Goal: Information Seeking & Learning: Learn about a topic

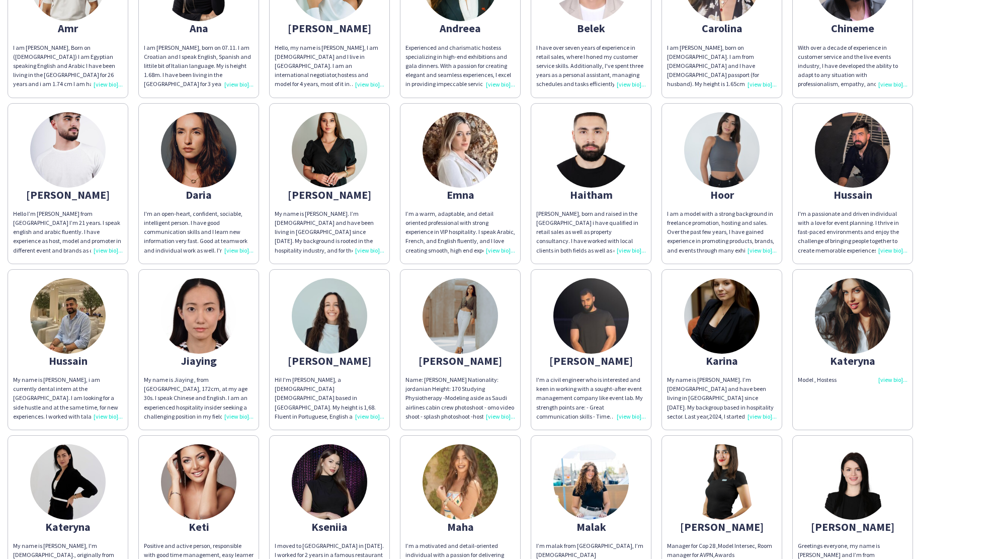
scroll to position [402, 0]
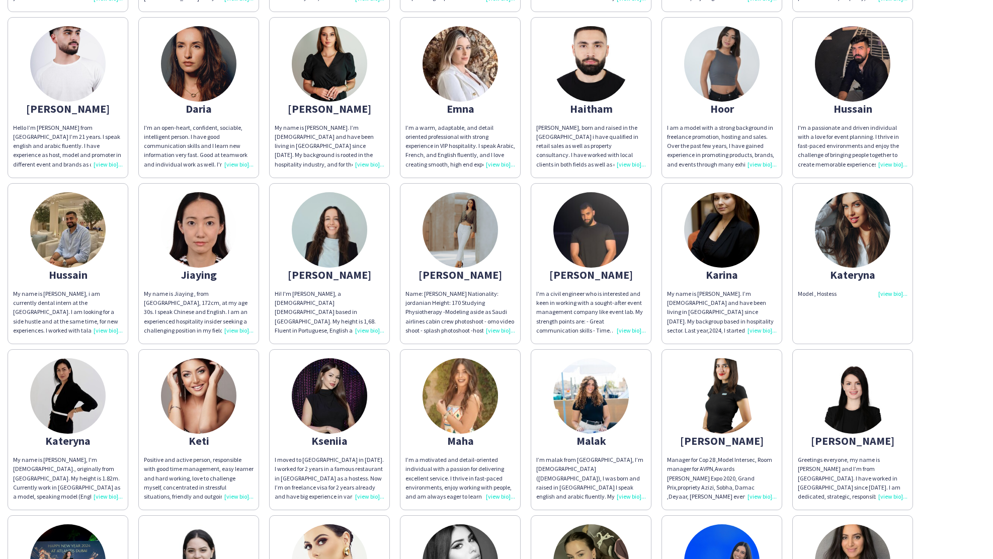
click at [202, 270] on div "Jiaying" at bounding box center [199, 274] width 110 height 9
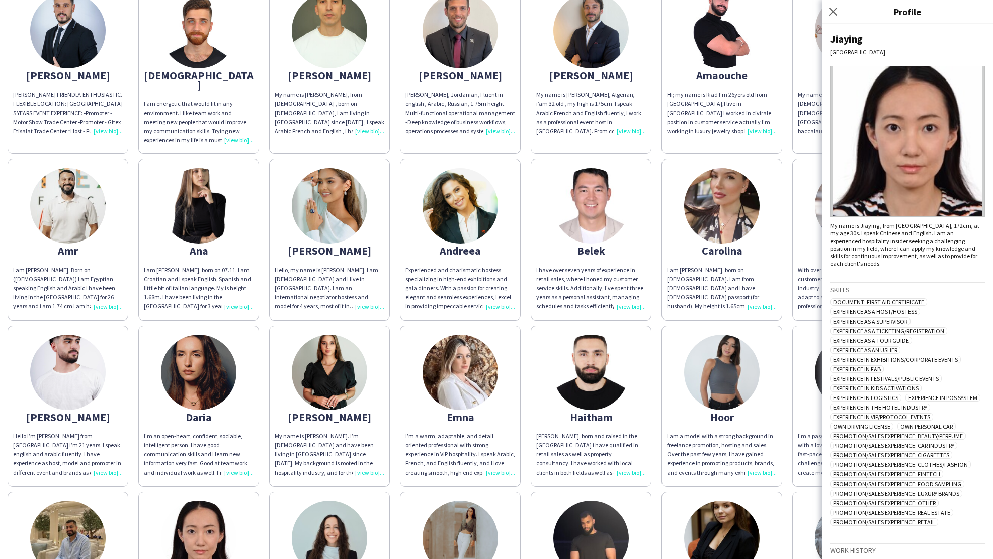
scroll to position [0, 0]
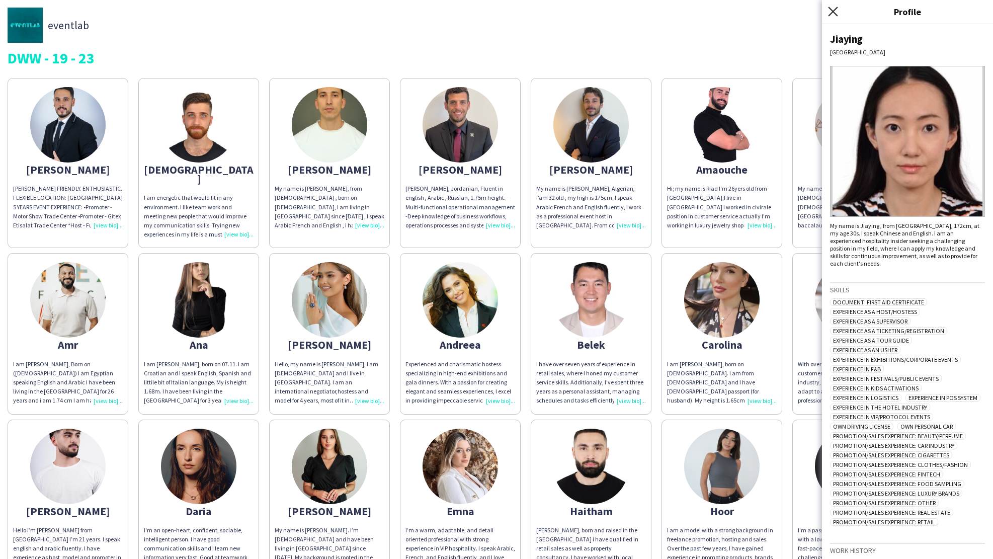
click at [832, 12] on icon at bounding box center [833, 12] width 10 height 10
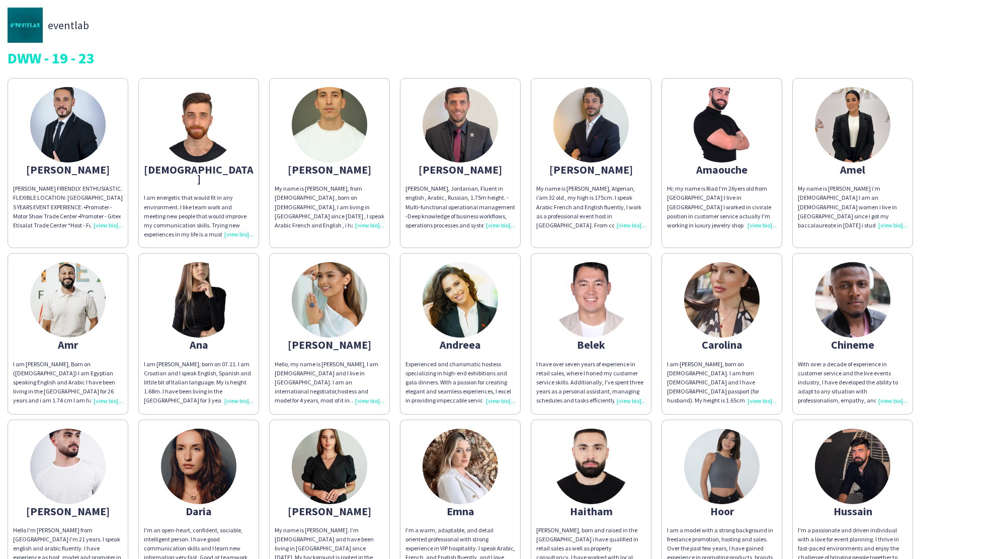
click at [862, 140] on img at bounding box center [852, 124] width 75 height 75
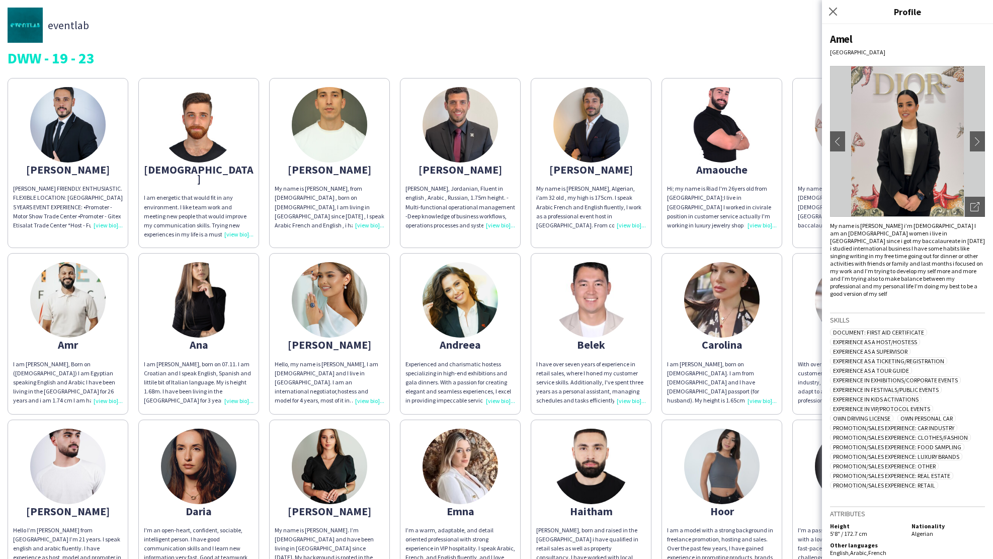
click at [893, 357] on span "Experience as a Ticketing/Registration" at bounding box center [888, 361] width 117 height 8
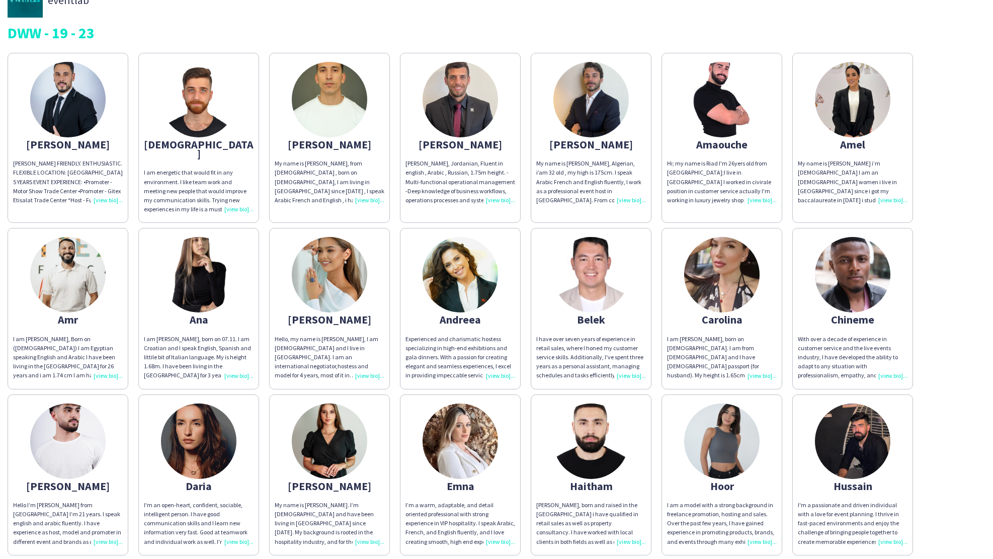
scroll to position [33, 0]
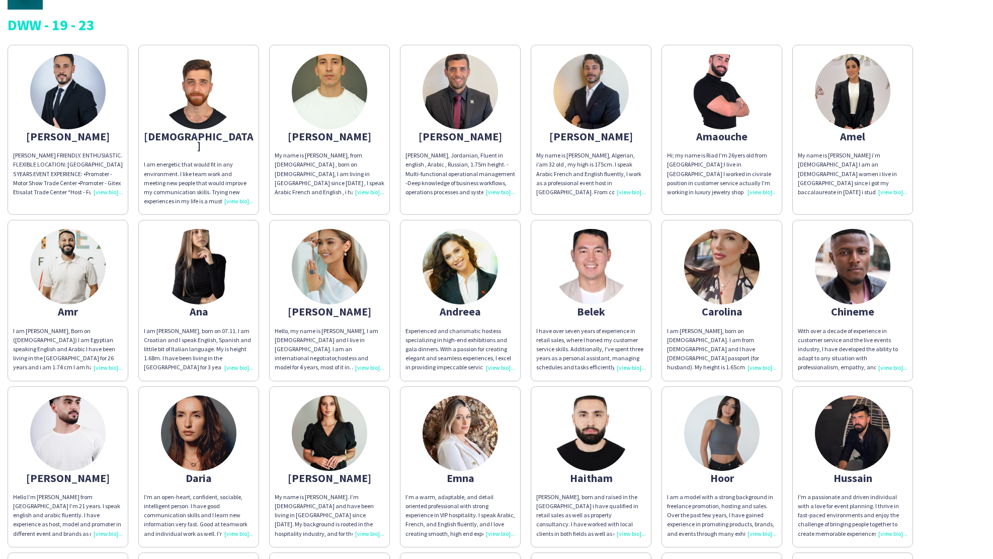
click at [220, 342] on div "I am [PERSON_NAME], born on 07.11. I am Croatian and I speak English, Spanish a…" at bounding box center [199, 349] width 110 height 46
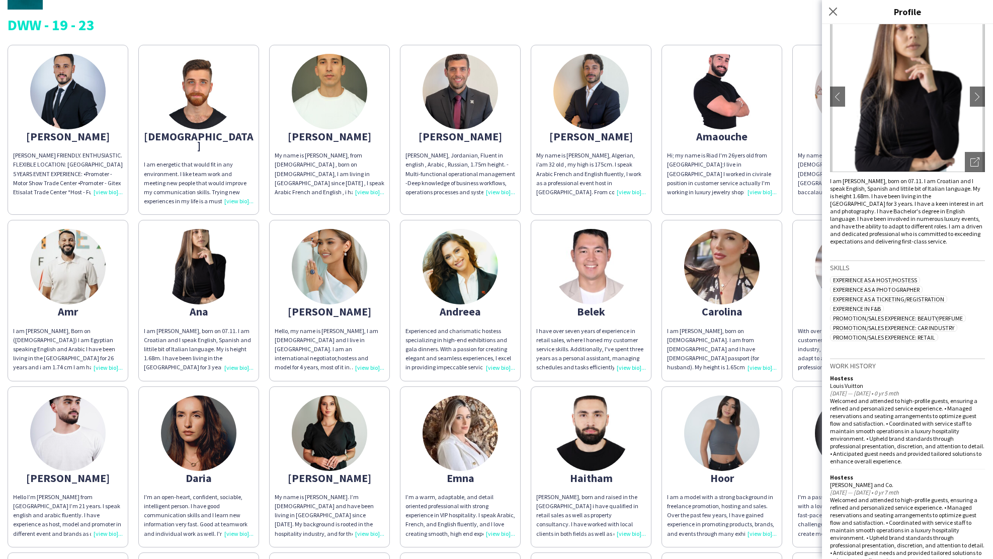
scroll to position [0, 0]
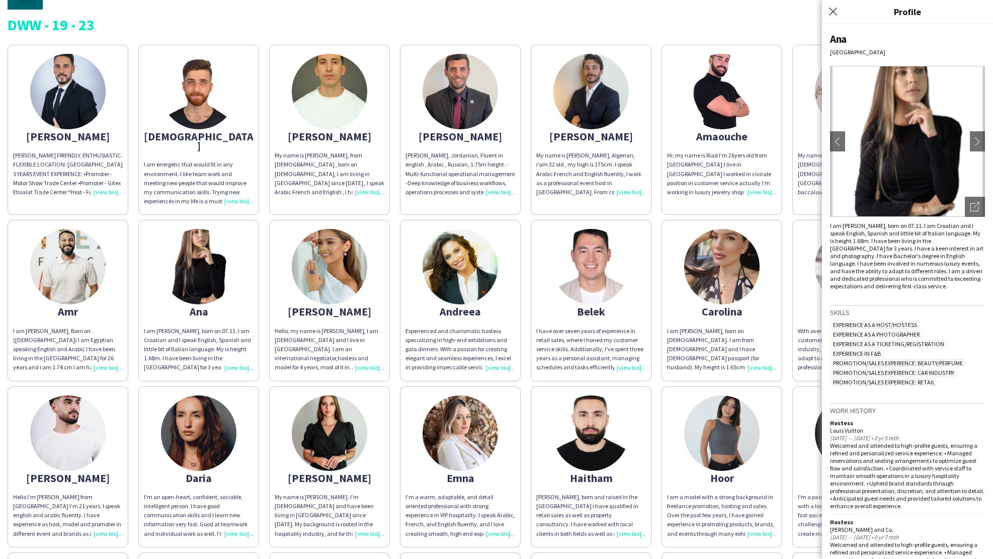
click at [321, 261] on img at bounding box center [329, 266] width 75 height 75
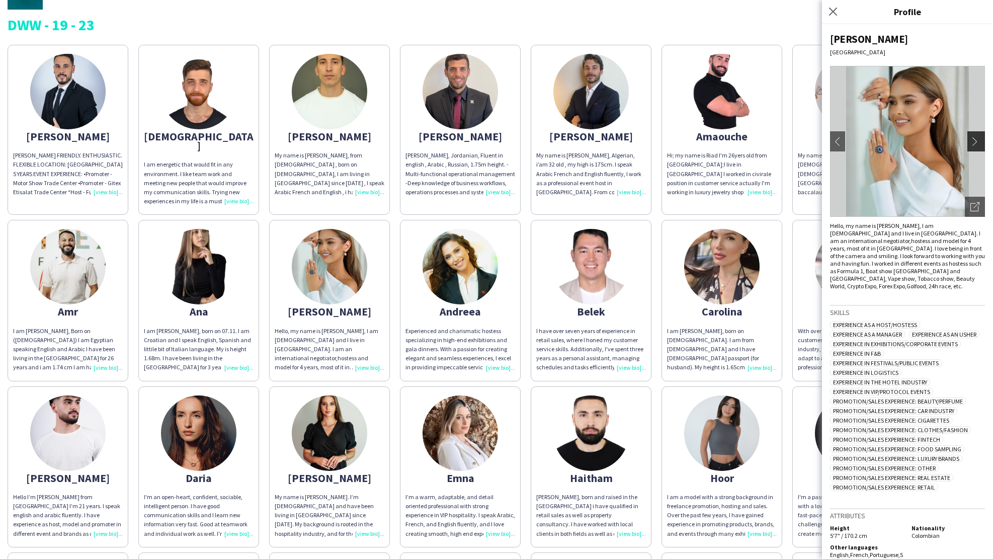
click at [970, 140] on app-icon "chevron-right" at bounding box center [977, 141] width 14 height 9
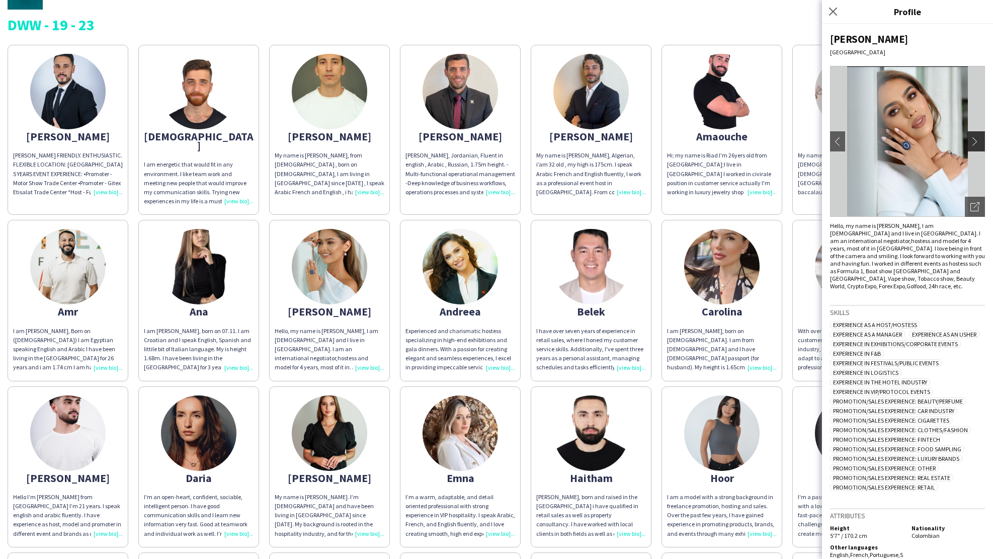
click at [970, 142] on app-icon "chevron-right" at bounding box center [977, 141] width 14 height 9
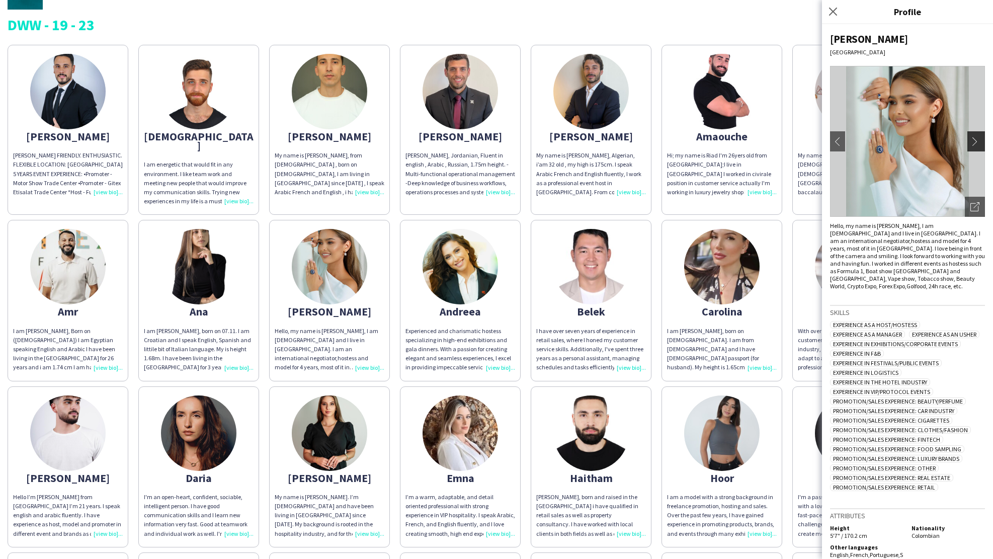
click at [970, 142] on app-icon "chevron-right" at bounding box center [977, 141] width 14 height 9
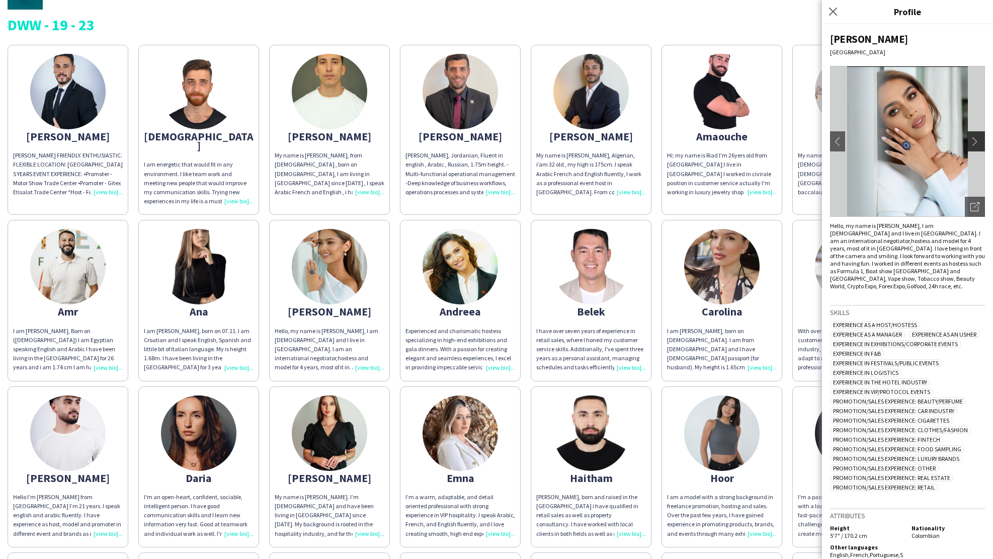
click at [970, 142] on app-icon "chevron-right" at bounding box center [977, 141] width 14 height 9
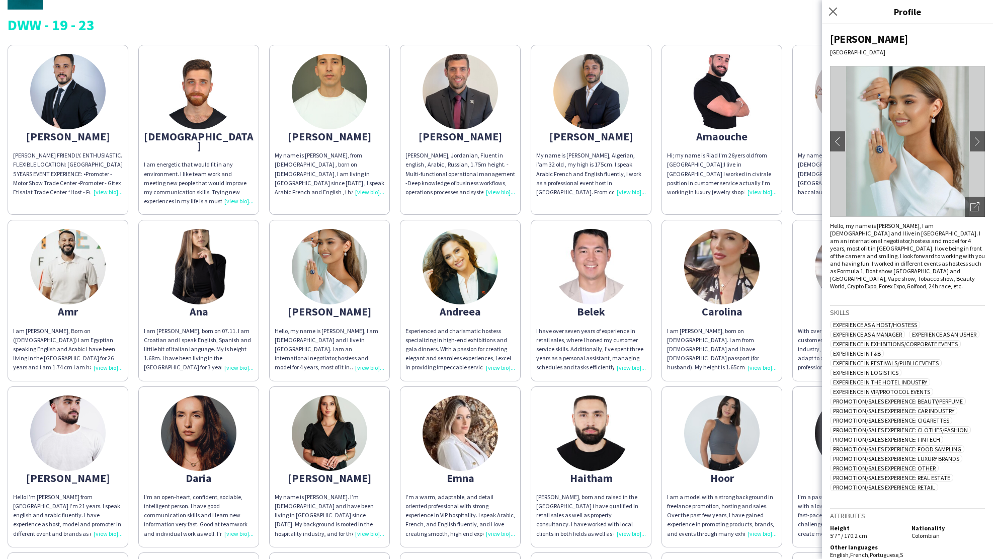
click at [467, 275] on img at bounding box center [459, 266] width 75 height 75
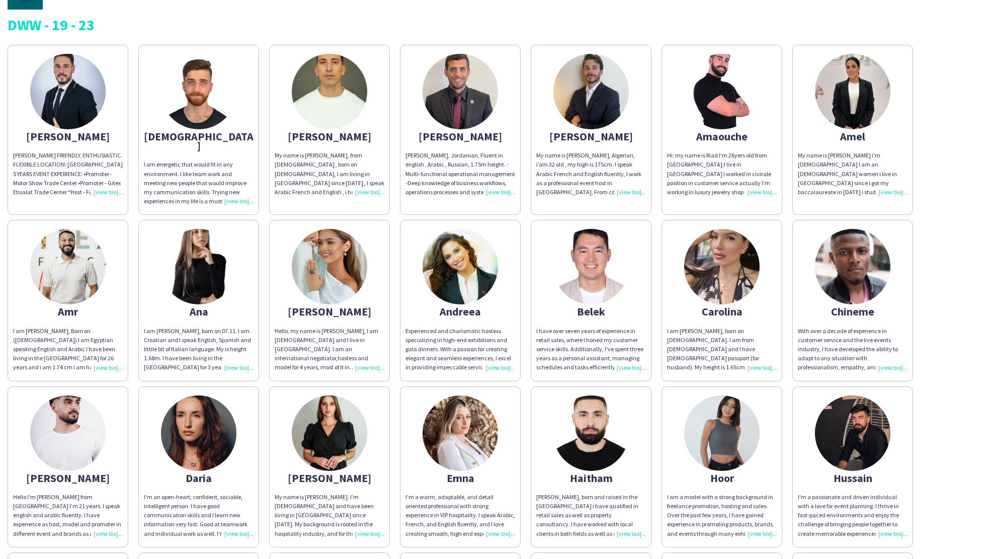
click at [740, 307] on div "Carolina" at bounding box center [722, 311] width 110 height 9
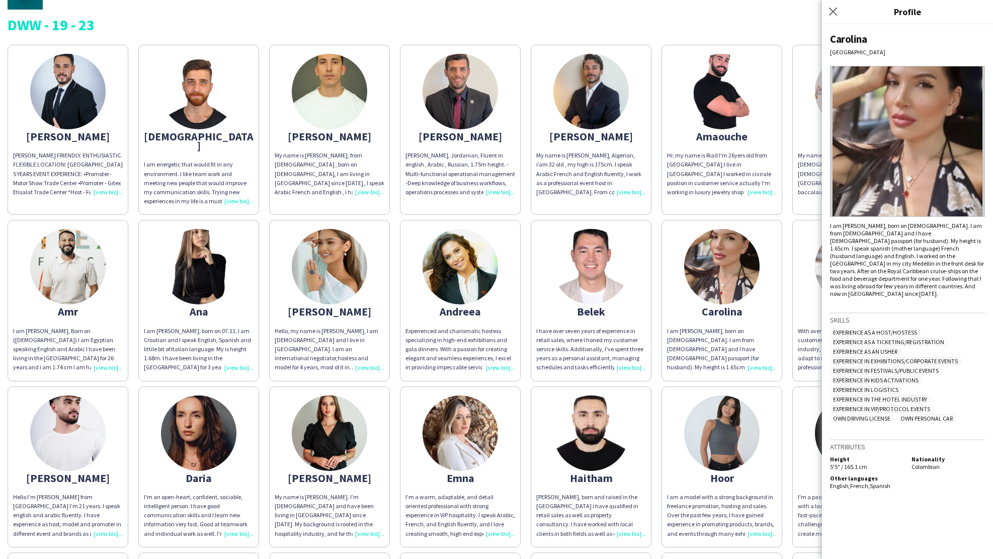
click at [763, 478] on app-share-pages-crew-card "Hoor I am a model with a strong background in freelance promotion, hosting and …" at bounding box center [721, 466] width 121 height 161
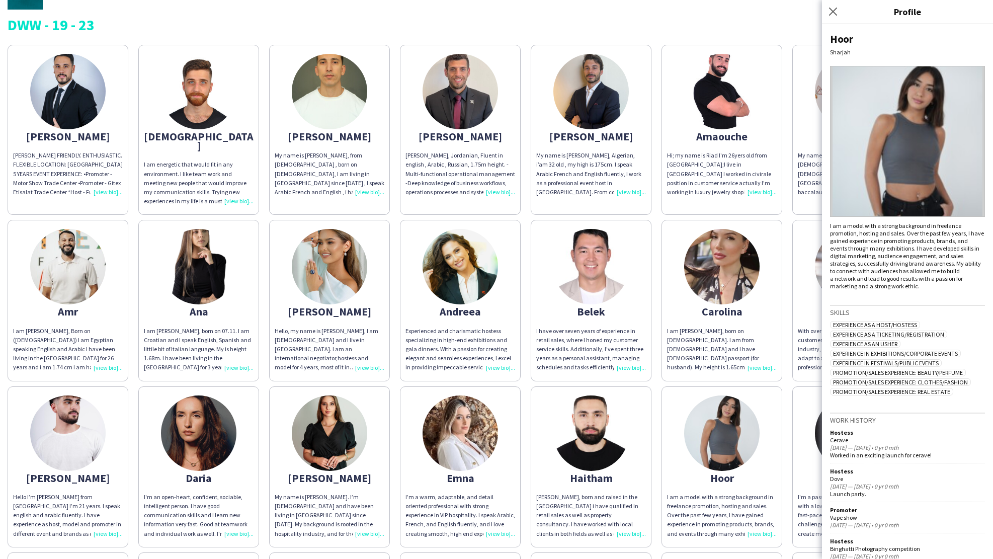
click at [793, 442] on app-share-pages-crew-card "[PERSON_NAME] I'm a passionate and driven individual with a love for event plan…" at bounding box center [852, 466] width 121 height 161
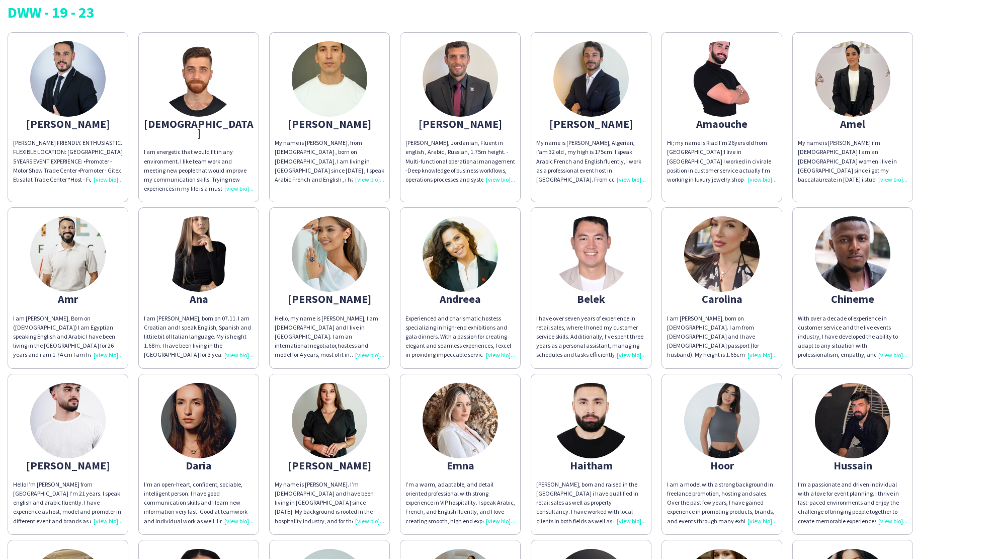
scroll to position [110, 0]
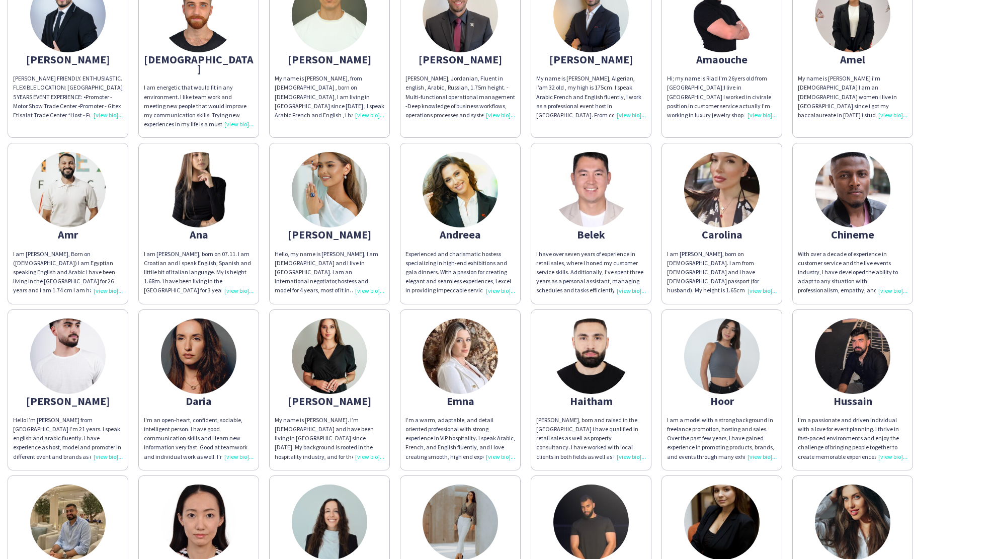
click at [196, 396] on div "Daria" at bounding box center [199, 400] width 110 height 9
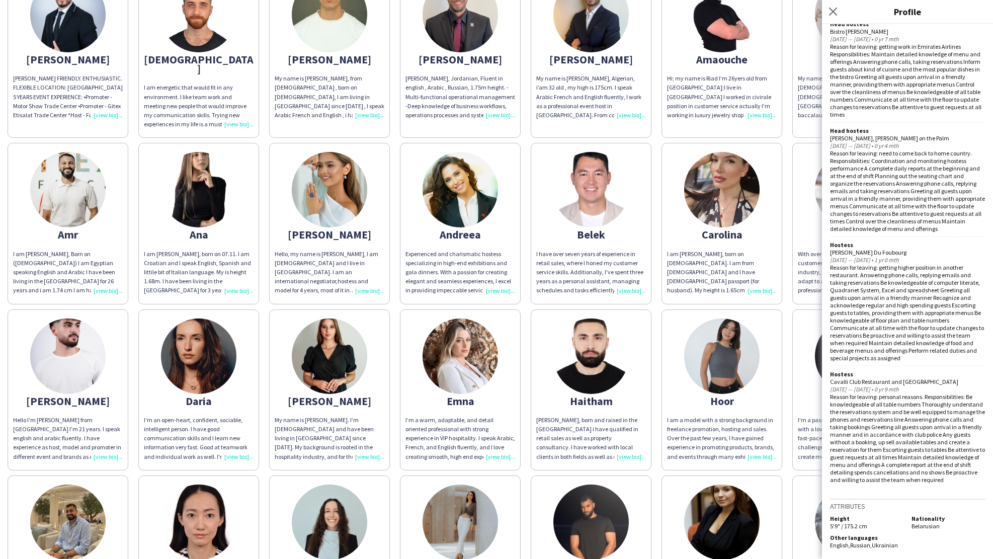
scroll to position [249, 0]
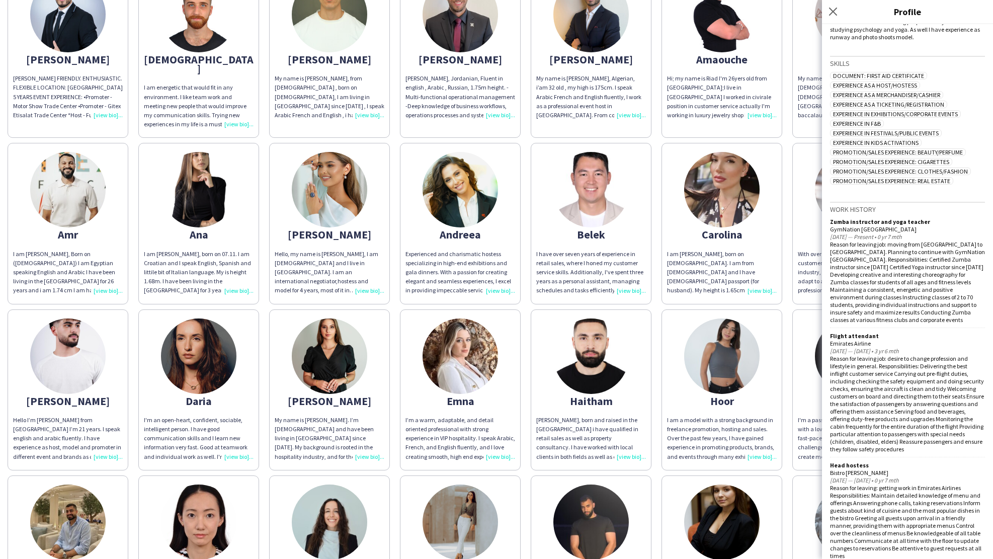
click at [333, 396] on div "[PERSON_NAME]" at bounding box center [330, 400] width 110 height 9
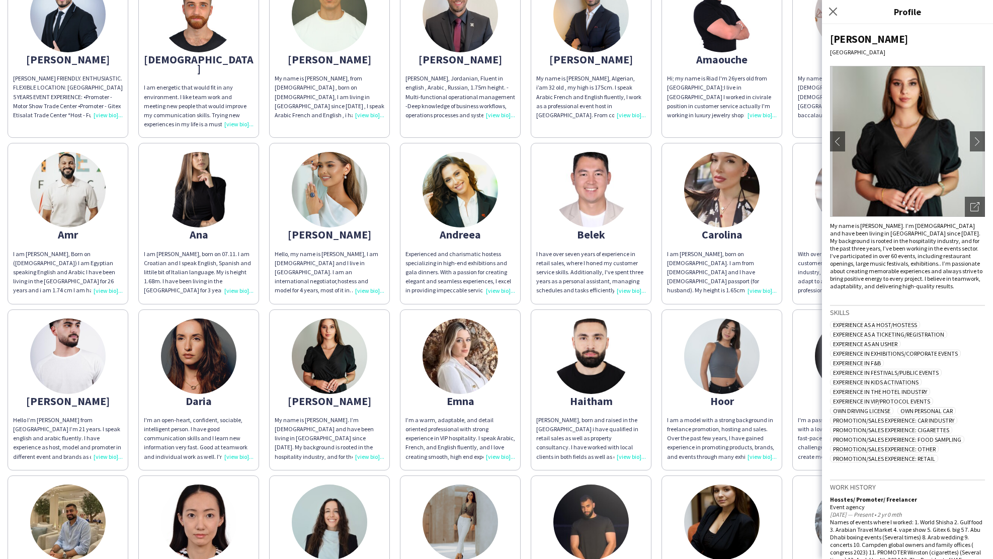
scroll to position [0, 0]
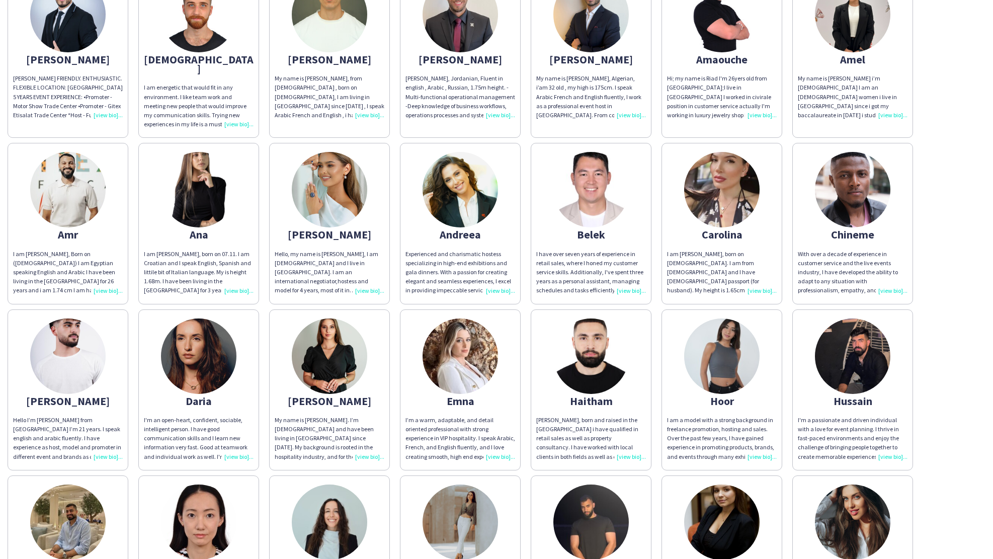
click at [459, 396] on div "Emna" at bounding box center [460, 400] width 110 height 9
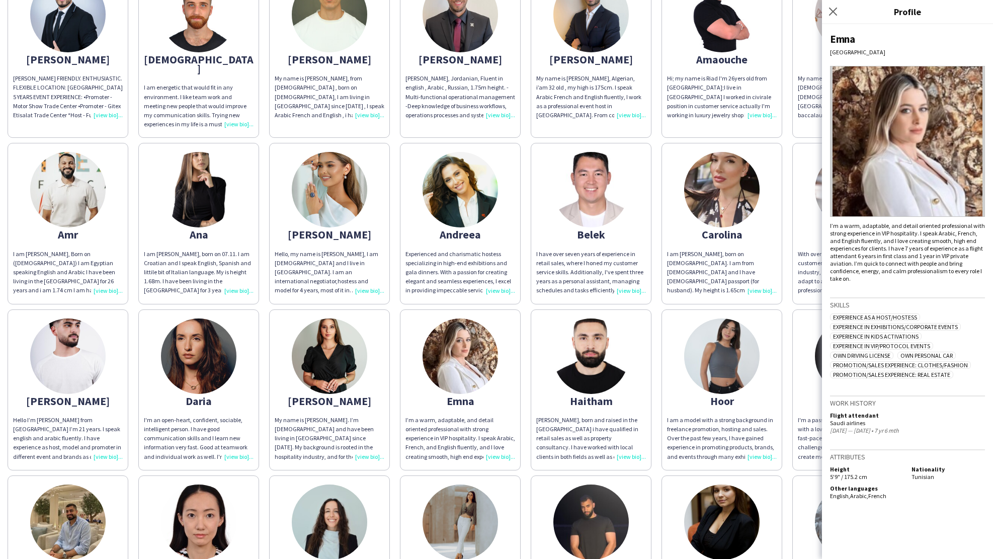
click at [579, 443] on div "[PERSON_NAME], born and raised in the [GEOGRAPHIC_DATA] i have qualified in ret…" at bounding box center [591, 438] width 110 height 46
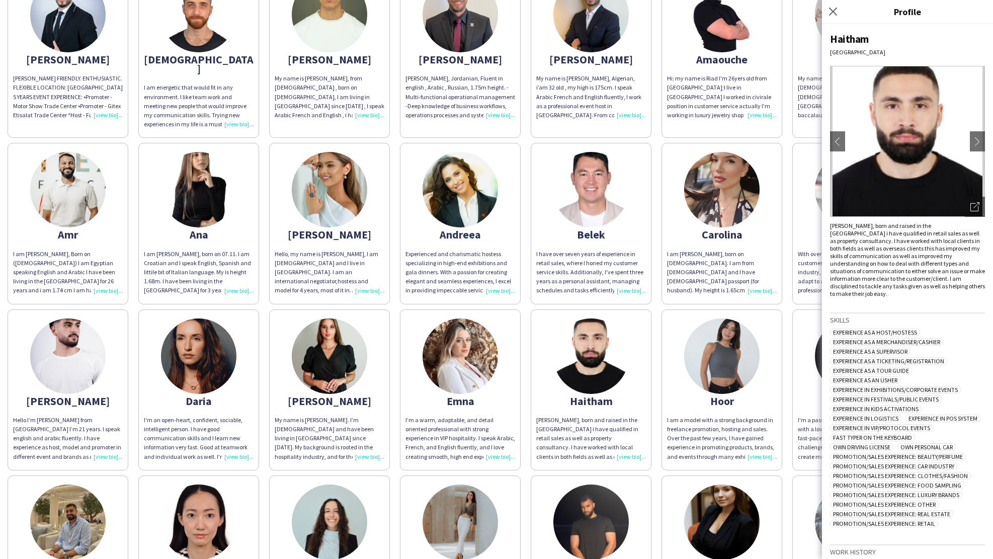
click at [763, 415] on div "I am a model with a strong background in freelance promotion, hosting and sales…" at bounding box center [722, 438] width 110 height 46
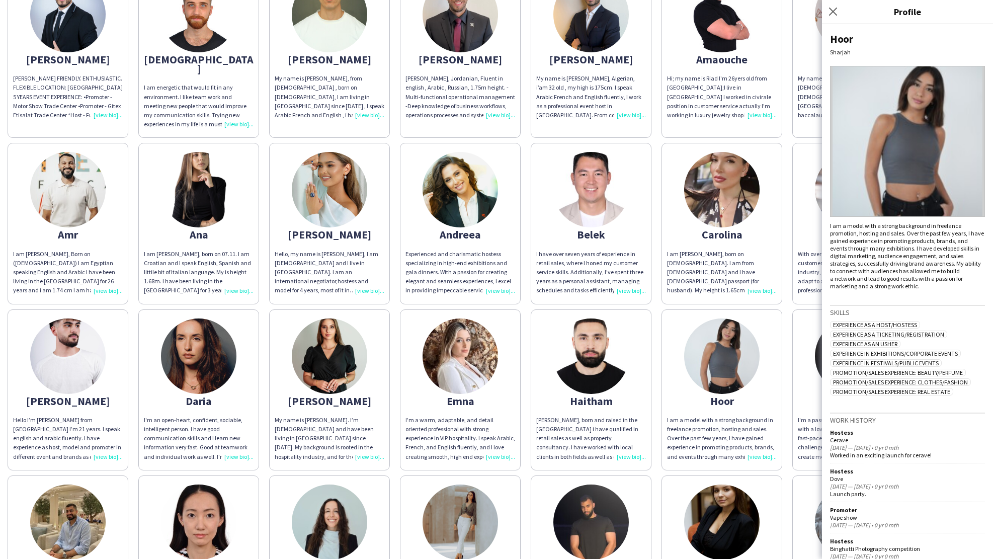
click at [781, 449] on app-share-pages-crew-card "Hoor I am a model with a strong background in freelance promotion, hosting and …" at bounding box center [721, 389] width 121 height 161
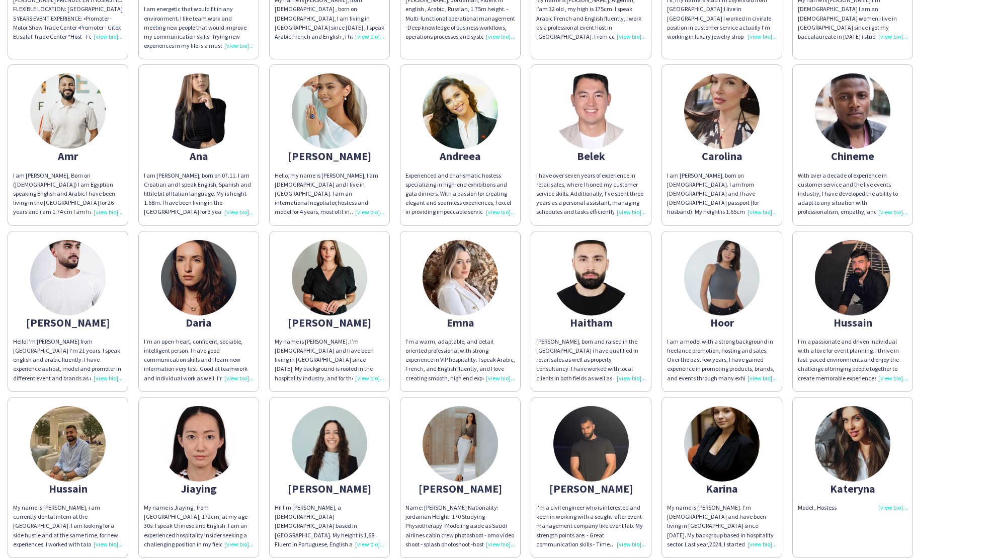
scroll to position [267, 0]
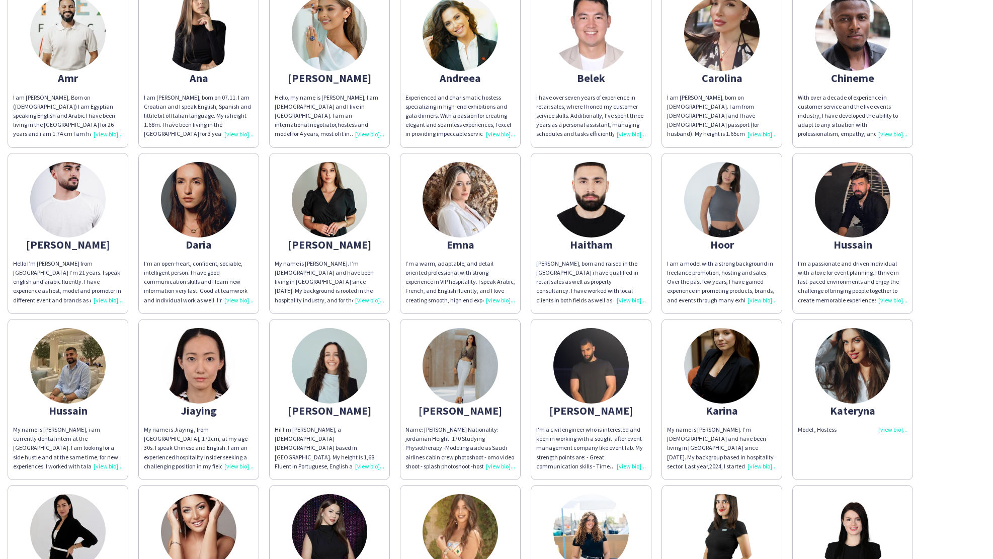
click at [331, 406] on div "[PERSON_NAME]" at bounding box center [330, 410] width 110 height 9
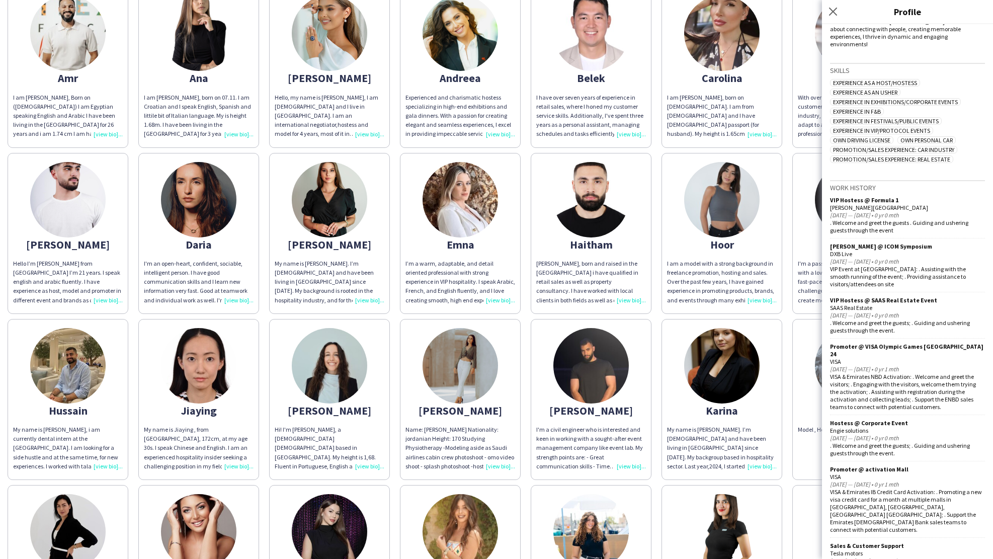
scroll to position [0, 0]
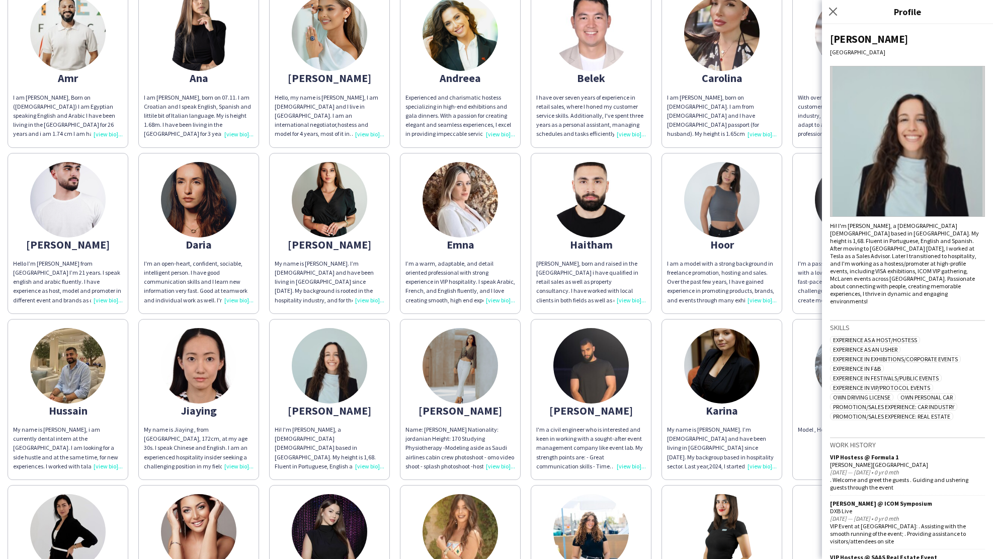
click at [459, 406] on div "[PERSON_NAME]" at bounding box center [460, 410] width 110 height 9
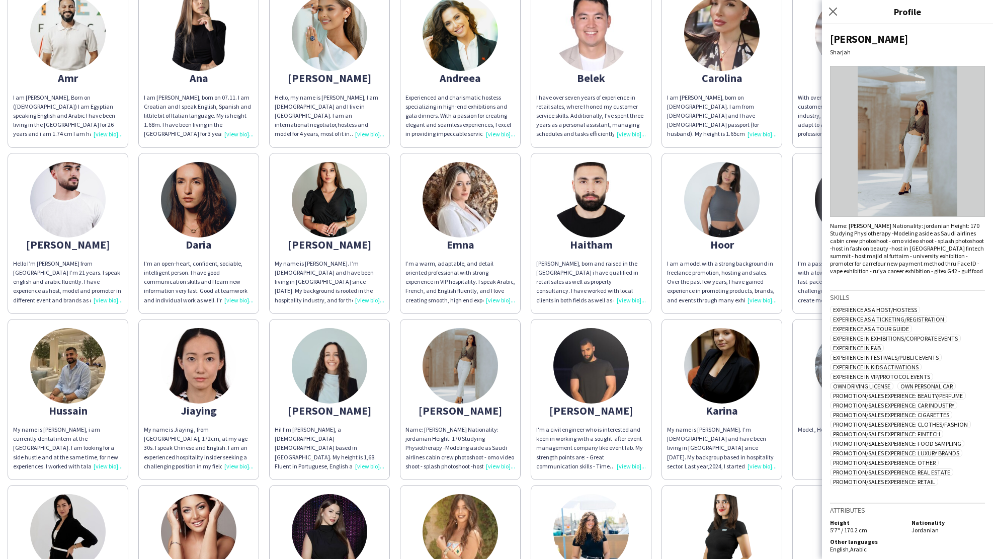
scroll to position [12, 0]
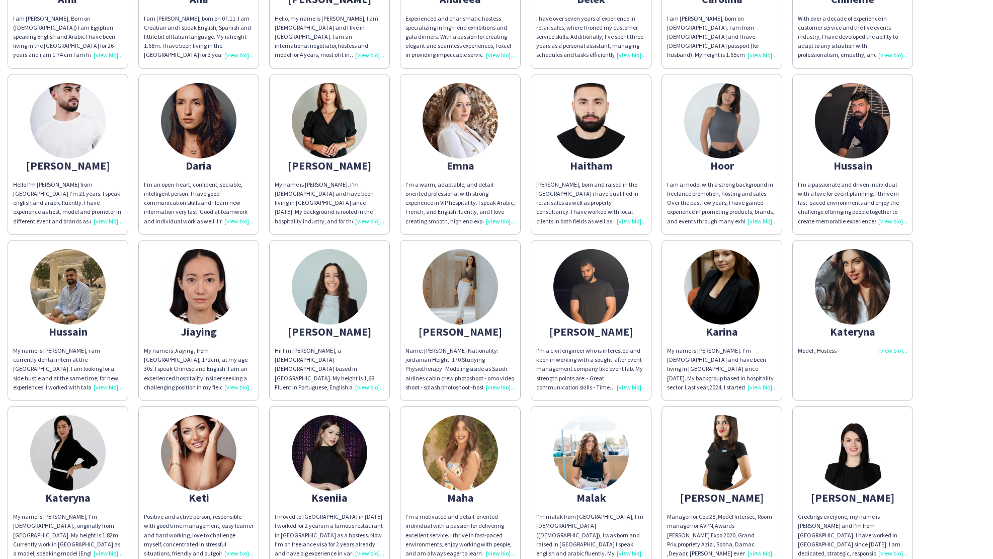
scroll to position [418, 0]
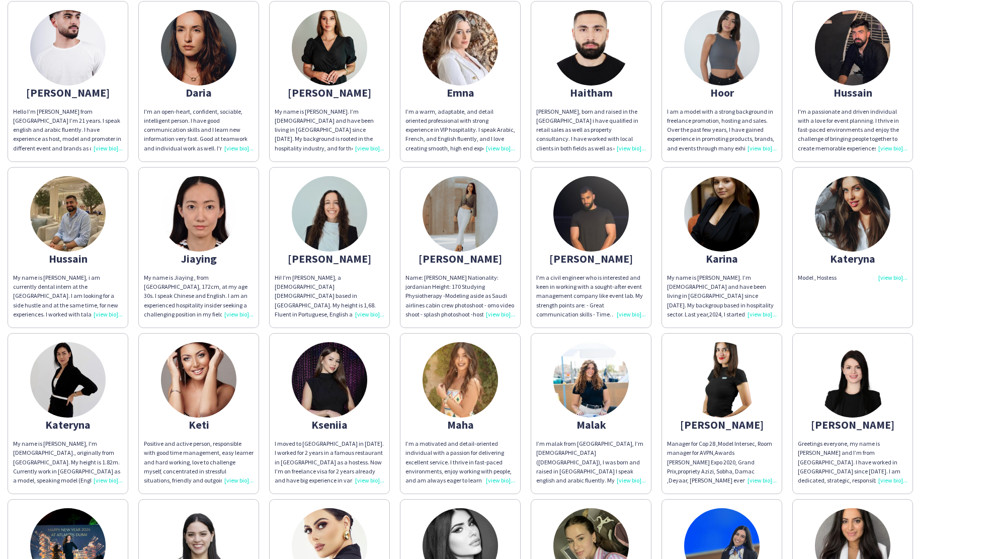
click at [862, 222] on img at bounding box center [852, 213] width 75 height 75
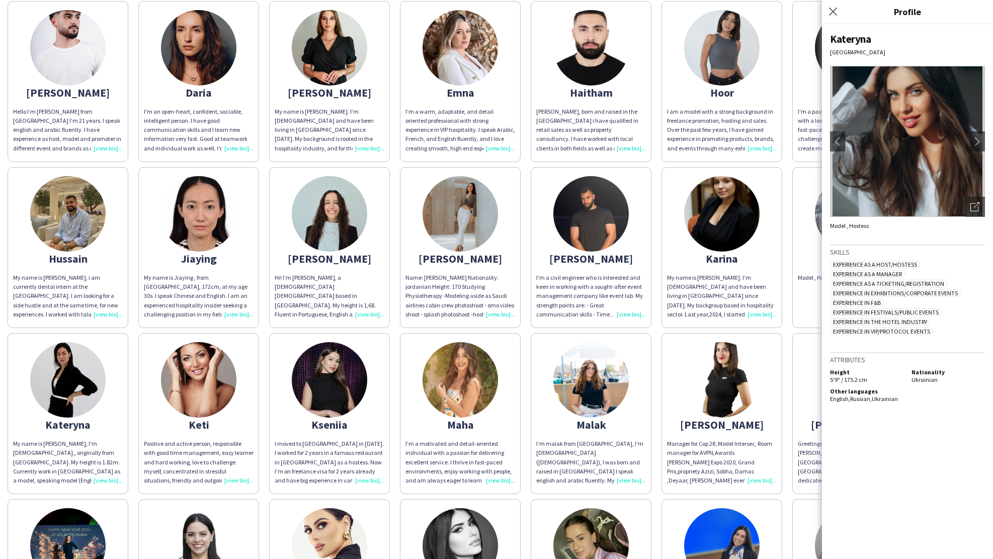
click at [854, 225] on div "Model , Hostess" at bounding box center [907, 226] width 155 height 8
click at [820, 252] on app-share-pages-crew-card "Kateryna Model , Hostess" at bounding box center [852, 247] width 121 height 161
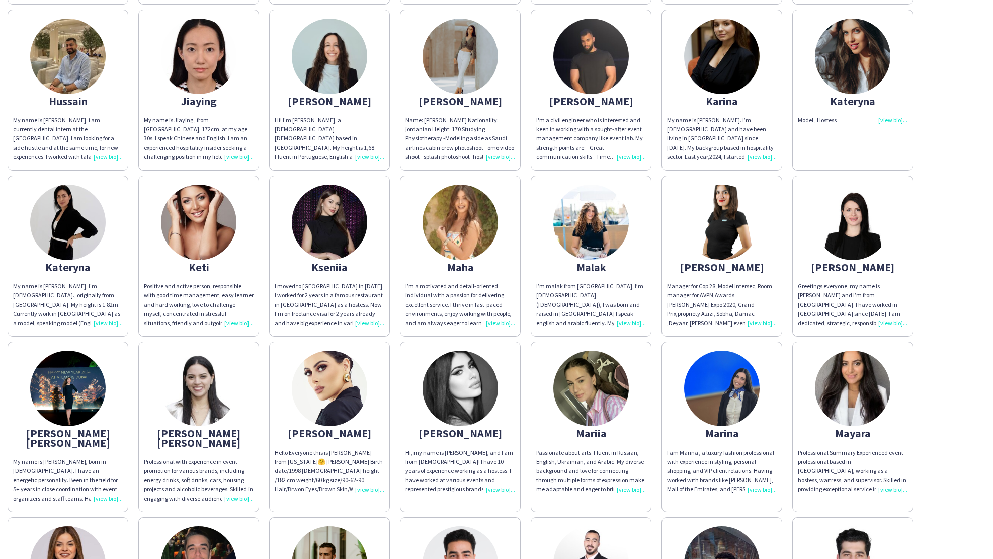
scroll to position [533, 0]
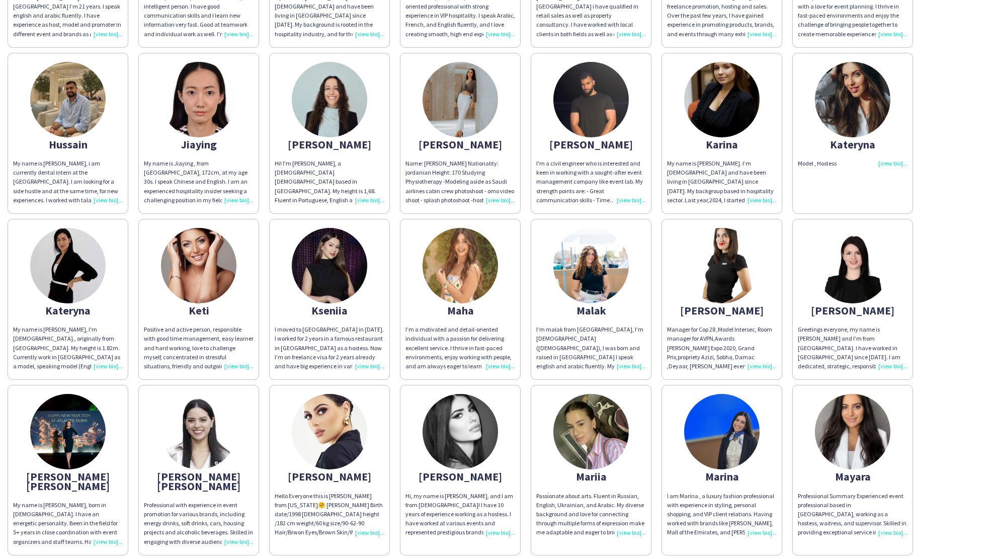
click at [67, 265] on img at bounding box center [67, 265] width 75 height 75
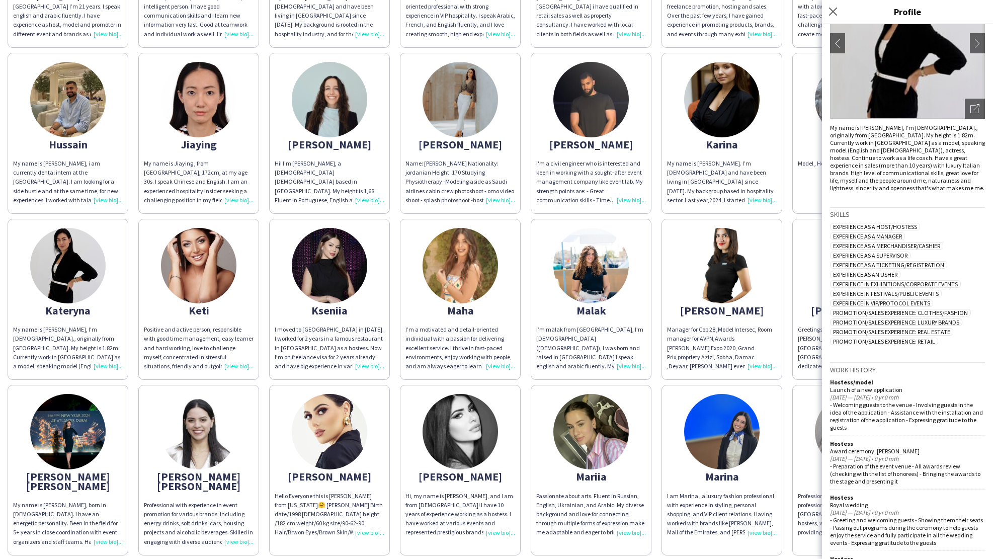
scroll to position [0, 0]
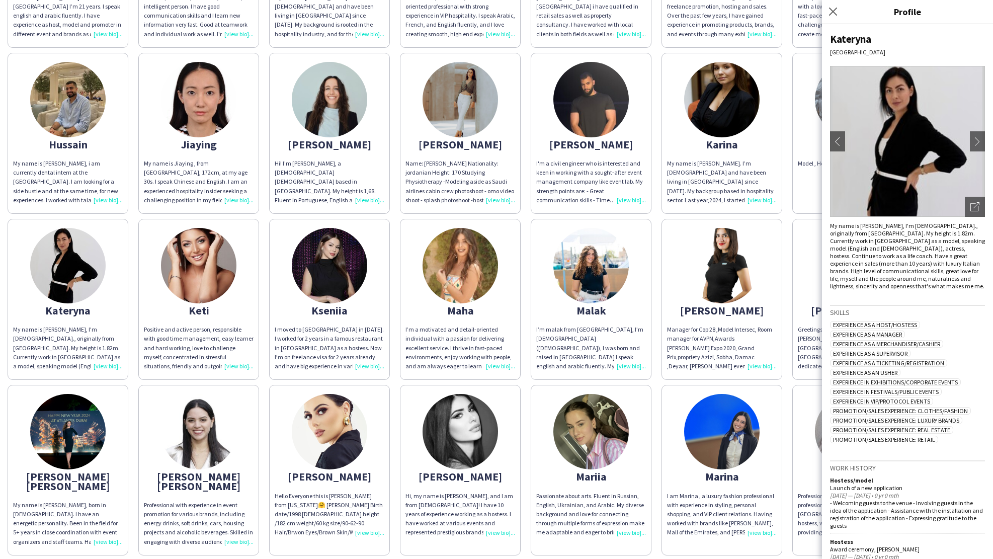
click at [393, 368] on div "[PERSON_NAME]. ENTHUSIASTIC. FLEXIBLE LOCATION: [GEOGRAPHIC_DATA] 5 YEARS EVENT…" at bounding box center [497, 393] width 978 height 1706
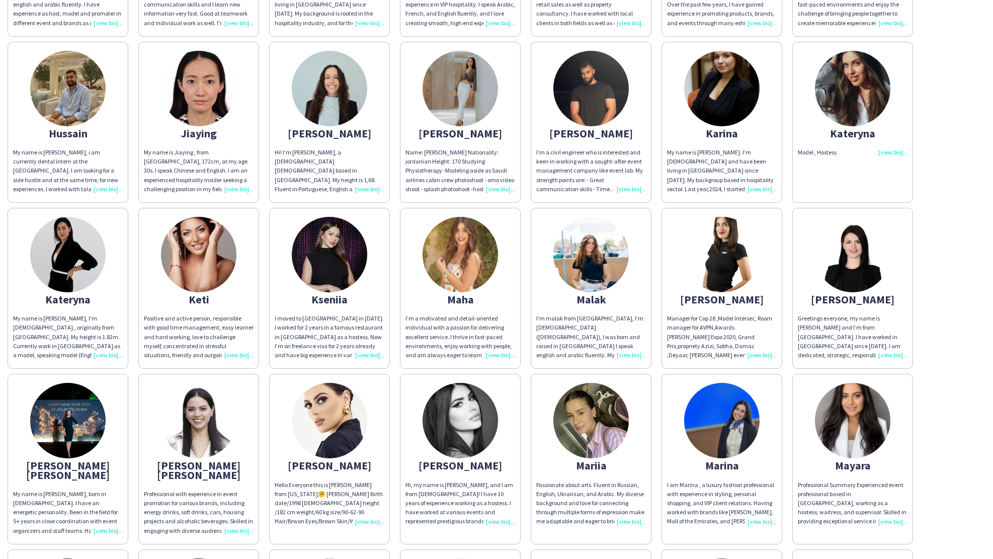
scroll to position [734, 0]
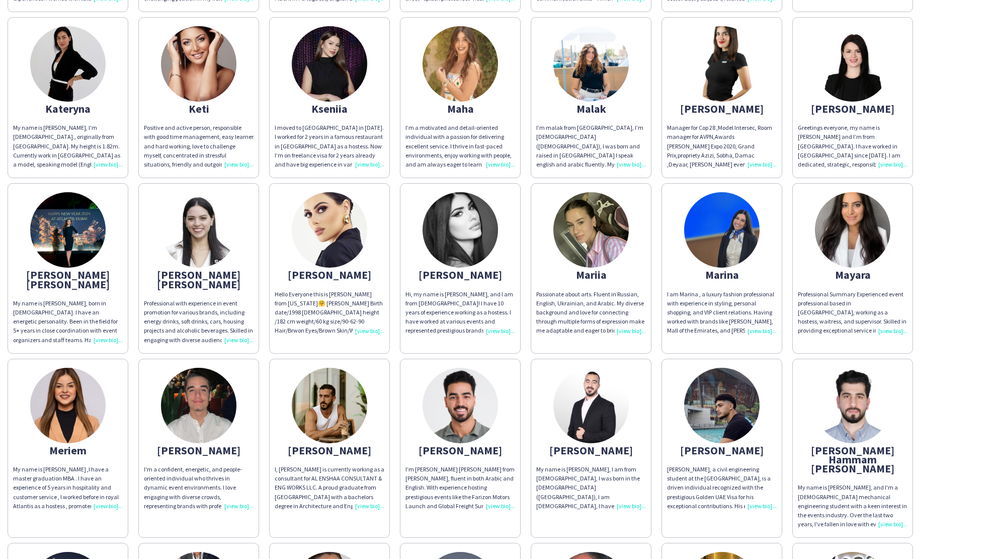
click at [63, 270] on div "[PERSON_NAME] [PERSON_NAME]" at bounding box center [68, 279] width 110 height 18
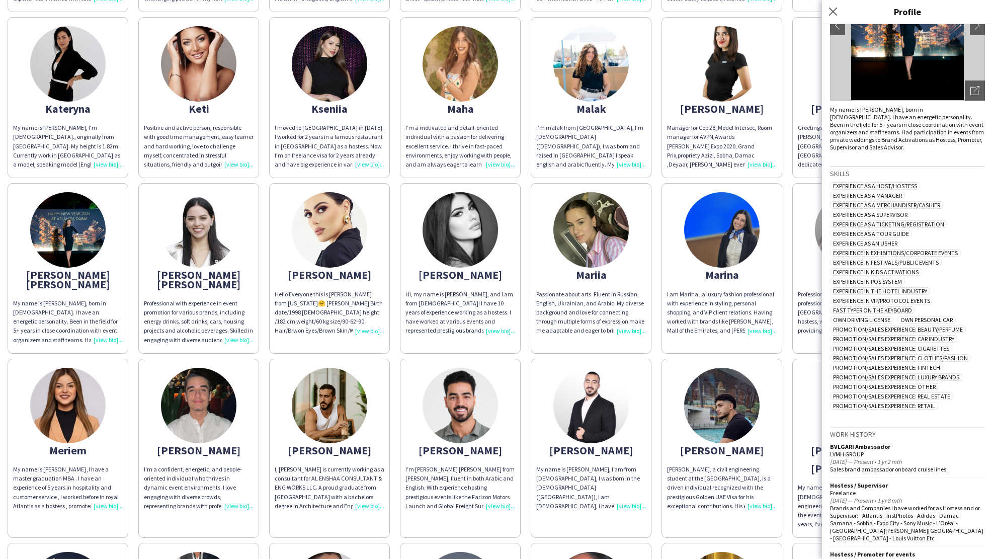
scroll to position [0, 0]
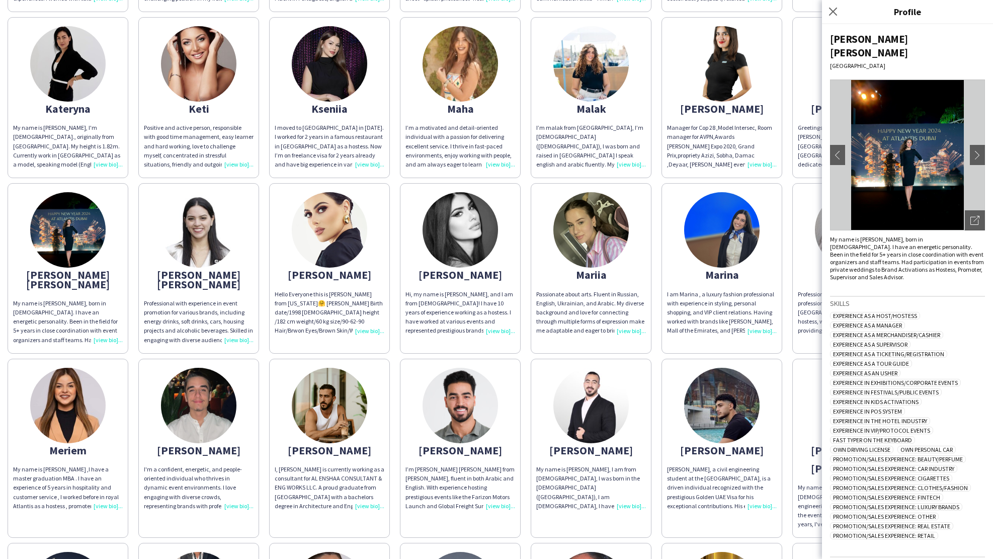
click at [252, 484] on div "I'm a confident, energetic, and people-oriented individual who thrives in dynam…" at bounding box center [199, 488] width 110 height 46
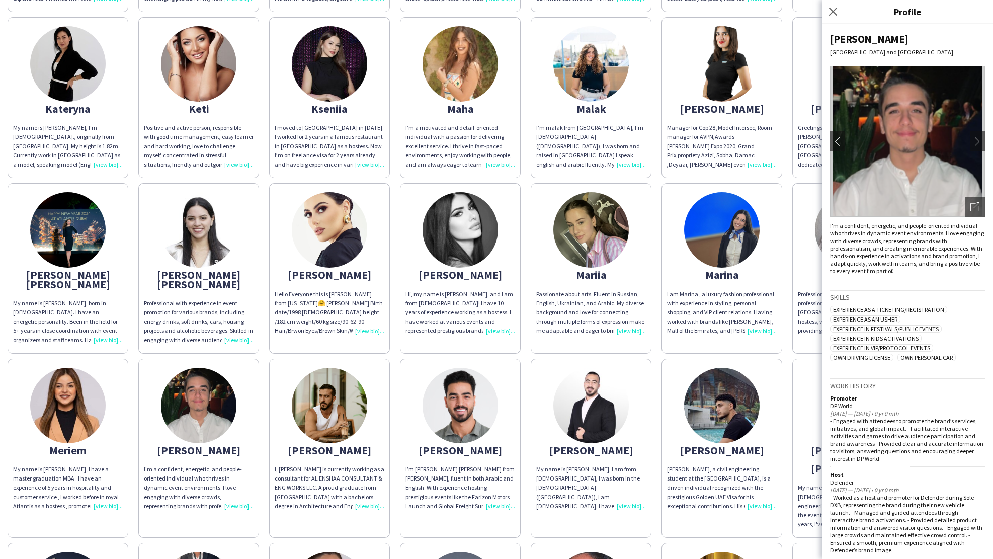
click at [521, 342] on div "[PERSON_NAME]. ENTHUSIASTIC. FLEXIBLE LOCATION: [GEOGRAPHIC_DATA] 5 YEARS EVENT…" at bounding box center [497, 192] width 978 height 1706
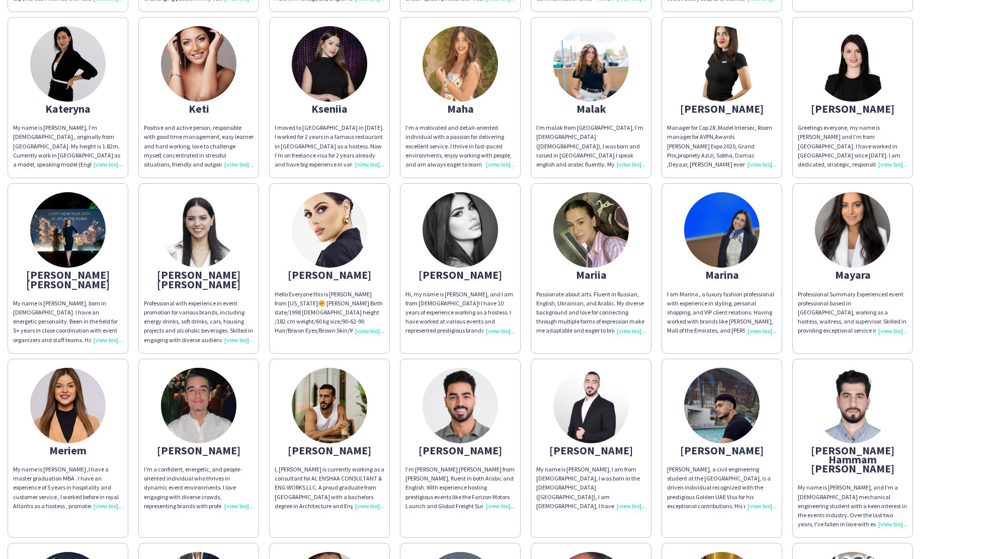
click at [451, 273] on app-share-pages-crew-card "[PERSON_NAME], my name is [PERSON_NAME], and I am from [DEMOGRAPHIC_DATA]! I ha…" at bounding box center [460, 268] width 121 height 170
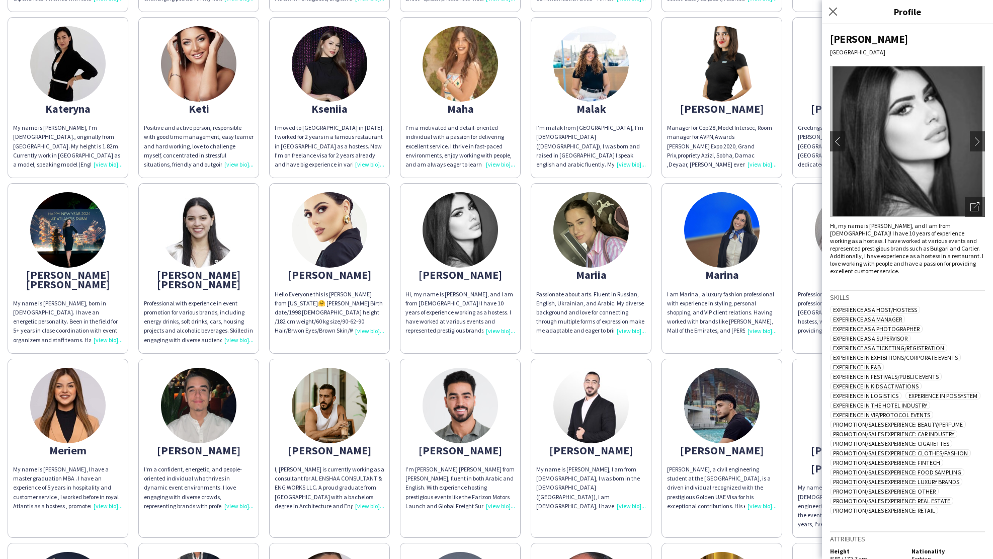
scroll to position [35, 0]
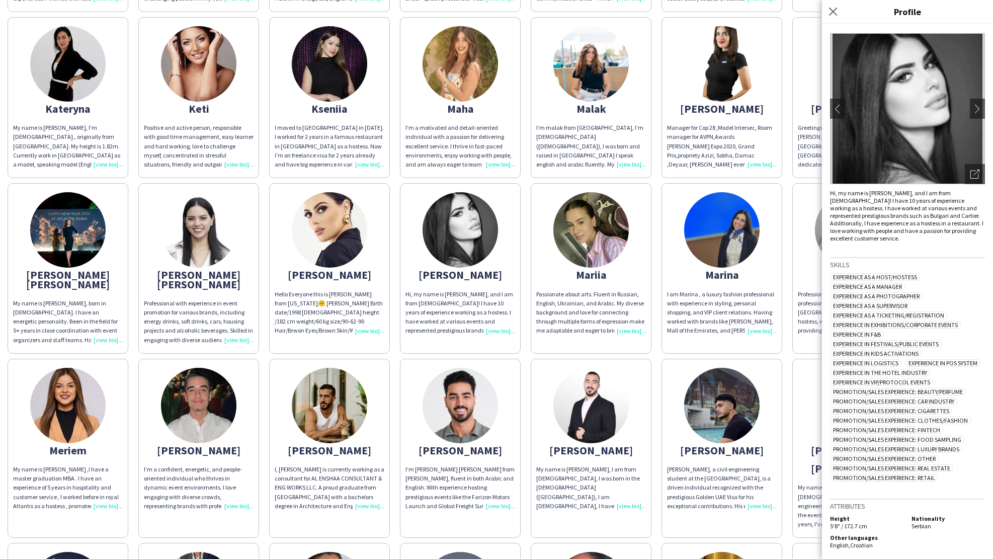
click at [460, 294] on div "Hi, my name is [PERSON_NAME], and I am from [DEMOGRAPHIC_DATA]! I have 10 years…" at bounding box center [460, 313] width 110 height 46
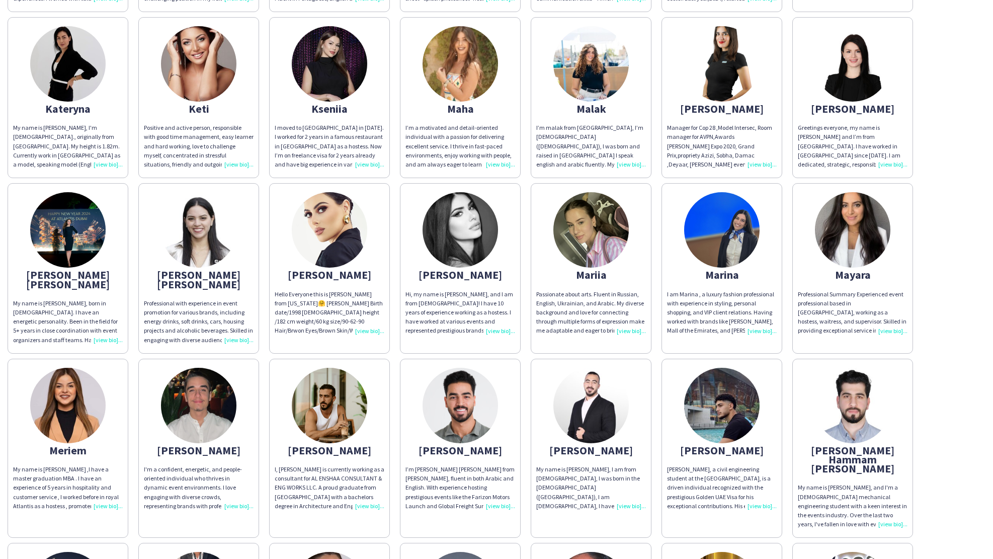
click at [588, 270] on div "Mariia" at bounding box center [591, 274] width 110 height 9
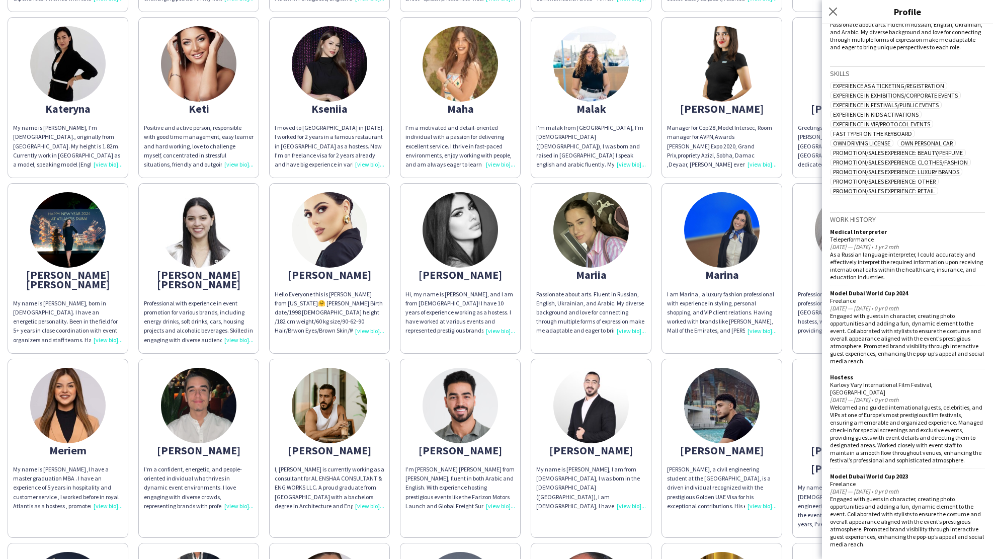
scroll to position [273, 0]
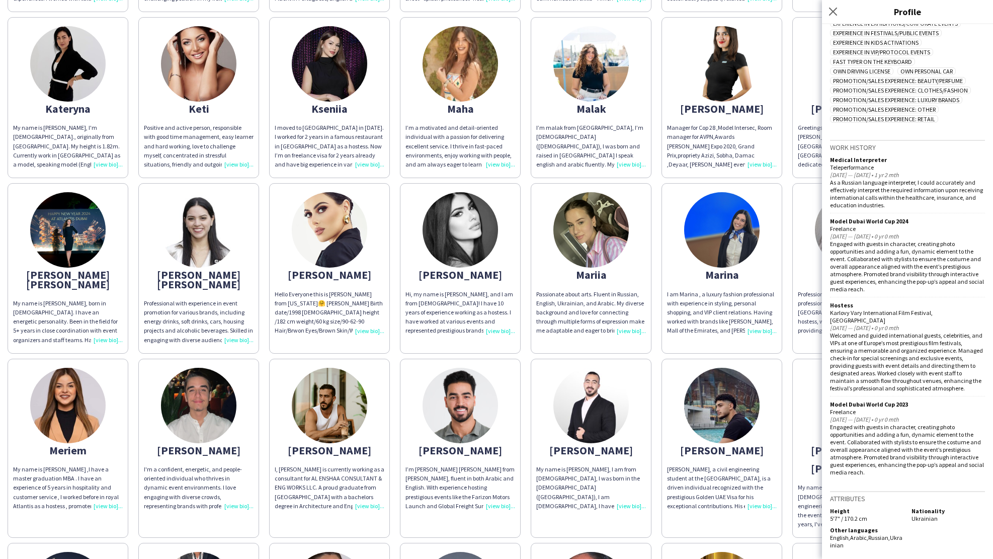
click at [732, 321] on div "I am Marina , a luxury fashion professional with experience in styling, persona…" at bounding box center [722, 313] width 110 height 46
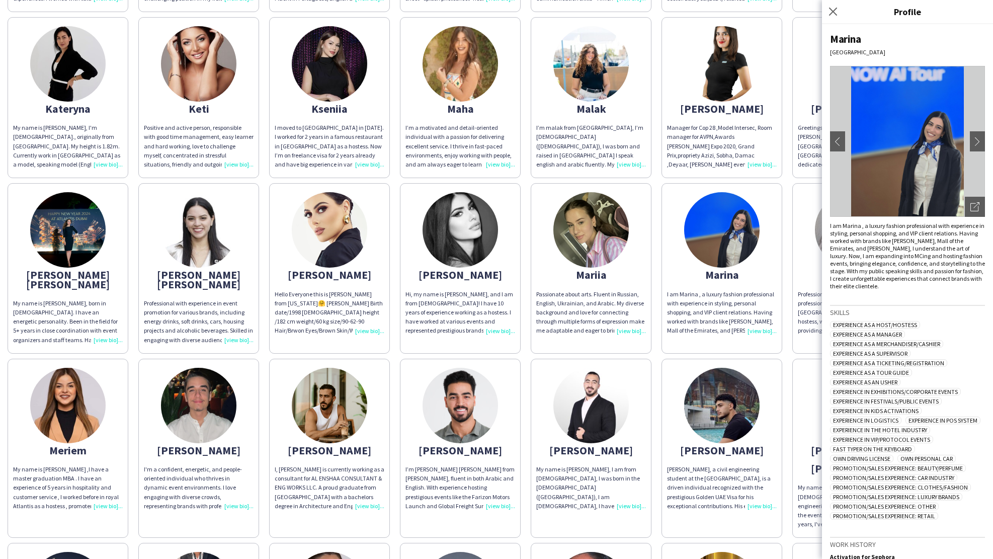
click at [788, 377] on div "[PERSON_NAME]. ENTHUSIASTIC. FLEXIBLE LOCATION: [GEOGRAPHIC_DATA] 5 YEARS EVENT…" at bounding box center [497, 192] width 978 height 1706
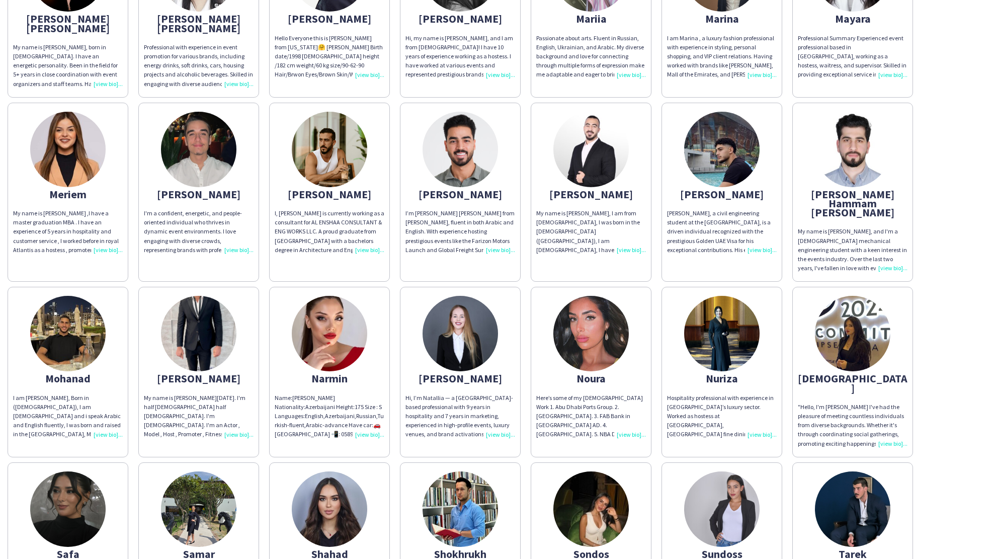
scroll to position [1222, 0]
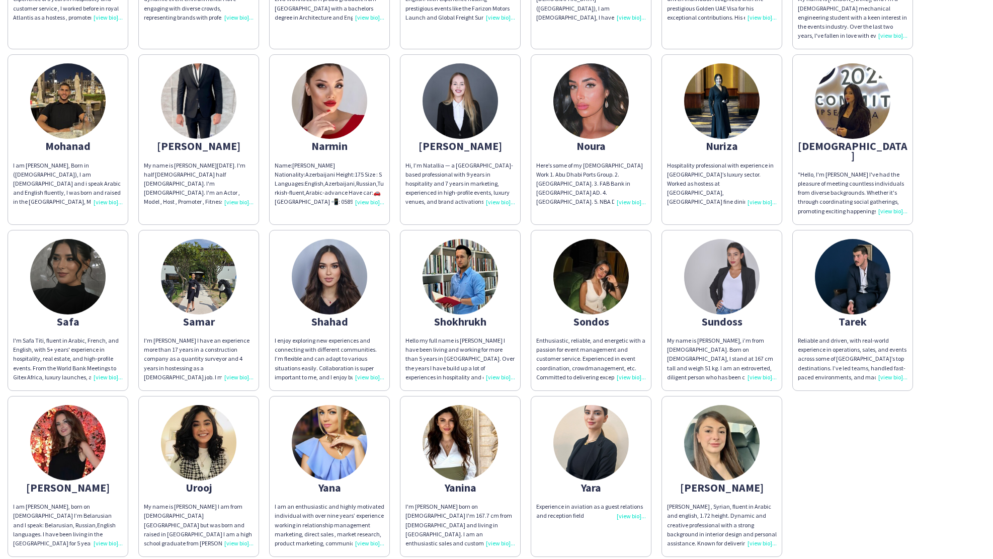
click at [334, 437] on img at bounding box center [329, 442] width 75 height 75
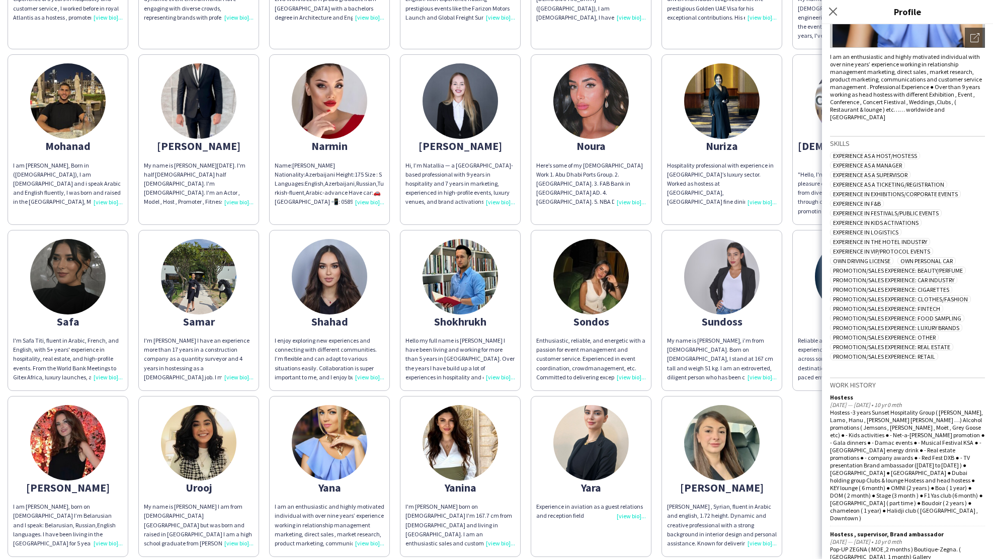
scroll to position [114, 0]
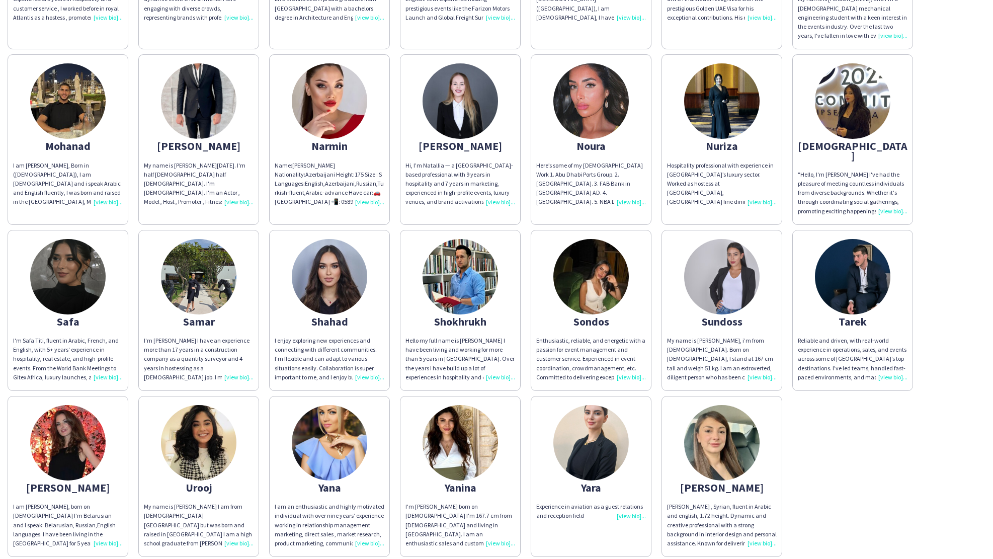
click at [341, 317] on div "Shahad" at bounding box center [330, 321] width 110 height 9
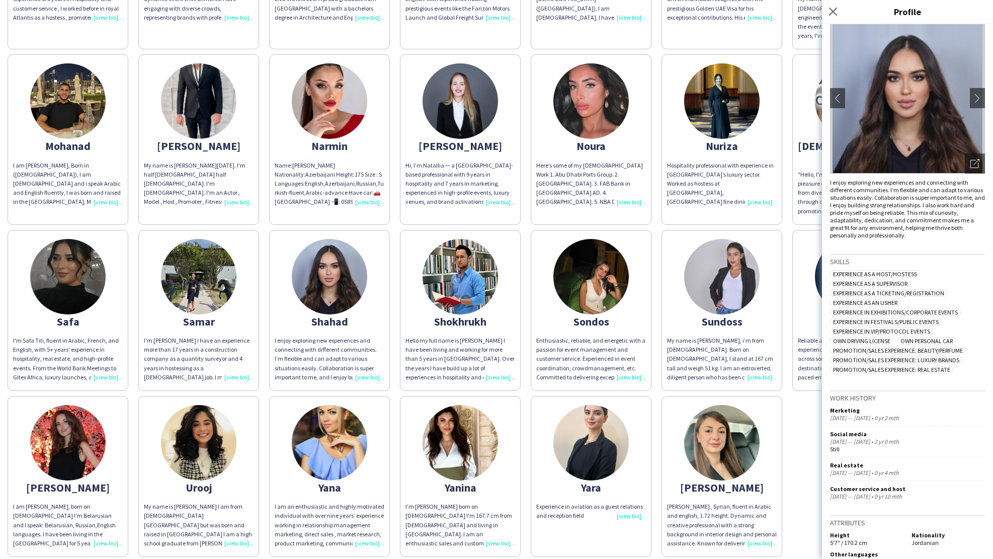
scroll to position [0, 0]
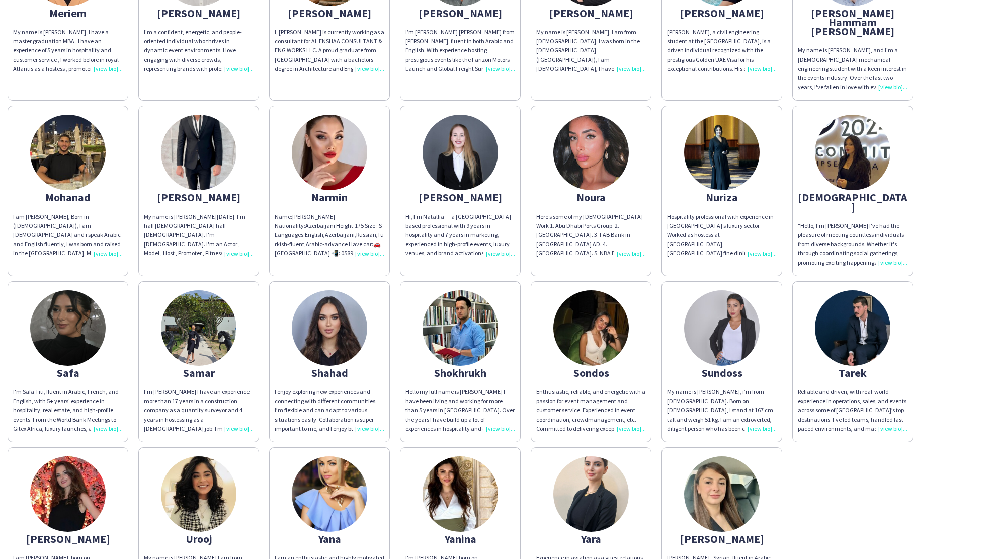
scroll to position [1222, 0]
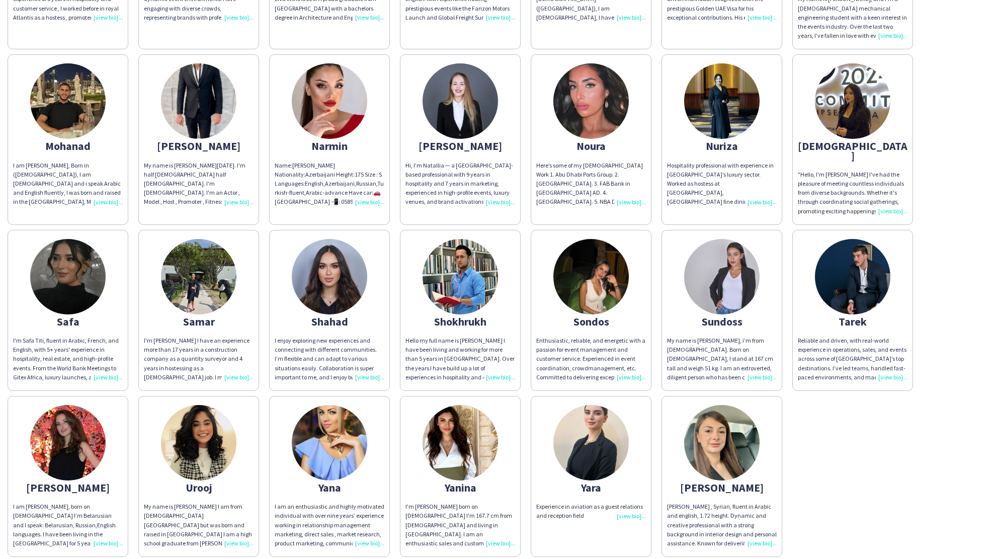
click at [591, 483] on div "Yara" at bounding box center [591, 487] width 110 height 9
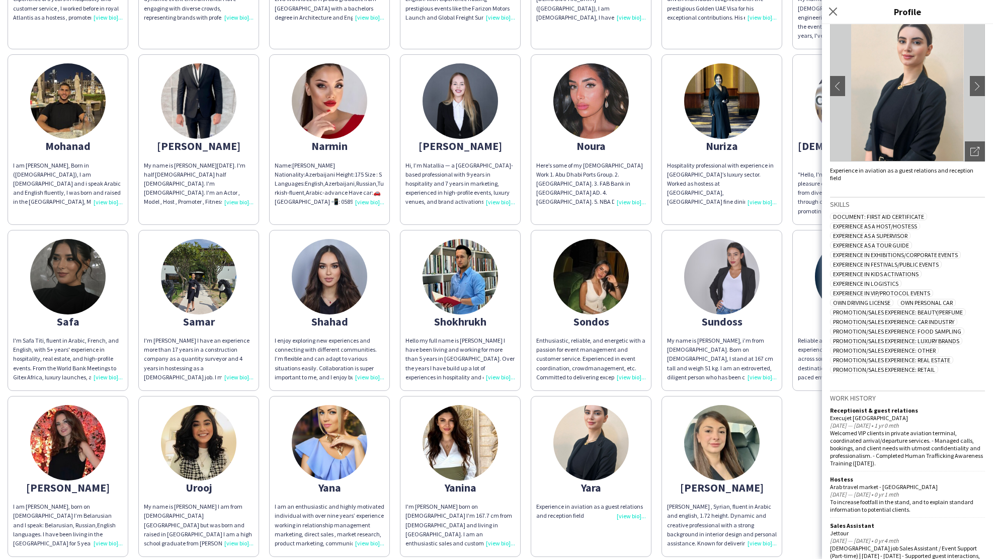
scroll to position [0, 0]
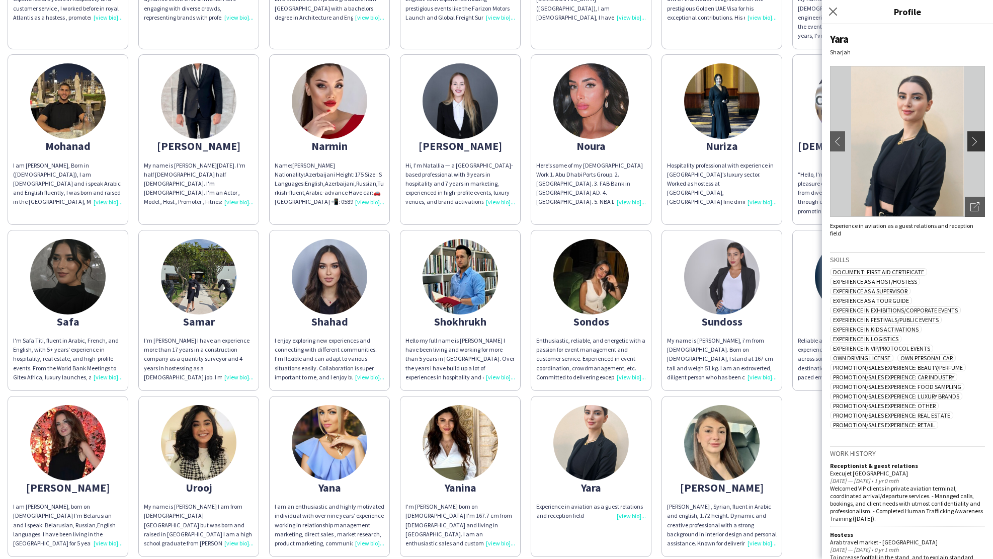
click at [970, 139] on app-icon "chevron-right" at bounding box center [977, 141] width 14 height 9
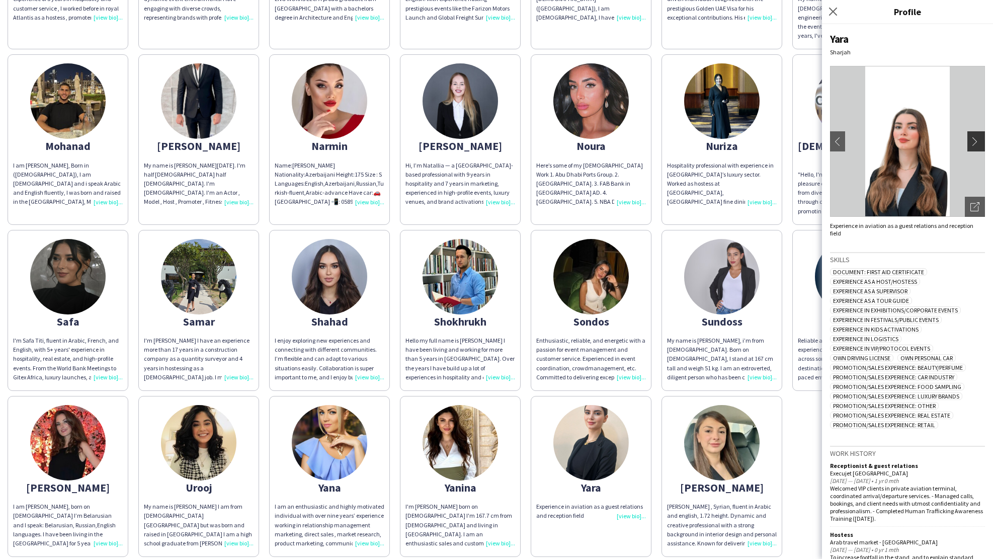
click at [972, 140] on app-icon "chevron-right" at bounding box center [977, 141] width 14 height 9
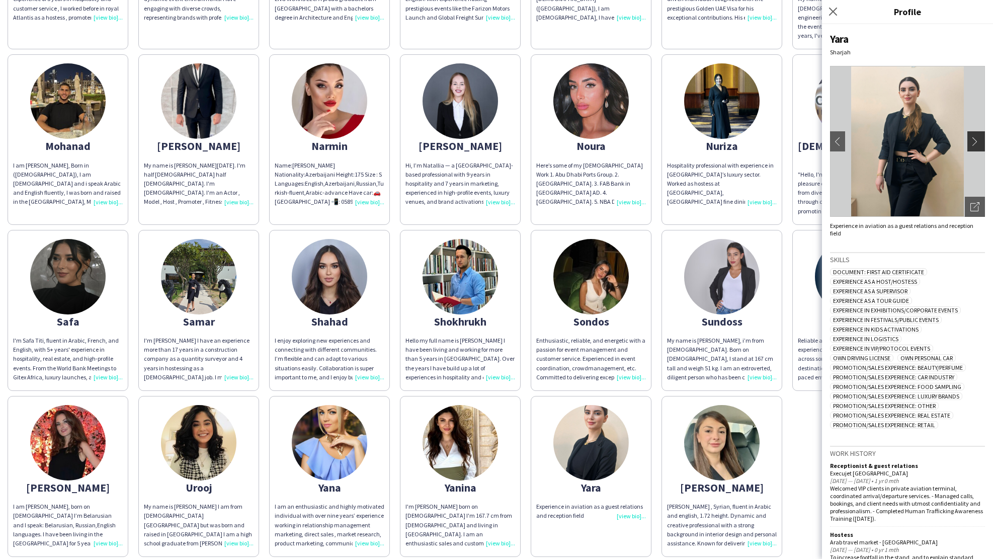
click at [970, 142] on app-icon "chevron-right" at bounding box center [977, 141] width 14 height 9
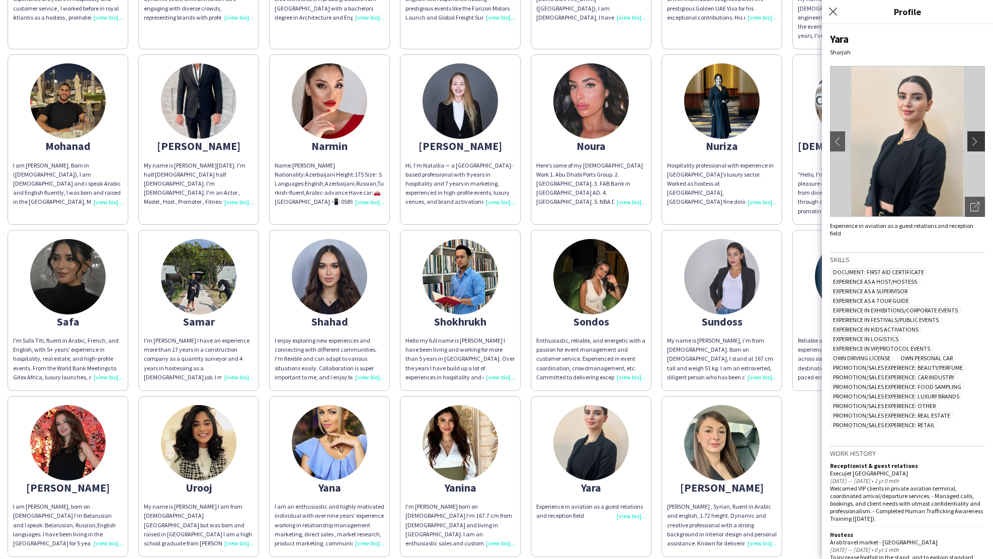
click at [970, 142] on app-icon "chevron-right" at bounding box center [977, 141] width 14 height 9
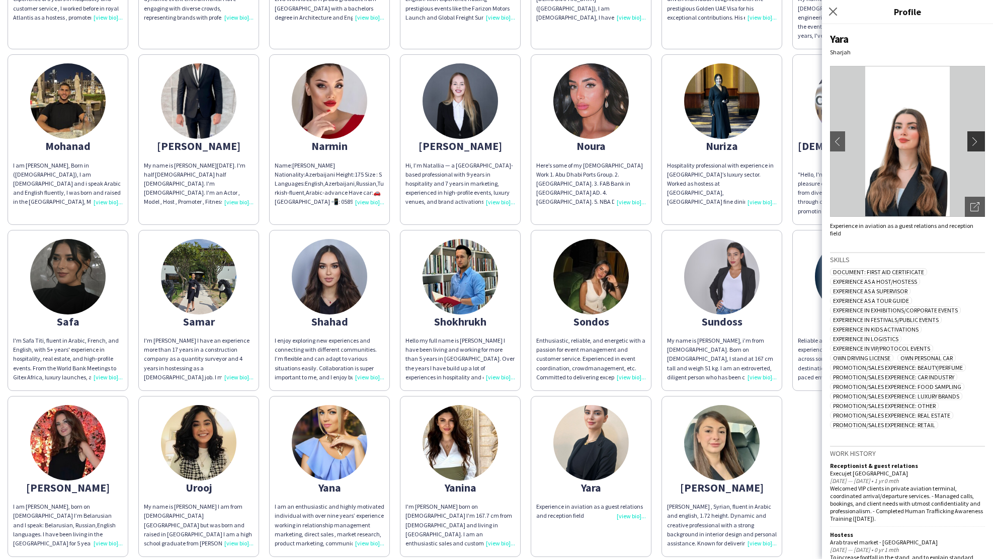
click at [973, 132] on button "chevron-right" at bounding box center [977, 141] width 20 height 20
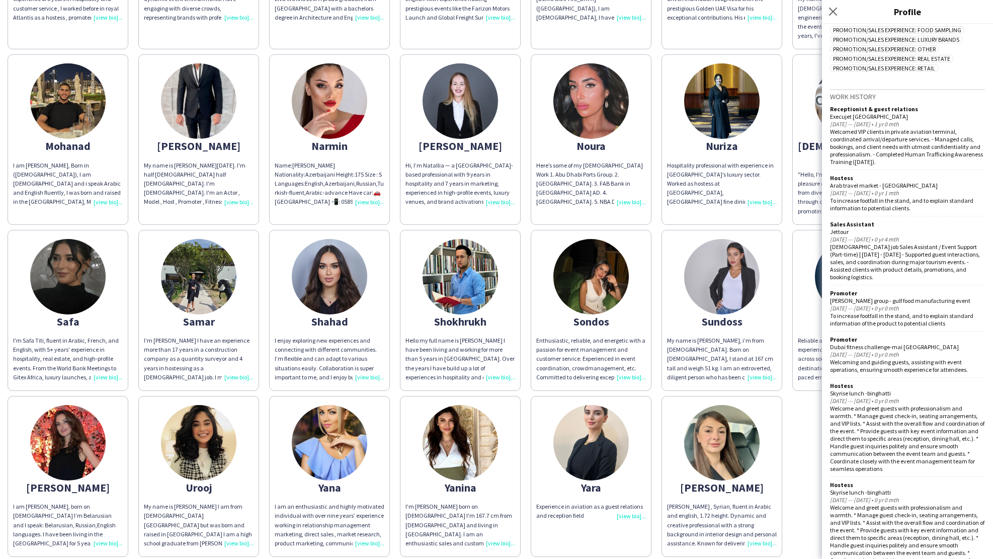
scroll to position [359, 0]
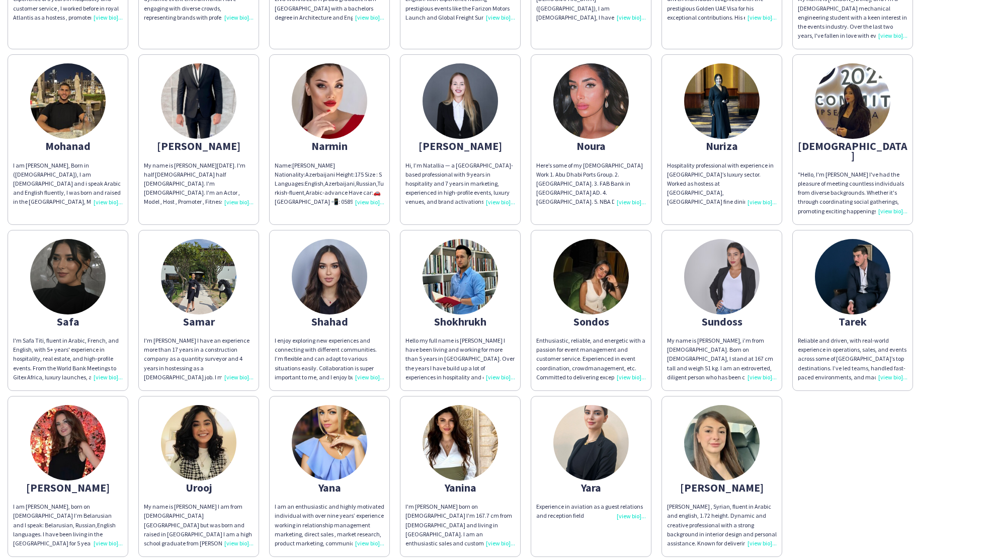
click at [723, 483] on div "[PERSON_NAME]" at bounding box center [722, 487] width 110 height 9
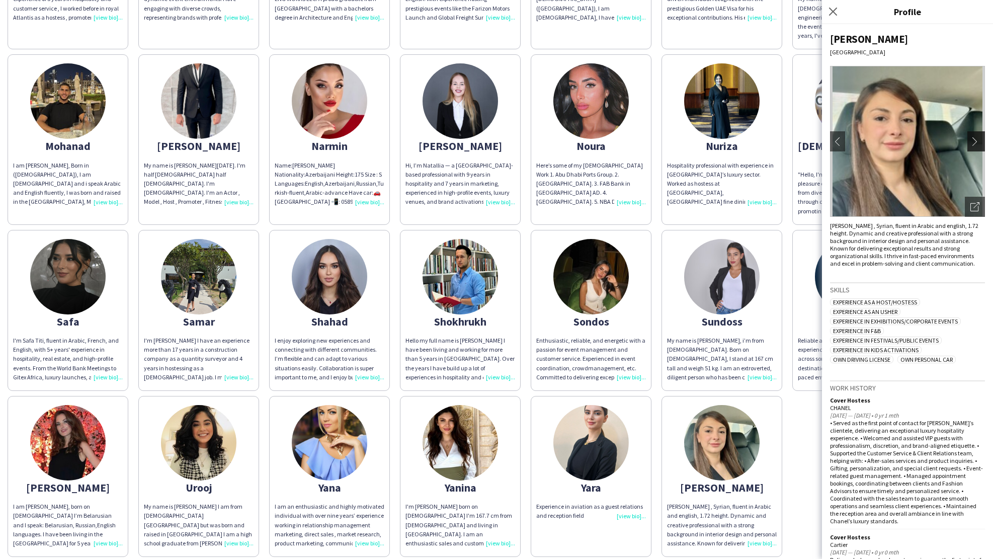
click at [970, 144] on app-icon "chevron-right" at bounding box center [977, 141] width 14 height 9
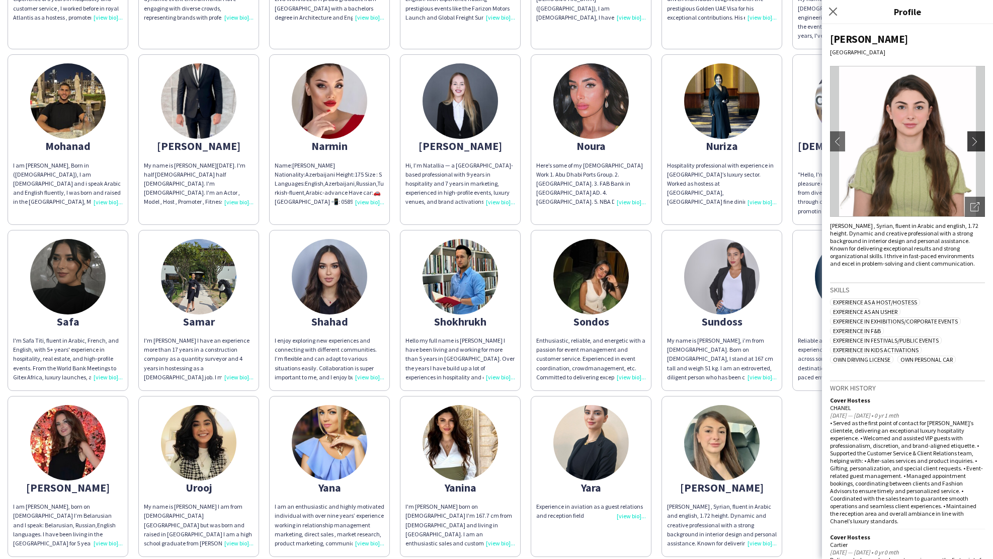
click at [970, 142] on app-icon "chevron-right" at bounding box center [977, 141] width 14 height 9
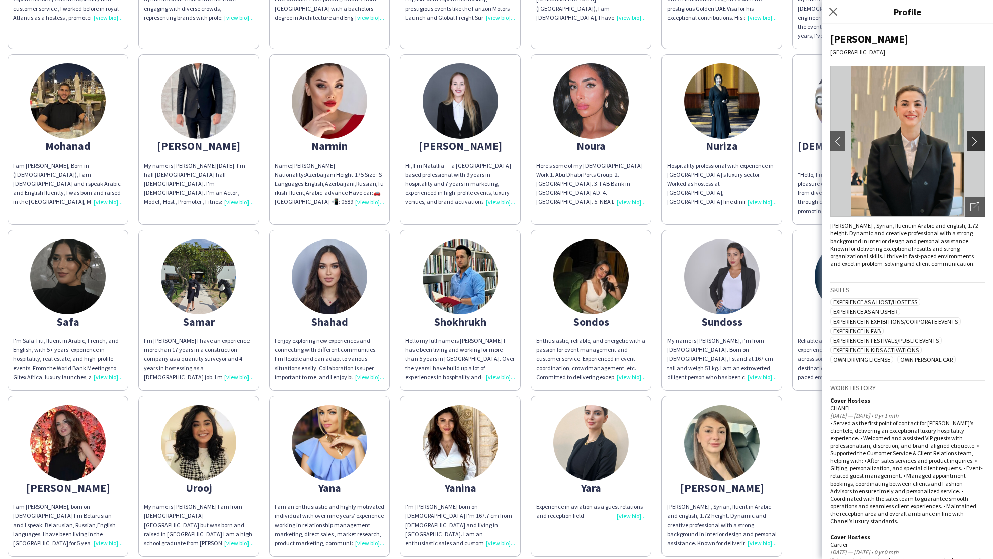
click at [970, 142] on app-icon "chevron-right" at bounding box center [977, 141] width 14 height 9
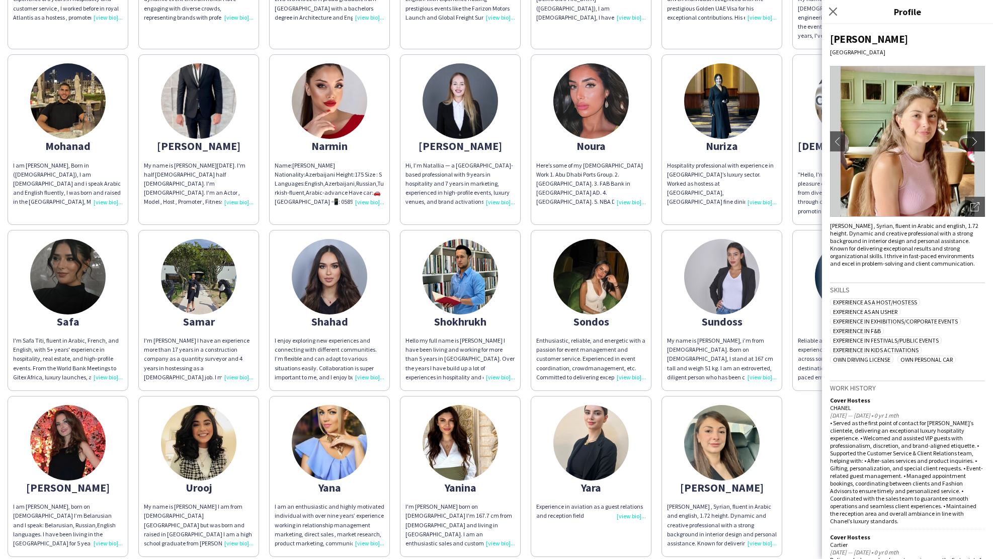
click at [970, 142] on app-icon "chevron-right" at bounding box center [977, 141] width 14 height 9
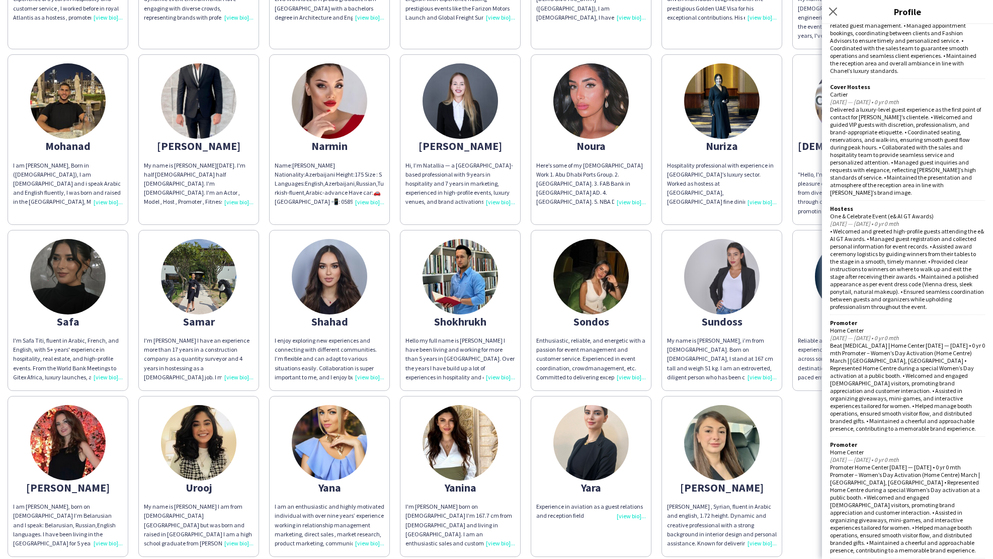
scroll to position [0, 0]
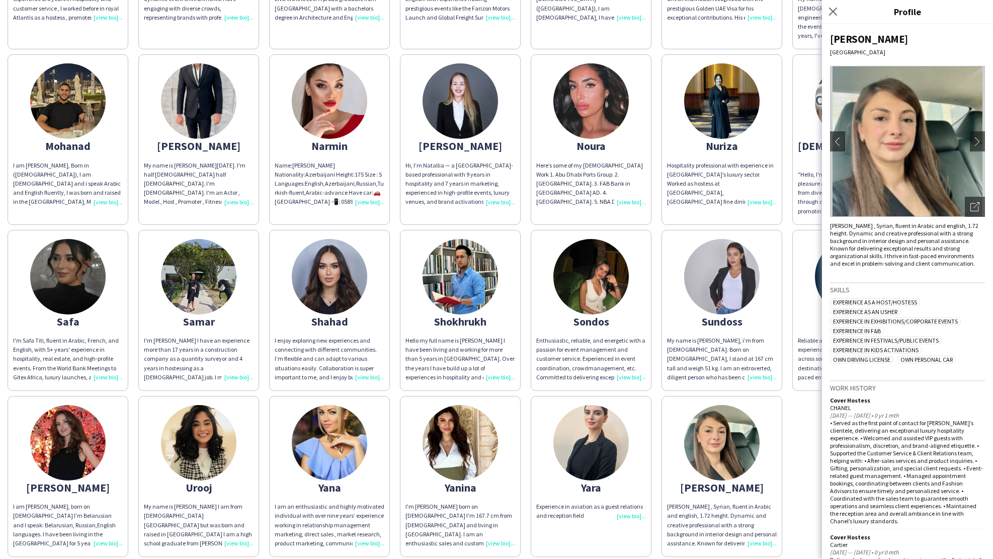
click at [329, 317] on div "Shahad" at bounding box center [330, 321] width 110 height 9
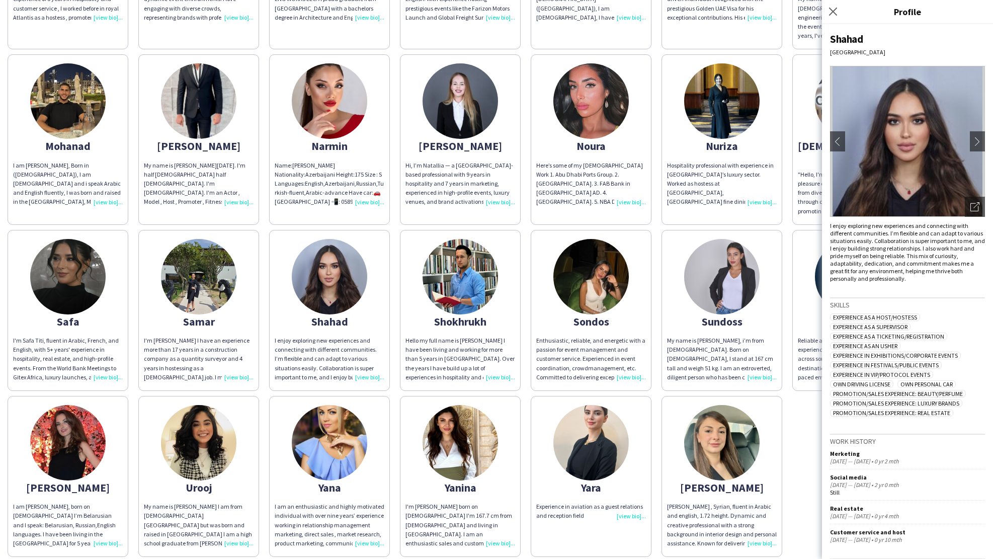
click at [199, 317] on div "Samar" at bounding box center [199, 321] width 110 height 9
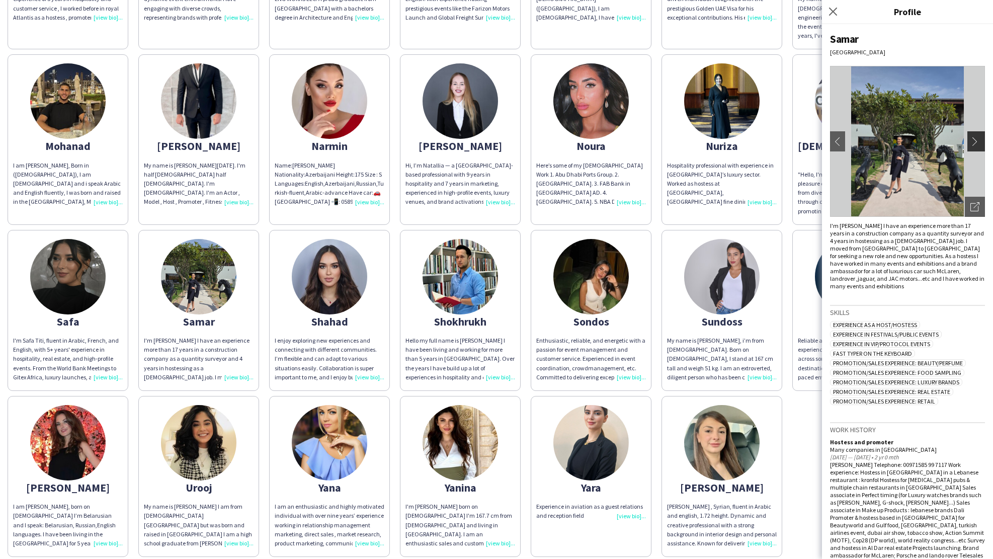
click at [970, 144] on app-icon "chevron-right" at bounding box center [977, 141] width 14 height 9
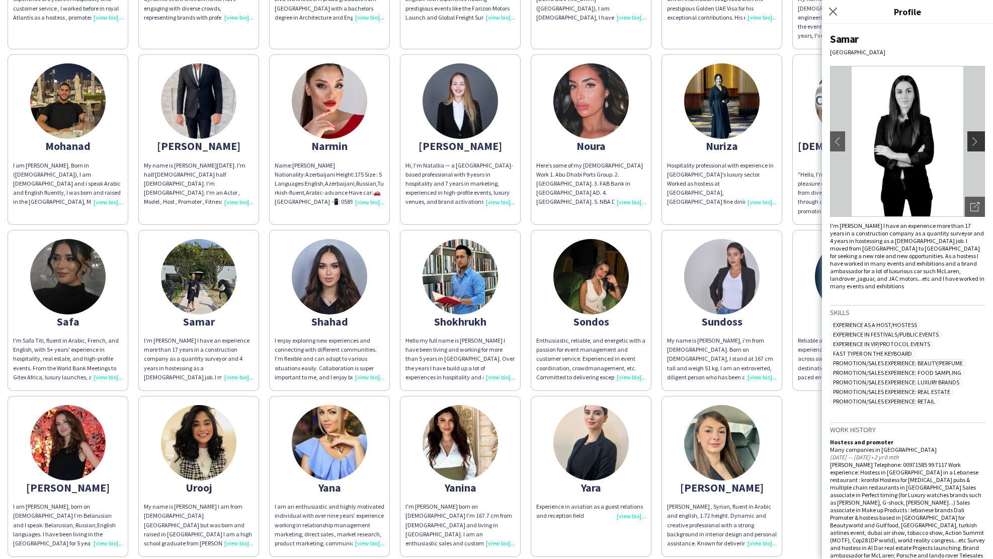
click at [970, 144] on app-icon "chevron-right" at bounding box center [977, 141] width 14 height 9
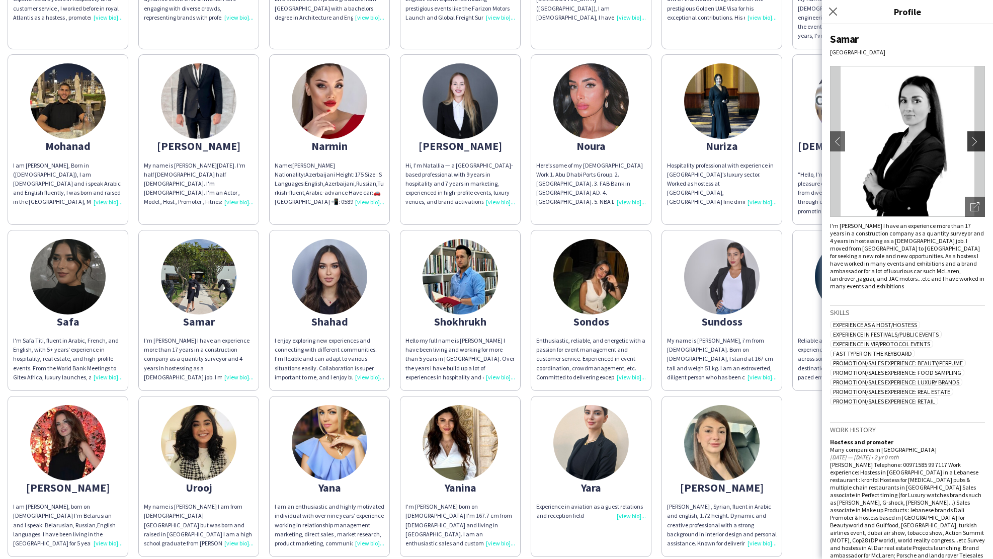
click at [970, 140] on app-icon "chevron-right" at bounding box center [977, 141] width 14 height 9
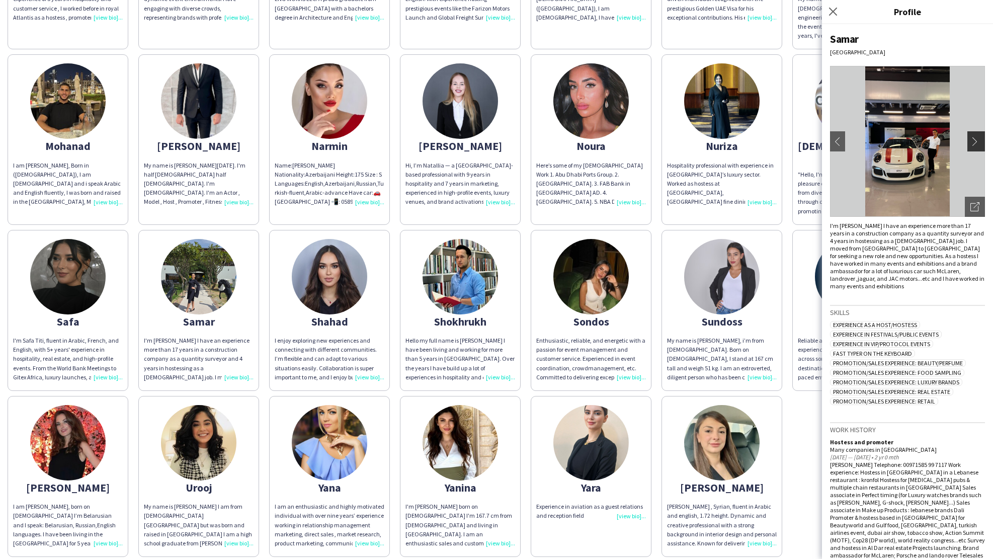
click at [970, 139] on app-icon "chevron-right" at bounding box center [977, 141] width 14 height 9
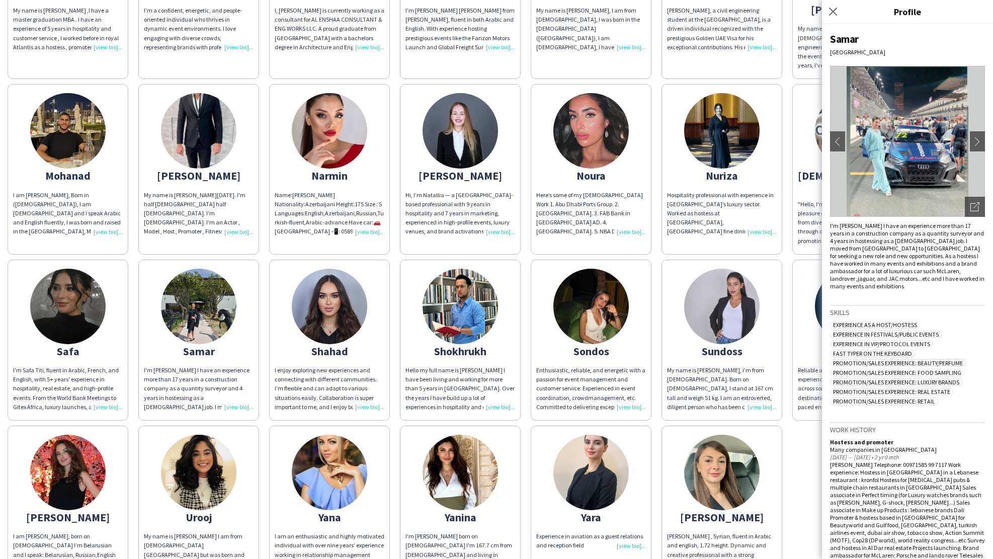
scroll to position [999, 0]
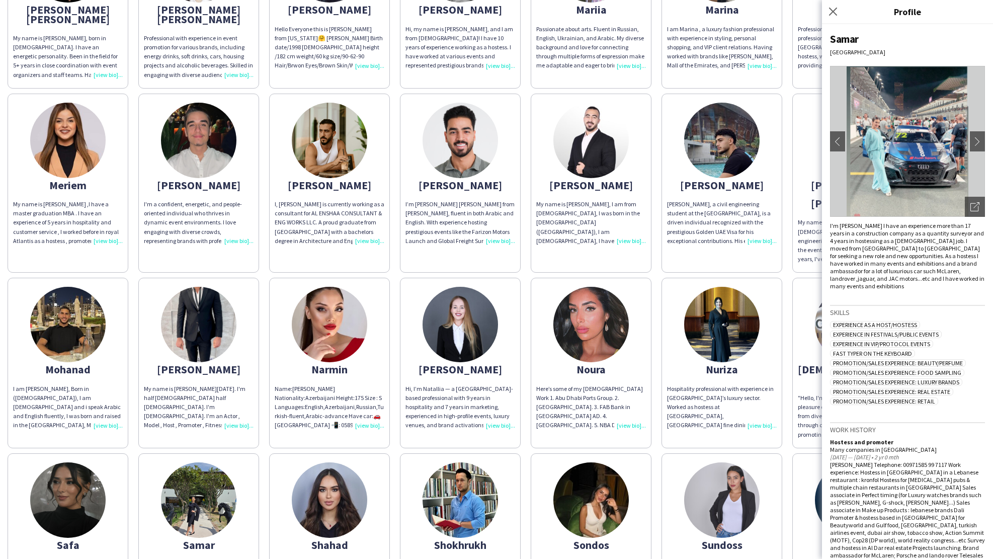
click at [643, 328] on app-share-pages-crew-card "Noura Here’s some of my [DEMOGRAPHIC_DATA] Work 1. Abu Dhabi Ports Group. 2. [G…" at bounding box center [591, 363] width 121 height 170
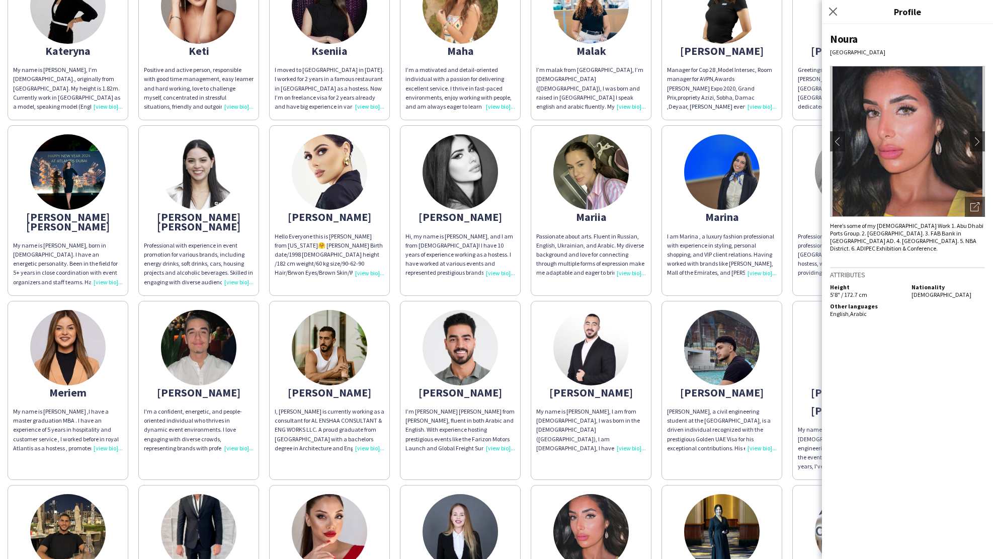
scroll to position [497, 0]
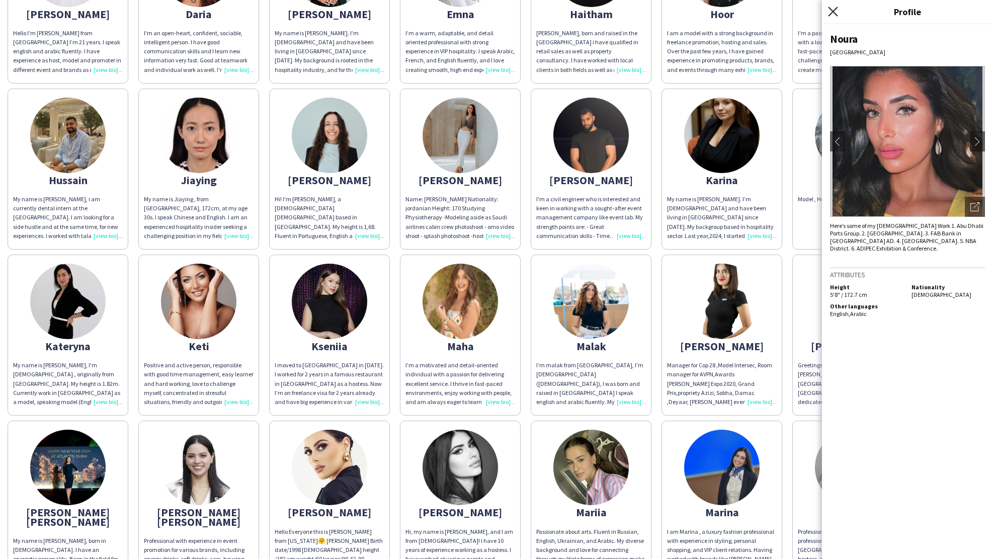
click at [829, 12] on icon "Close pop-in" at bounding box center [833, 12] width 10 height 10
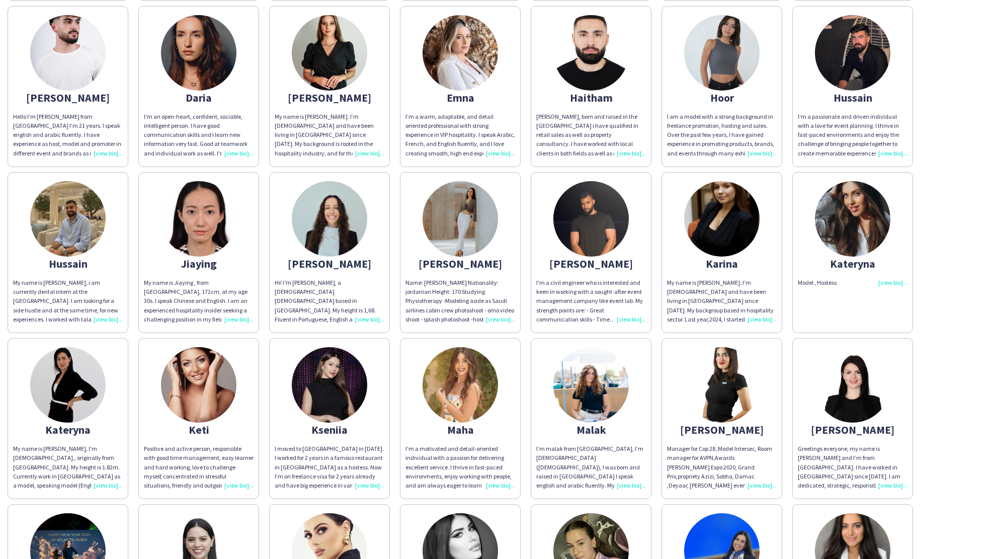
scroll to position [220, 0]
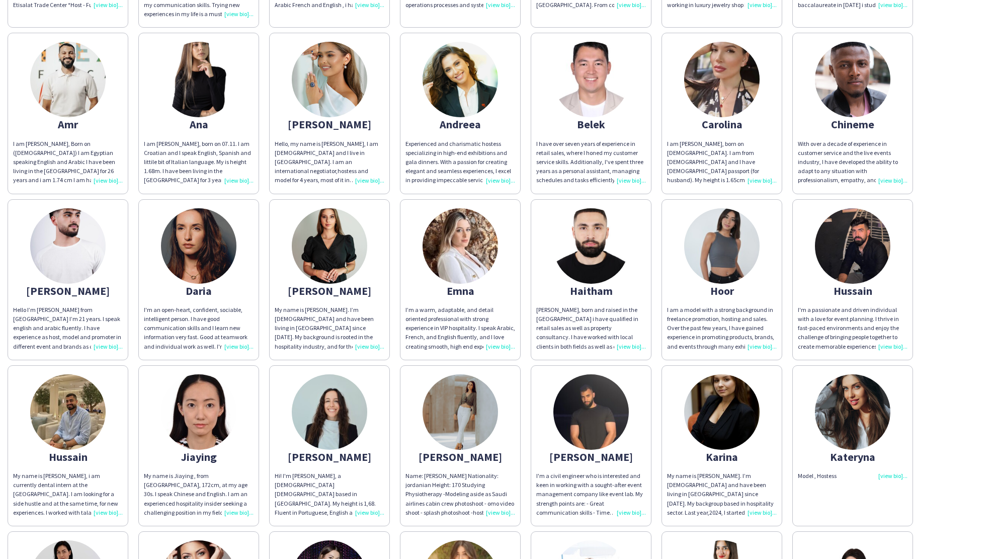
click at [851, 121] on div "Chineme" at bounding box center [853, 124] width 110 height 9
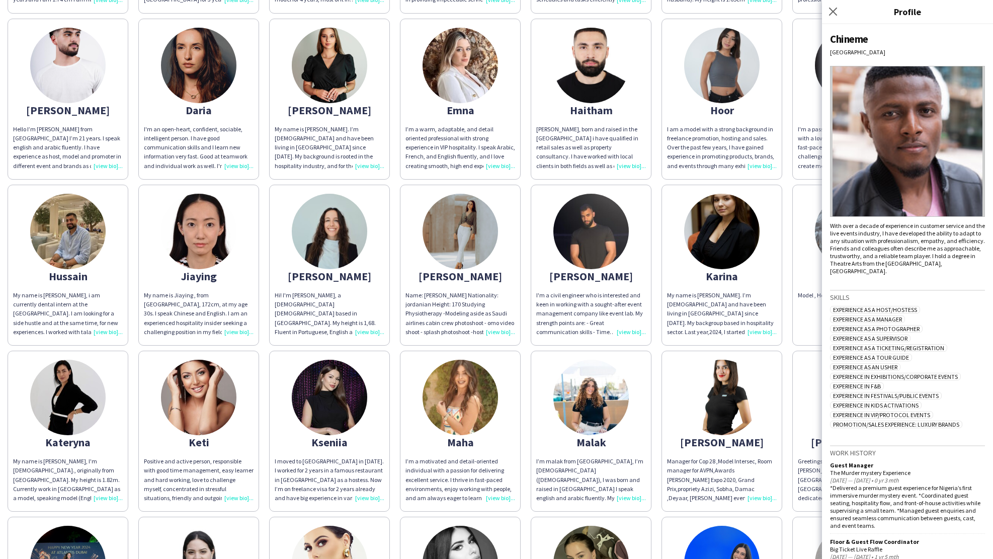
scroll to position [432, 0]
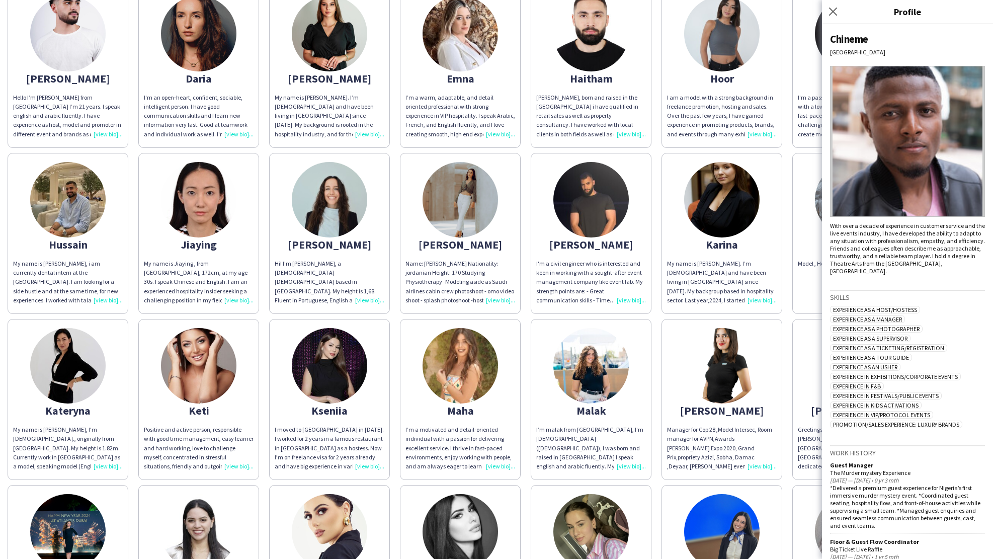
click at [813, 370] on app-share-pages-crew-card "[PERSON_NAME] everyone, my name is [PERSON_NAME] and I’m from [GEOGRAPHIC_DATA]…" at bounding box center [852, 399] width 121 height 161
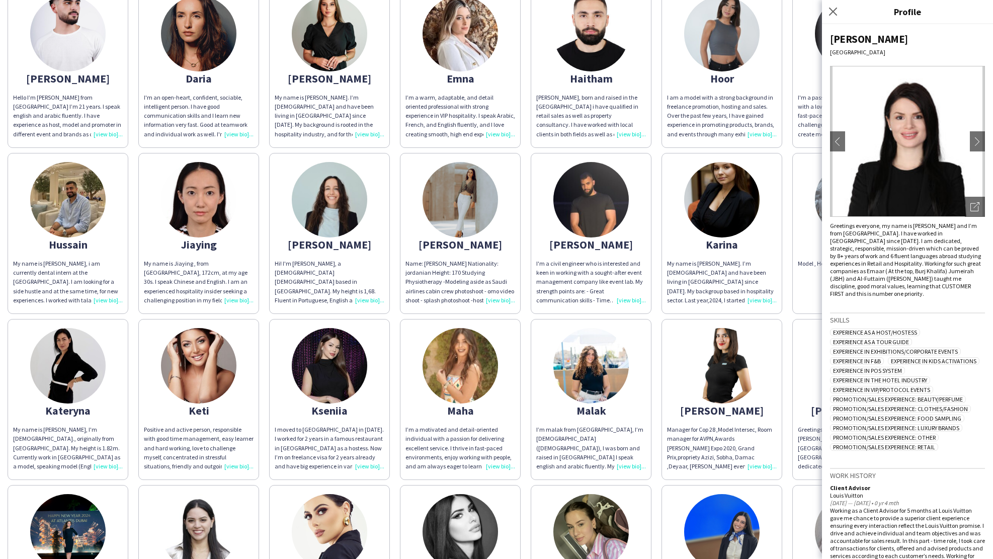
click at [62, 391] on img at bounding box center [67, 365] width 75 height 75
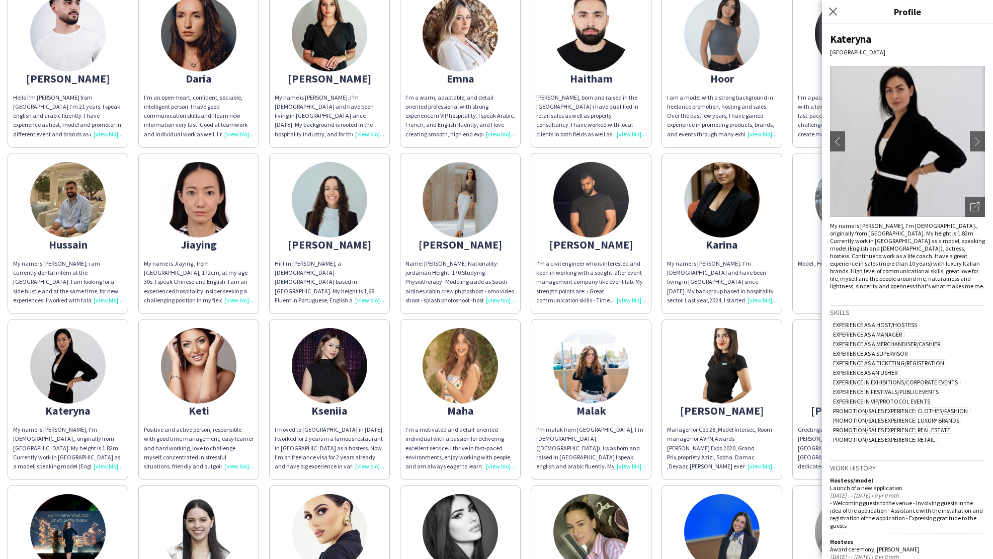
click at [208, 406] on div "Keti" at bounding box center [199, 410] width 110 height 9
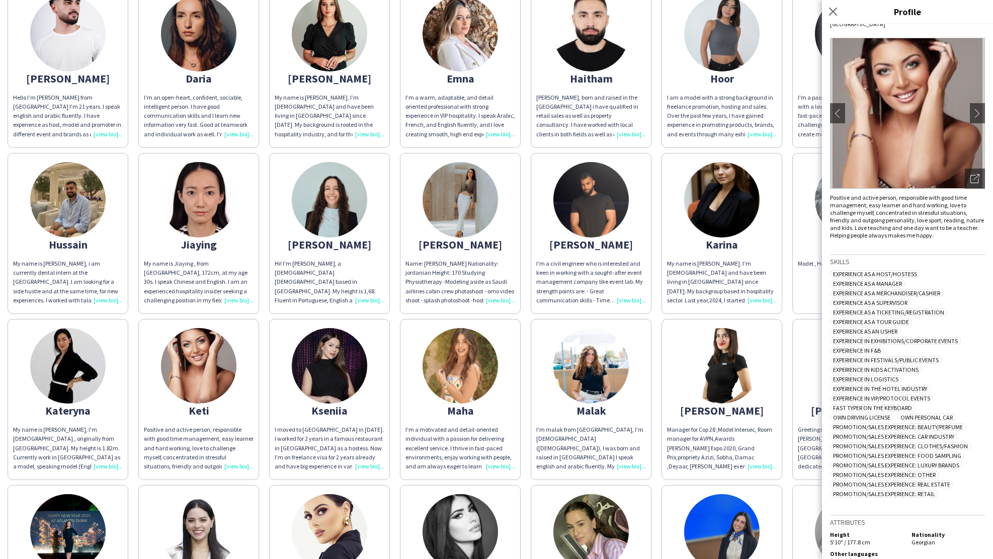
scroll to position [0, 0]
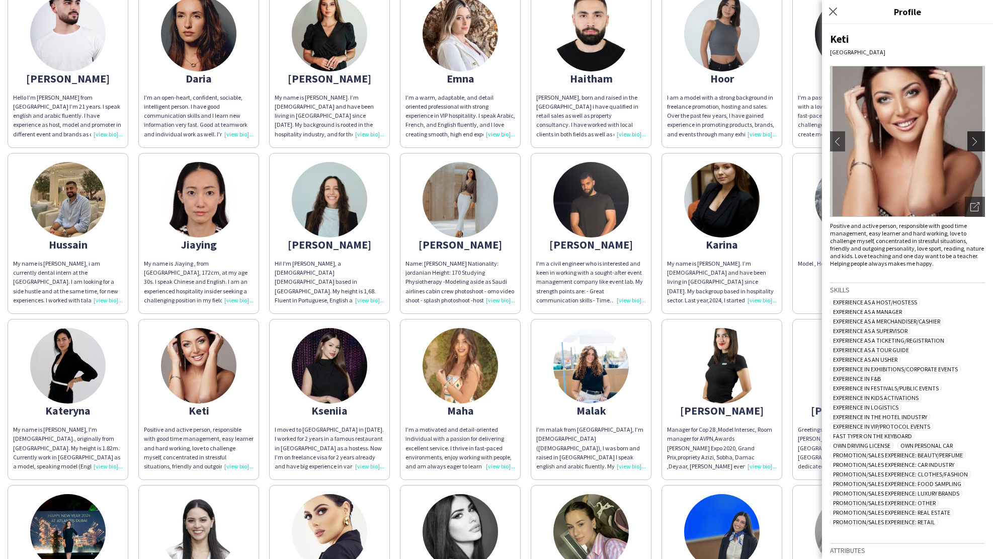
click at [973, 143] on app-icon "chevron-right" at bounding box center [977, 141] width 14 height 9
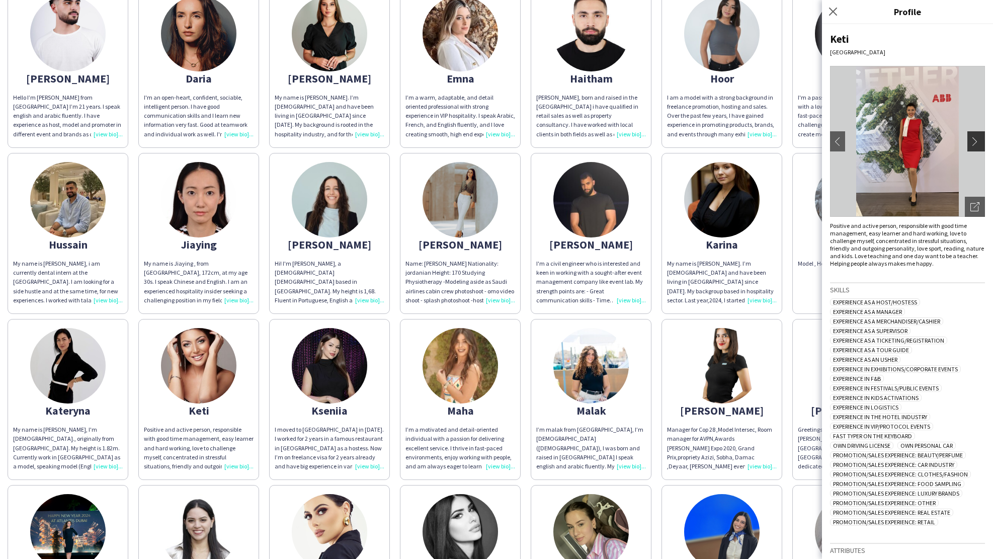
click at [970, 140] on app-icon "chevron-right" at bounding box center [977, 141] width 14 height 9
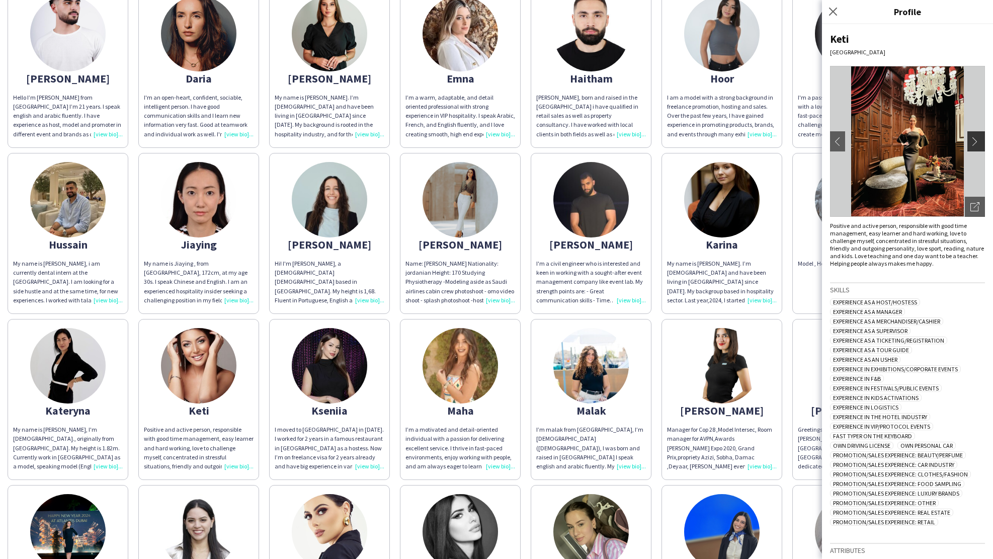
click at [970, 140] on app-icon "chevron-right" at bounding box center [977, 141] width 14 height 9
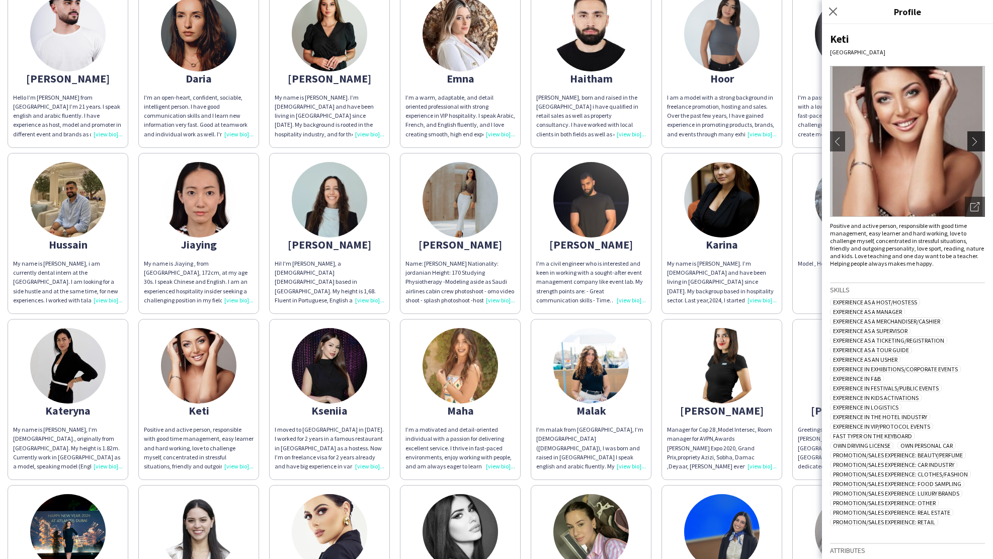
click at [970, 140] on app-icon "chevron-right" at bounding box center [977, 141] width 14 height 9
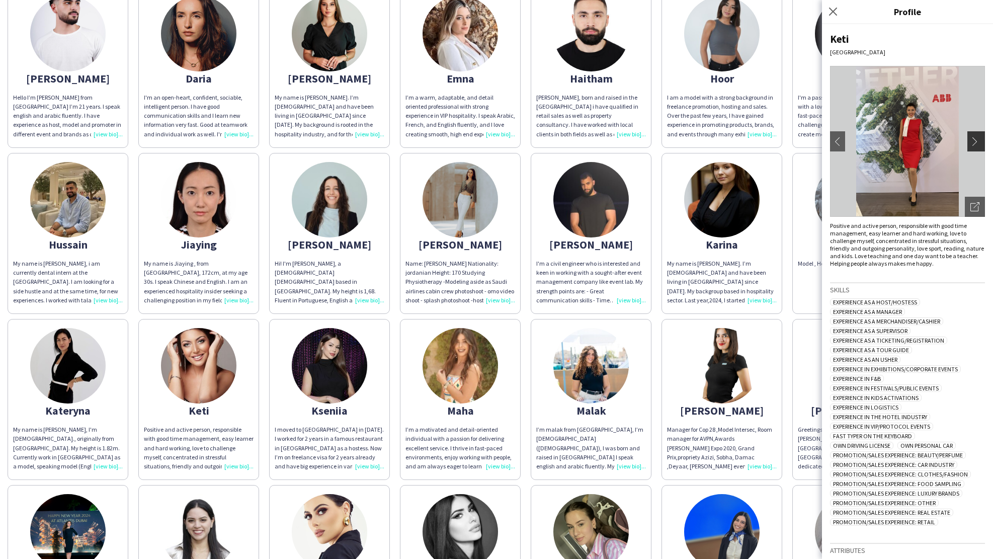
click at [970, 140] on app-icon "chevron-right" at bounding box center [977, 141] width 14 height 9
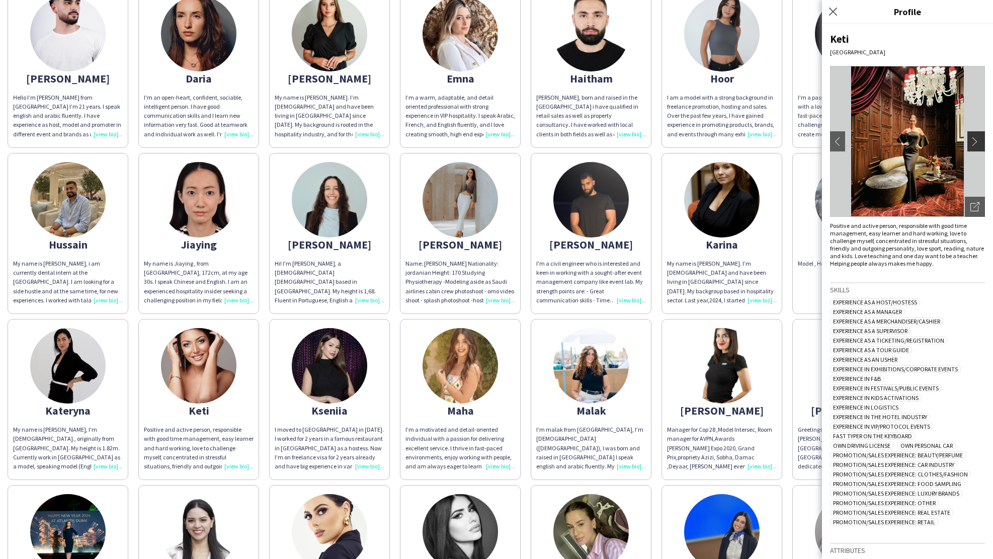
click at [970, 140] on app-icon "chevron-right" at bounding box center [977, 141] width 14 height 9
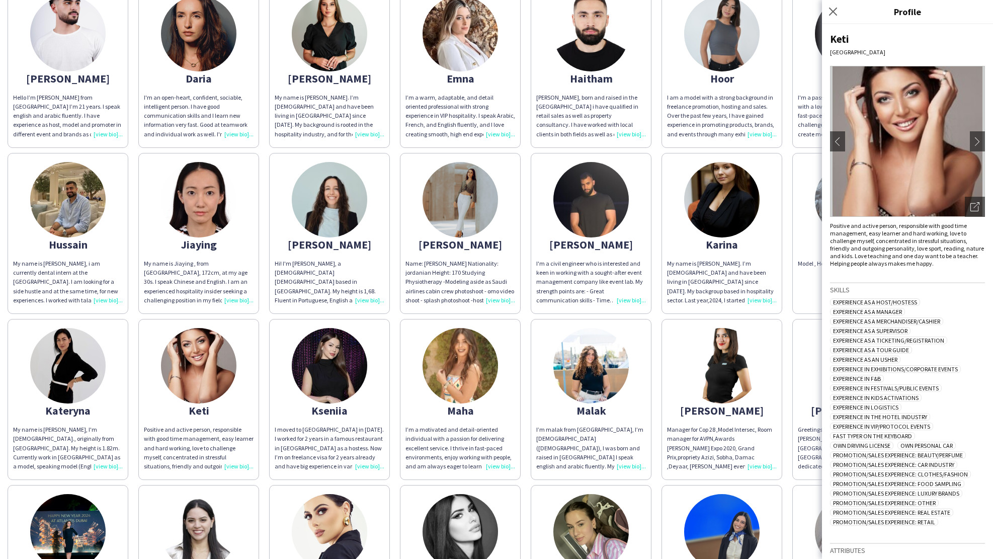
click at [394, 470] on div "[PERSON_NAME]. ENTHUSIASTIC. FLEXIBLE LOCATION: [GEOGRAPHIC_DATA] 5 YEARS EVENT…" at bounding box center [497, 493] width 978 height 1706
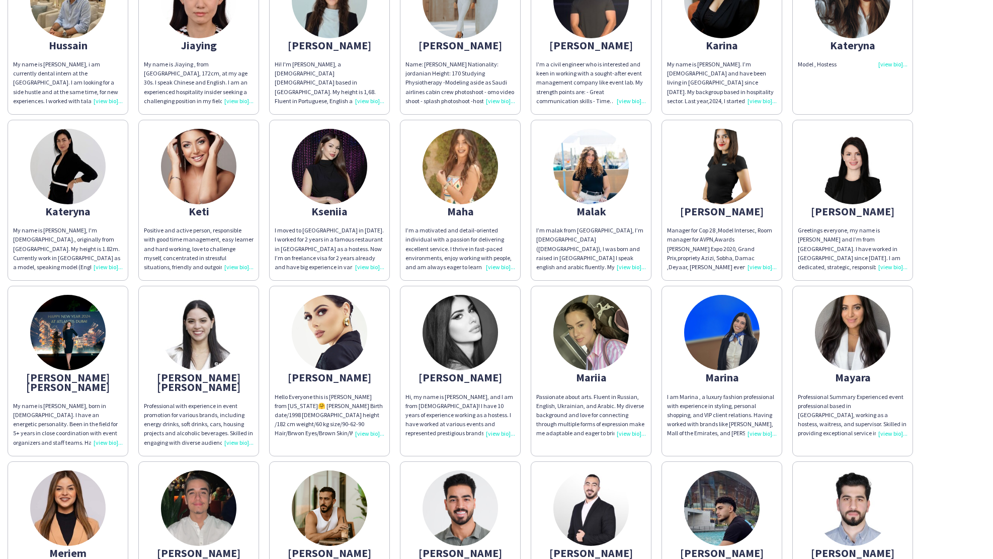
scroll to position [795, 0]
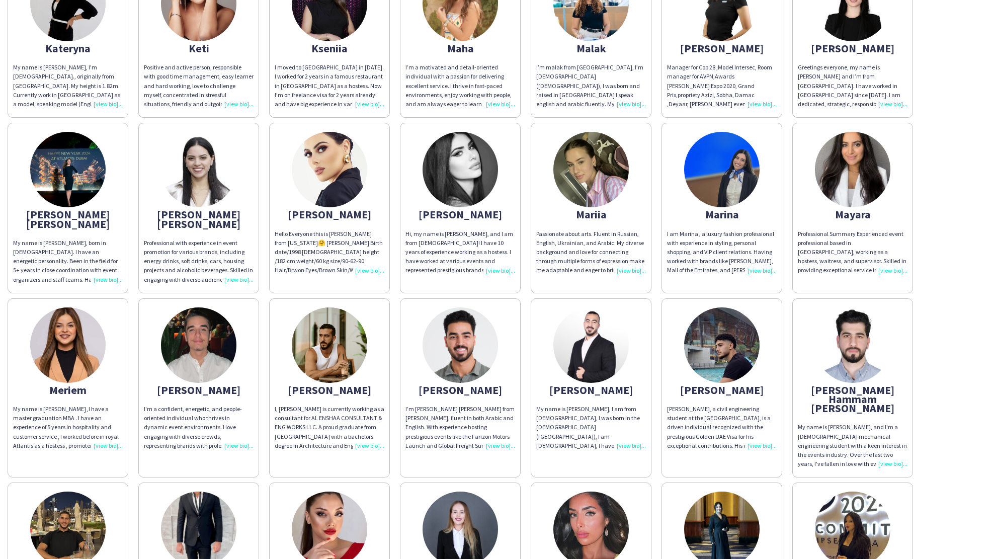
click at [461, 237] on div "Hi, my name is [PERSON_NAME], and I am from [DEMOGRAPHIC_DATA]! I have 10 years…" at bounding box center [460, 252] width 110 height 46
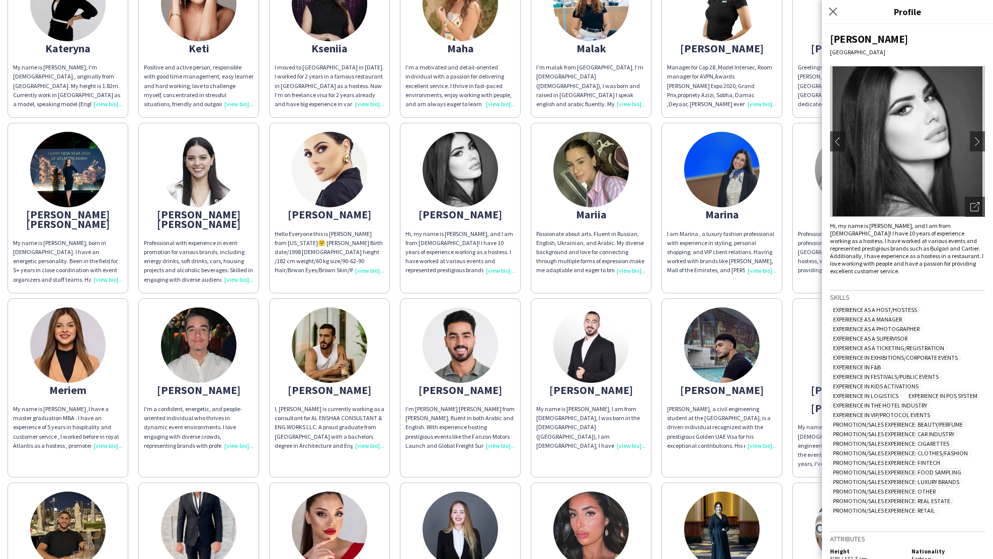
scroll to position [35, 0]
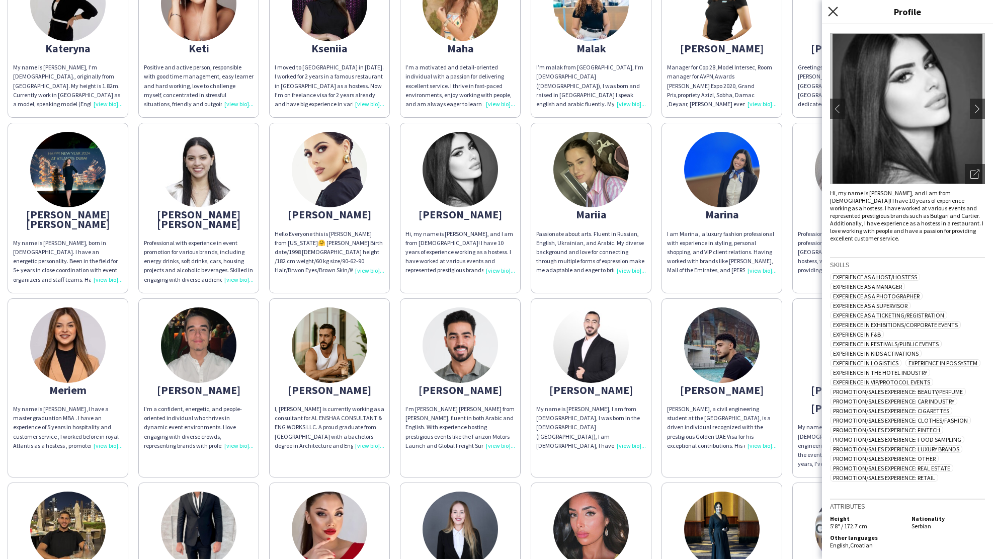
click at [832, 11] on icon at bounding box center [833, 12] width 10 height 10
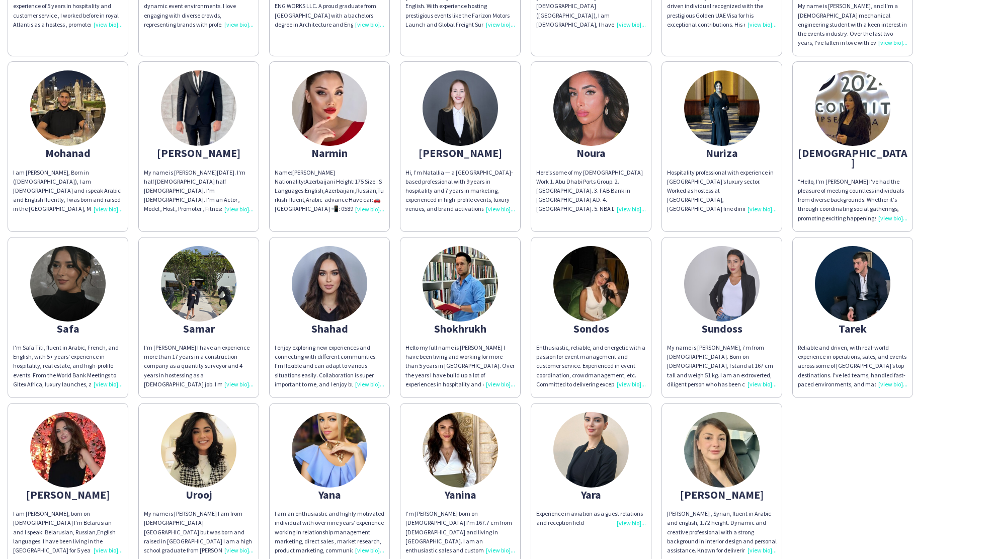
scroll to position [1222, 0]
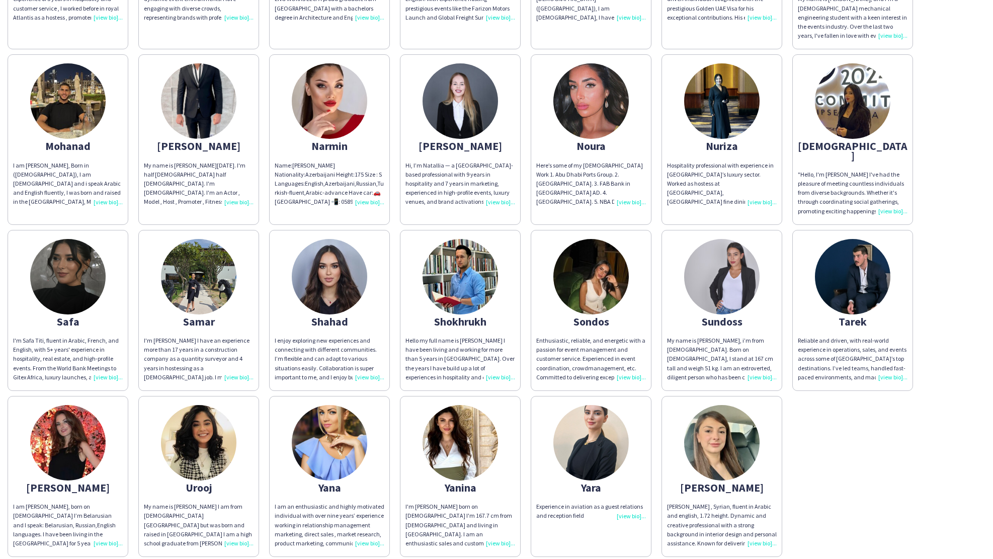
click at [589, 405] on img at bounding box center [590, 442] width 75 height 75
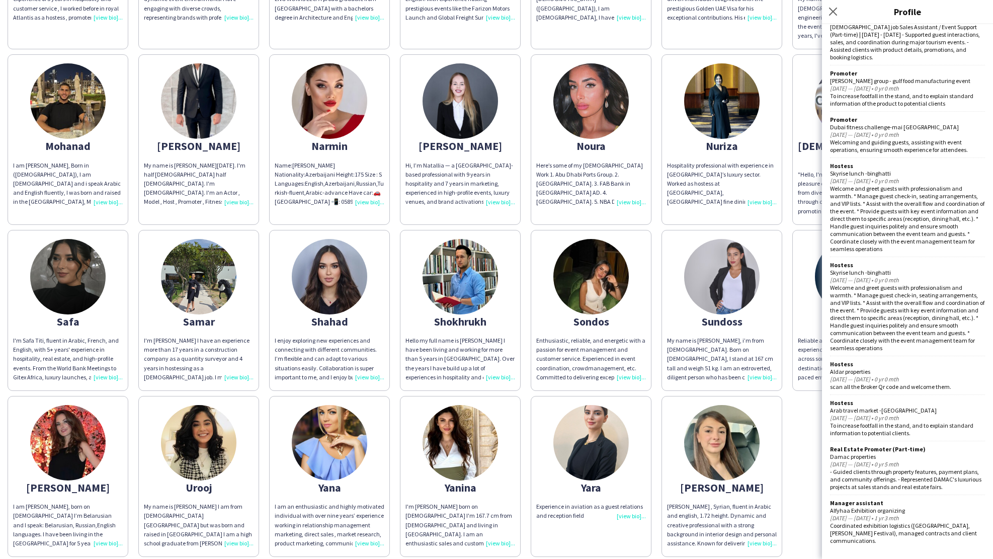
scroll to position [637, 0]
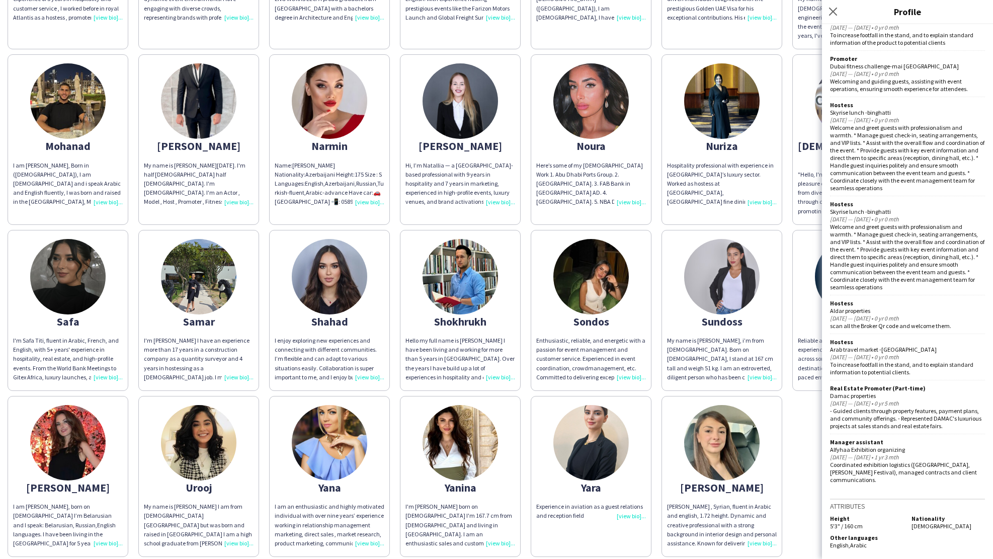
click at [773, 425] on app-share-pages-crew-card "[PERSON_NAME] , Syrian, fluent in Arabic and english, 1.72 height. Dynamic and …" at bounding box center [721, 476] width 121 height 161
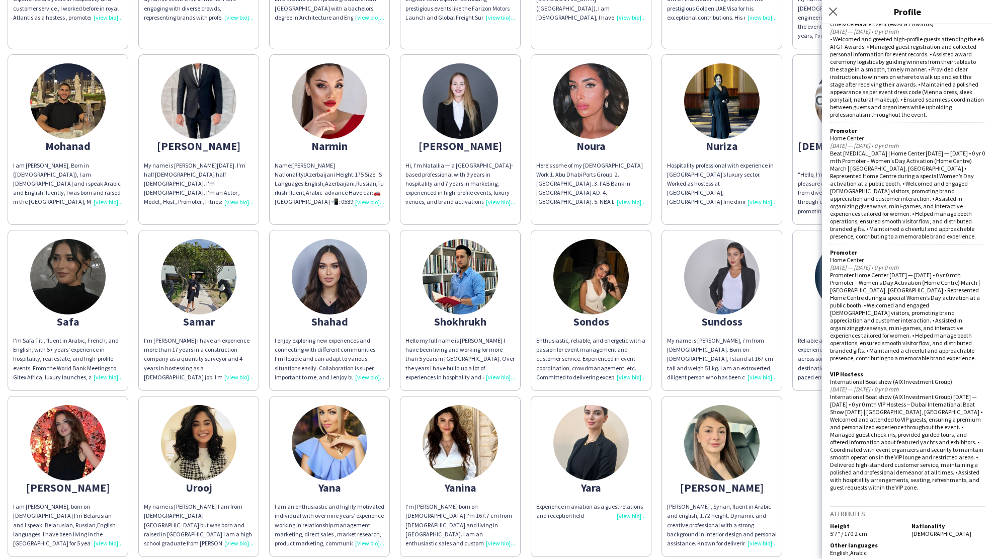
scroll to position [894, 0]
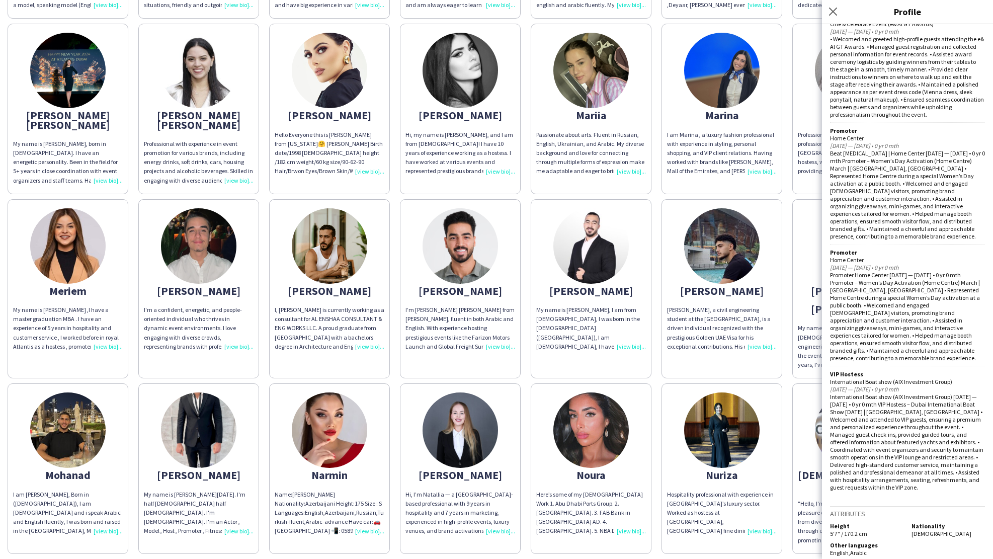
click at [724, 410] on img at bounding box center [721, 429] width 75 height 75
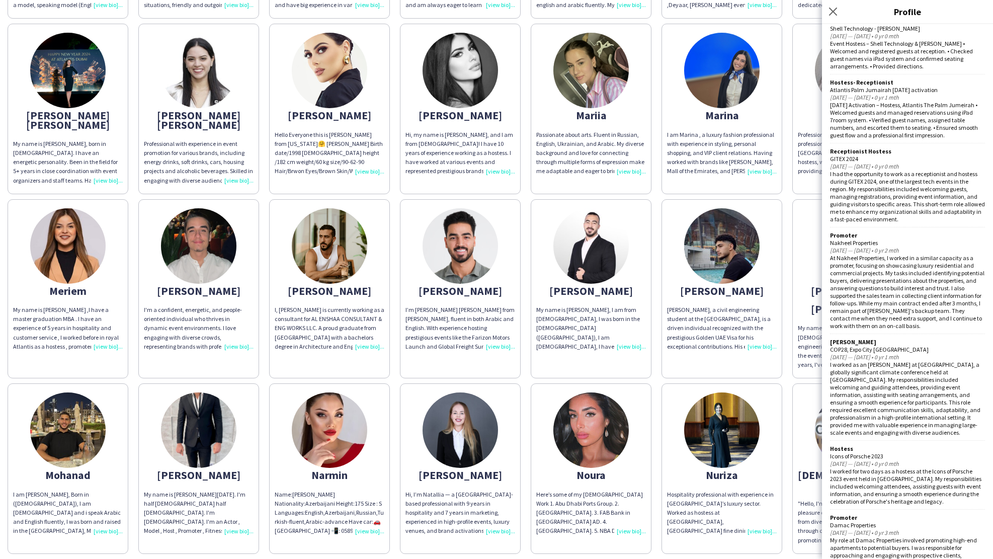
scroll to position [916, 0]
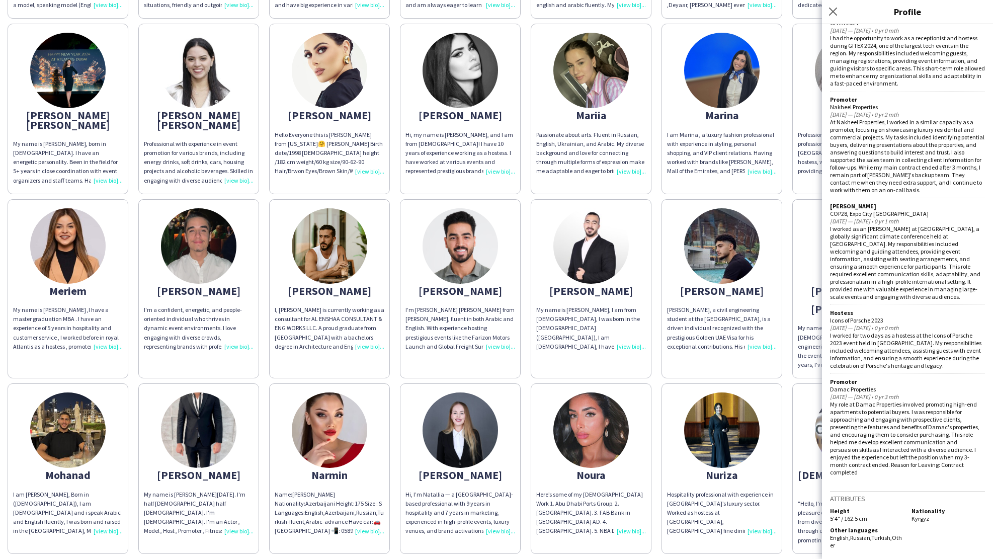
click at [594, 470] on div "Noura" at bounding box center [591, 474] width 110 height 9
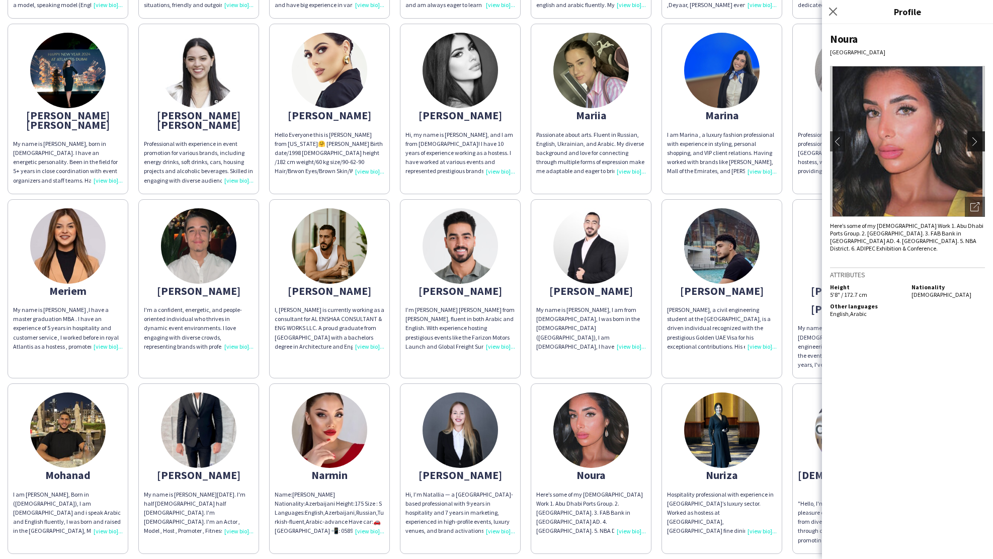
click at [974, 141] on app-icon "chevron-right" at bounding box center [977, 141] width 14 height 9
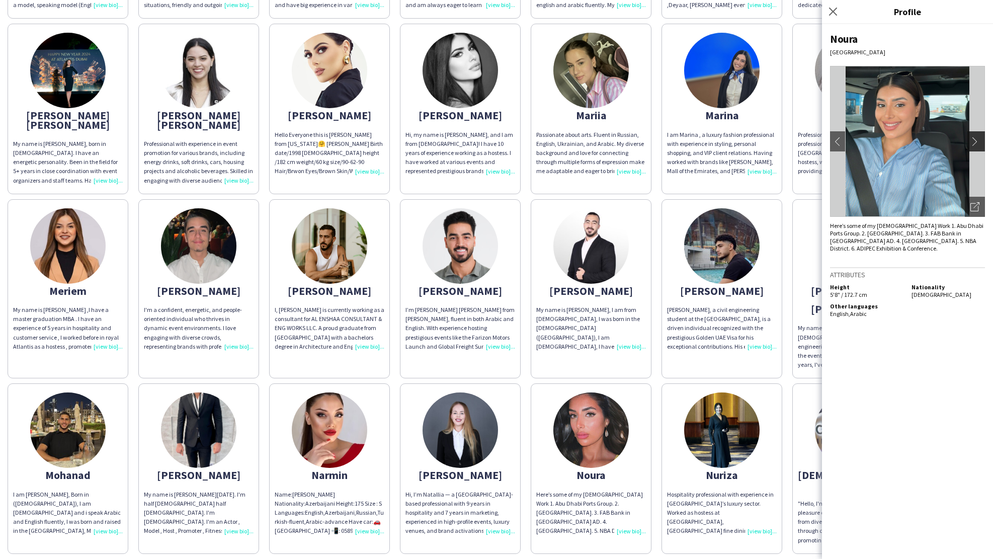
click at [974, 141] on app-icon "chevron-right" at bounding box center [977, 141] width 14 height 9
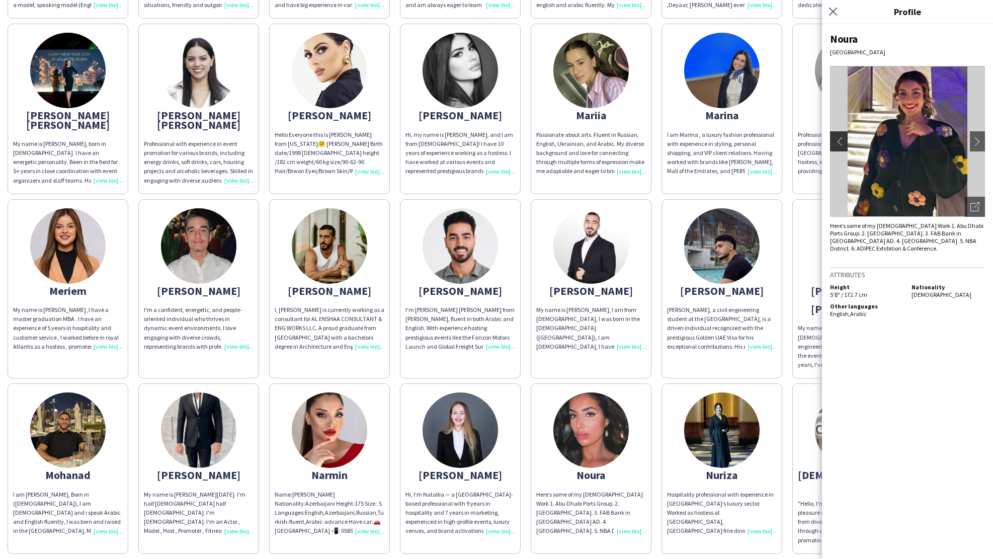
click at [836, 139] on app-icon "chevron-left" at bounding box center [837, 141] width 14 height 9
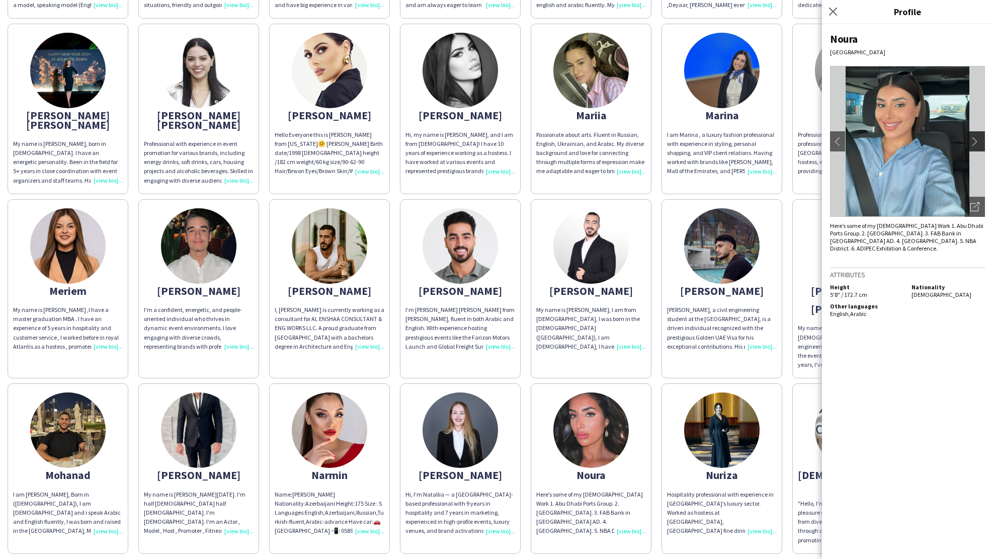
click at [980, 142] on app-icon "chevron-right" at bounding box center [977, 141] width 14 height 9
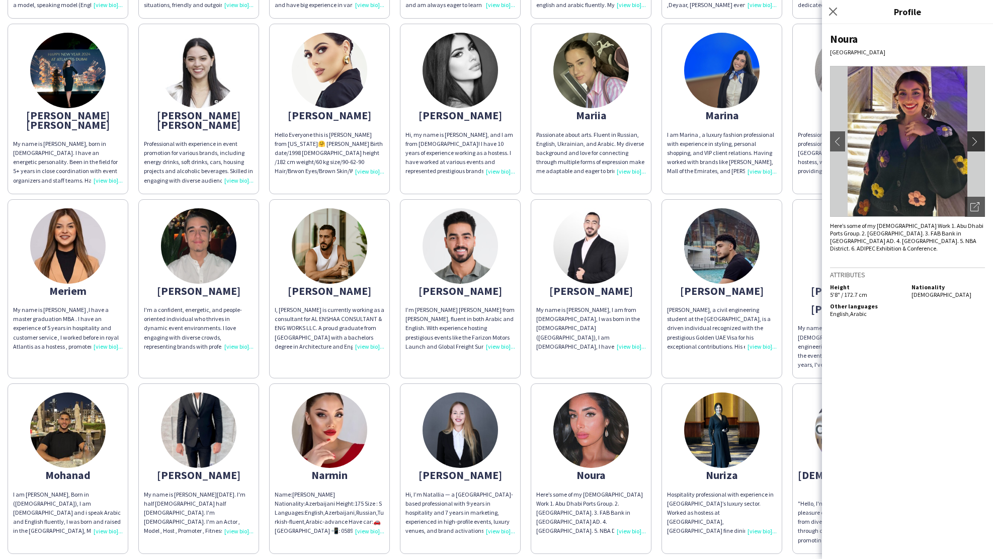
click at [980, 142] on app-icon "chevron-right" at bounding box center [977, 141] width 14 height 9
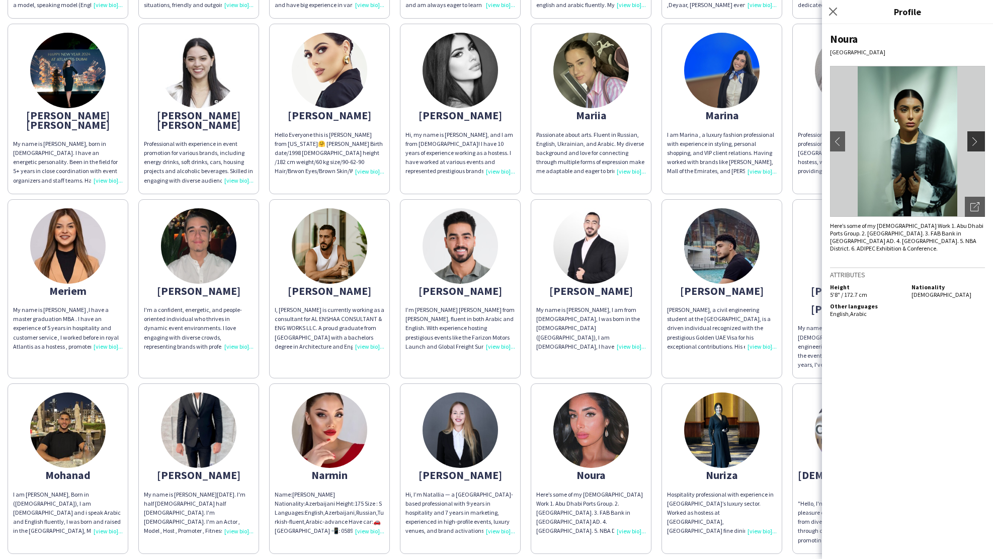
click at [976, 135] on button "chevron-right" at bounding box center [977, 141] width 20 height 20
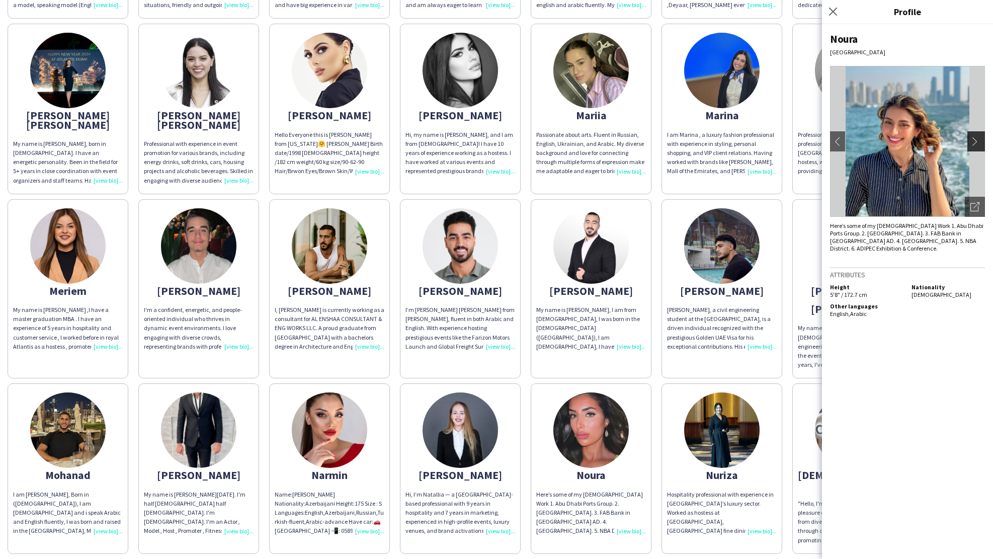
click at [972, 142] on app-icon "chevron-right" at bounding box center [977, 141] width 14 height 9
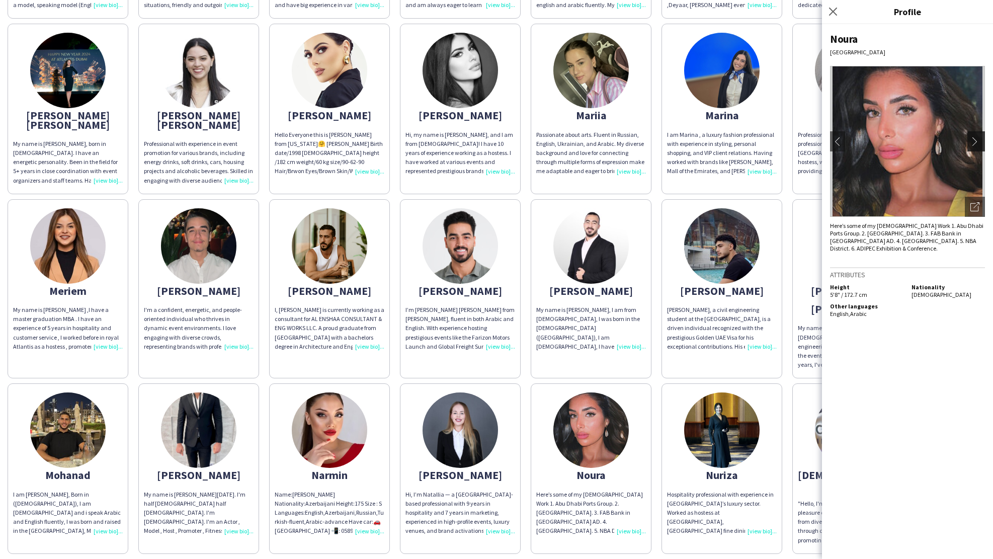
click at [972, 142] on app-icon "chevron-right" at bounding box center [977, 141] width 14 height 9
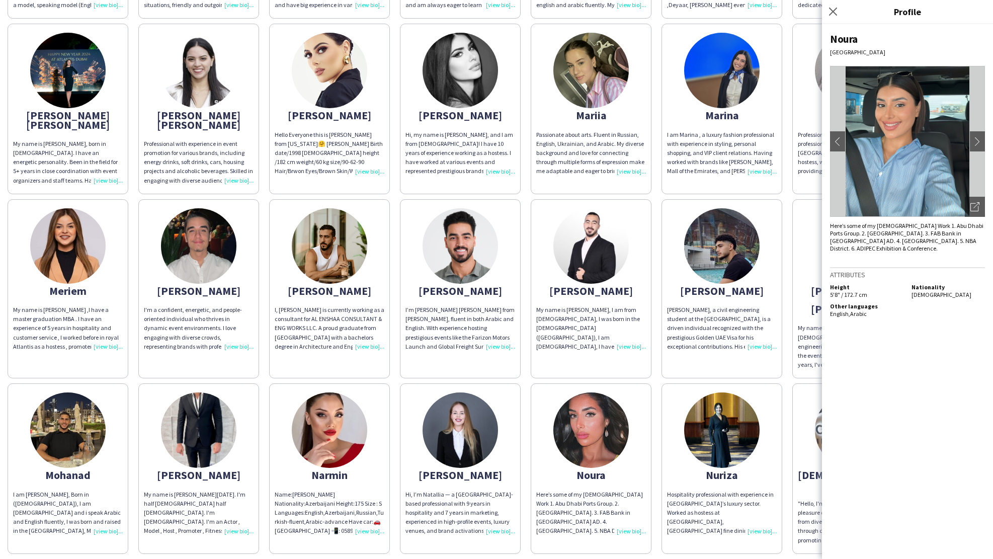
click at [894, 363] on div "Noura [GEOGRAPHIC_DATA] chevron-left chevron-right Open photos pop-in Here’s so…" at bounding box center [907, 291] width 171 height 535
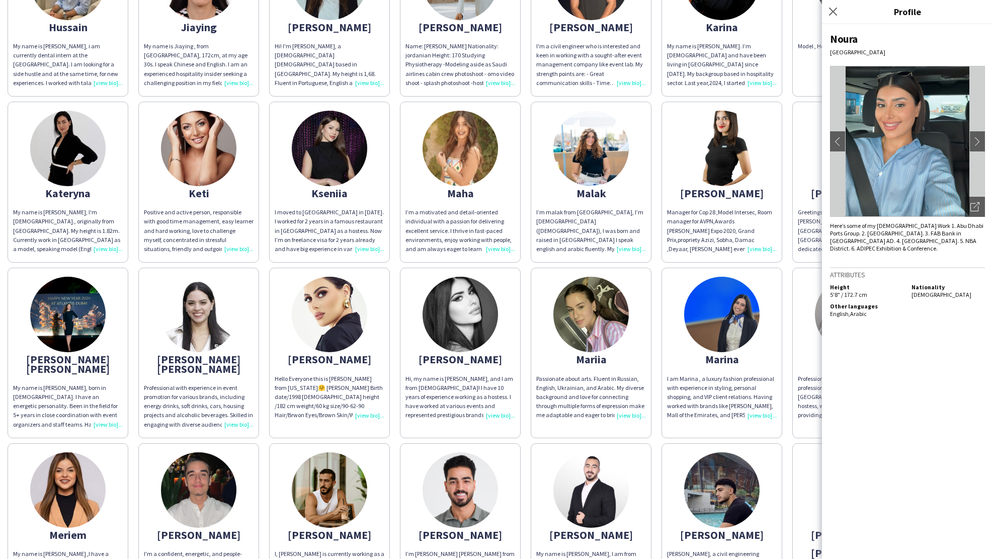
scroll to position [650, 0]
click at [978, 140] on app-icon "chevron-right" at bounding box center [977, 141] width 14 height 9
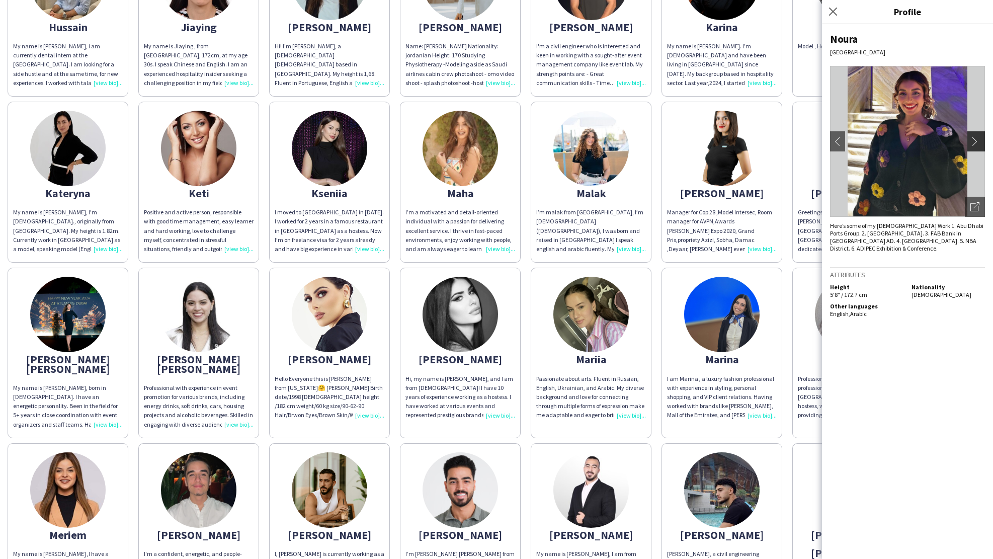
click at [978, 140] on app-icon "chevron-right" at bounding box center [977, 141] width 14 height 9
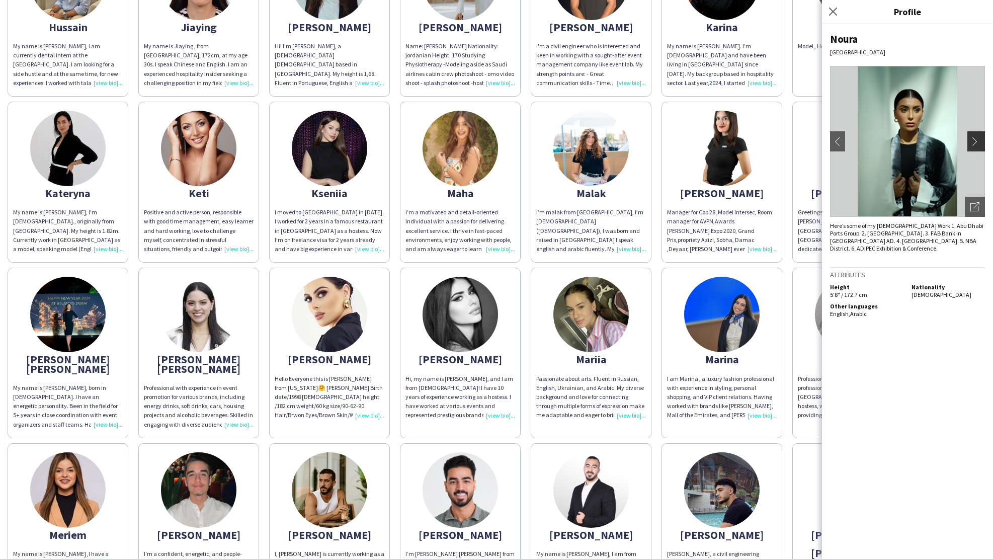
click at [978, 140] on app-icon "chevron-right" at bounding box center [977, 141] width 14 height 9
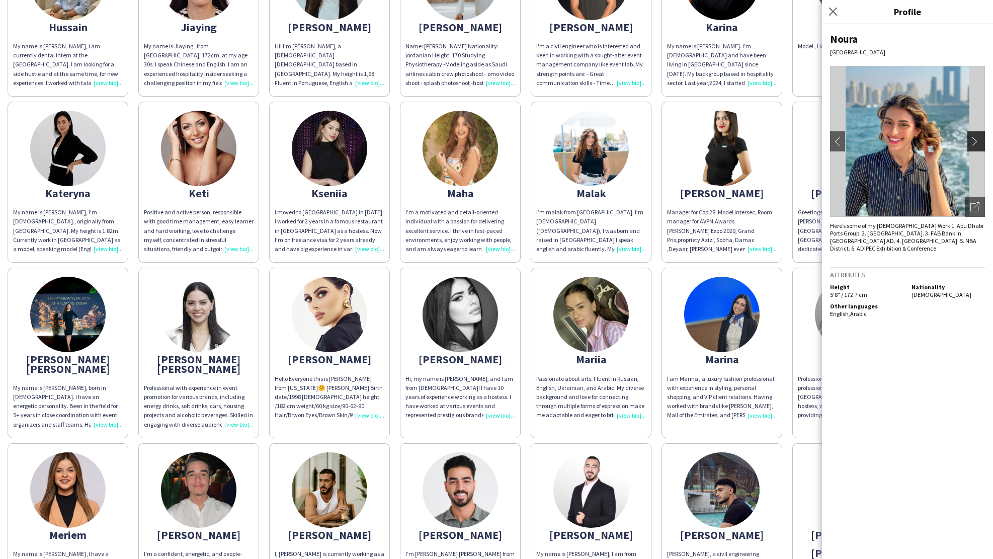
click at [978, 140] on app-icon "chevron-right" at bounding box center [977, 141] width 14 height 9
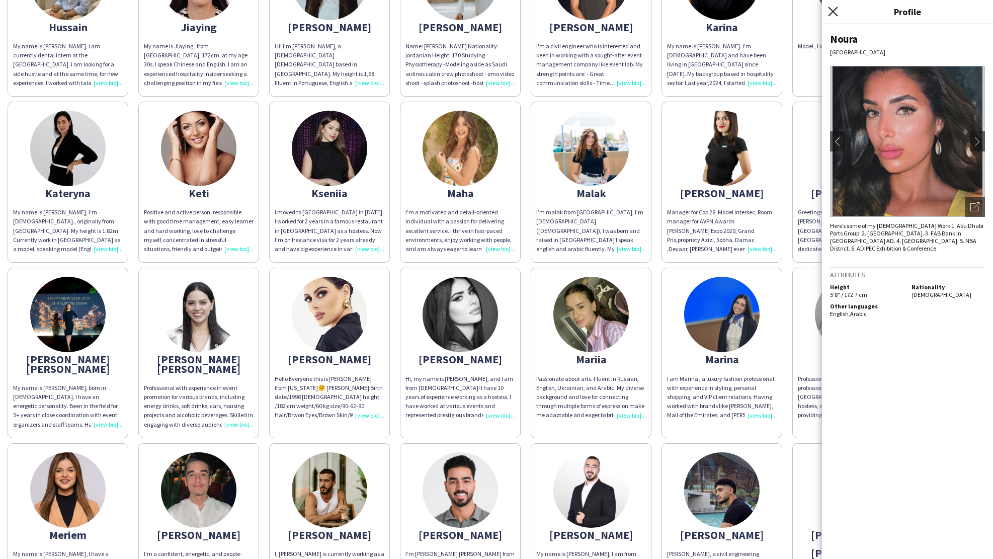
click at [833, 11] on icon at bounding box center [833, 12] width 10 height 10
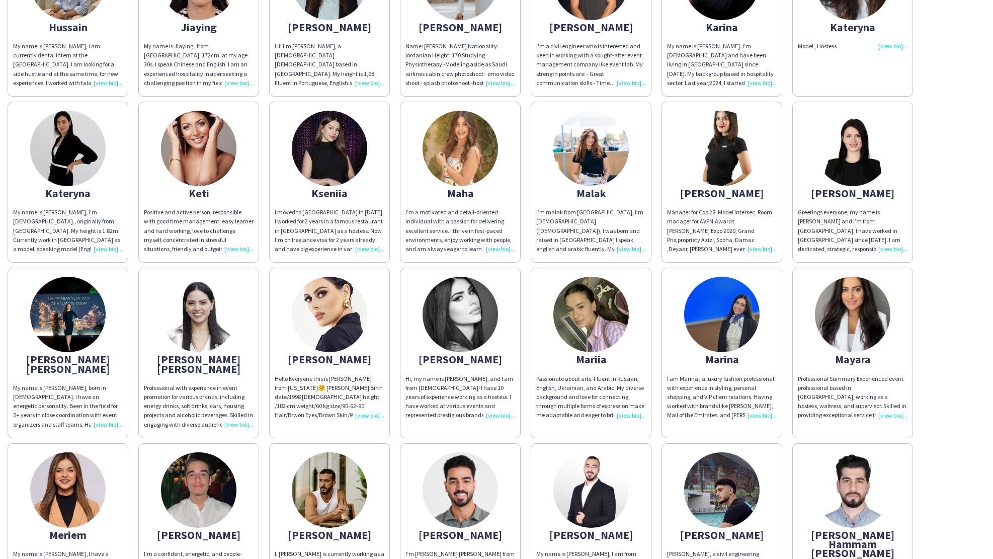
scroll to position [445, 0]
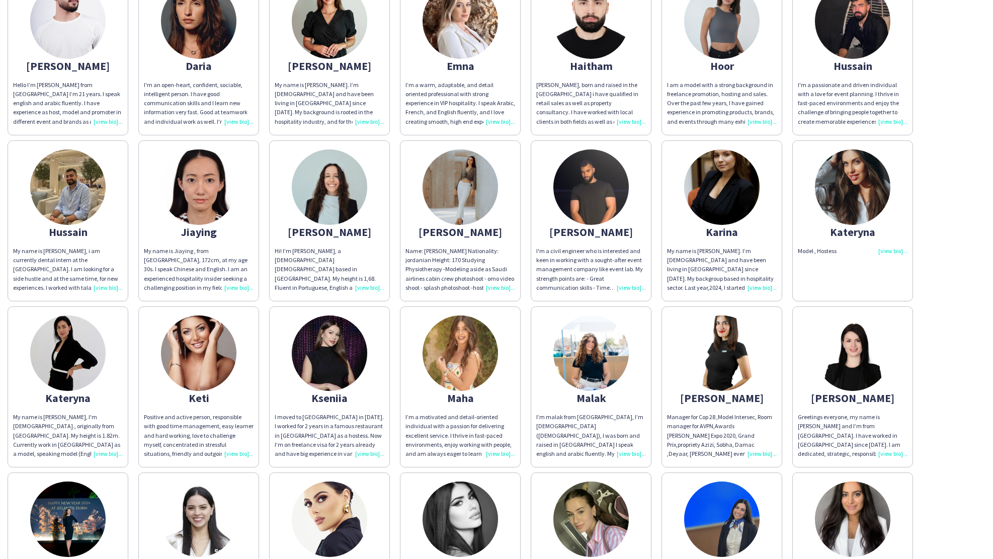
click at [851, 206] on img at bounding box center [852, 186] width 75 height 75
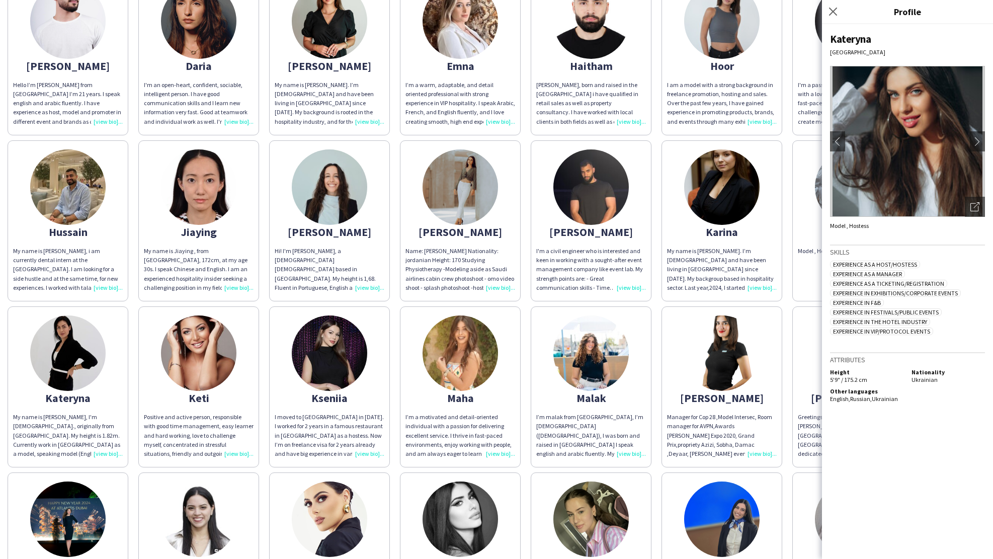
click at [780, 260] on app-share-pages-crew-card "[PERSON_NAME] My name is [PERSON_NAME]. I’m [DEMOGRAPHIC_DATA] and have been li…" at bounding box center [721, 220] width 121 height 161
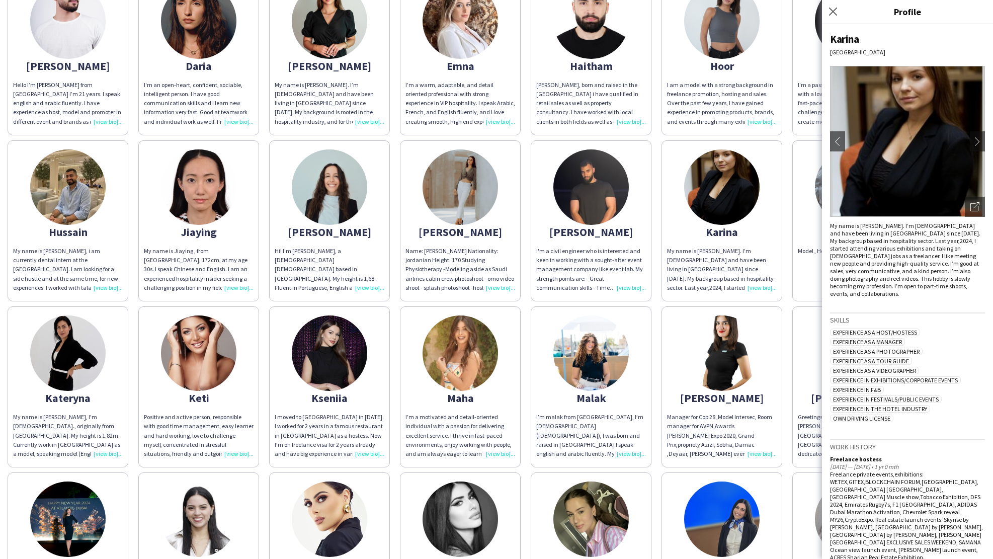
click at [738, 266] on div "My name is [PERSON_NAME]. I’m [DEMOGRAPHIC_DATA] and have been living in [GEOGR…" at bounding box center [722, 269] width 110 height 46
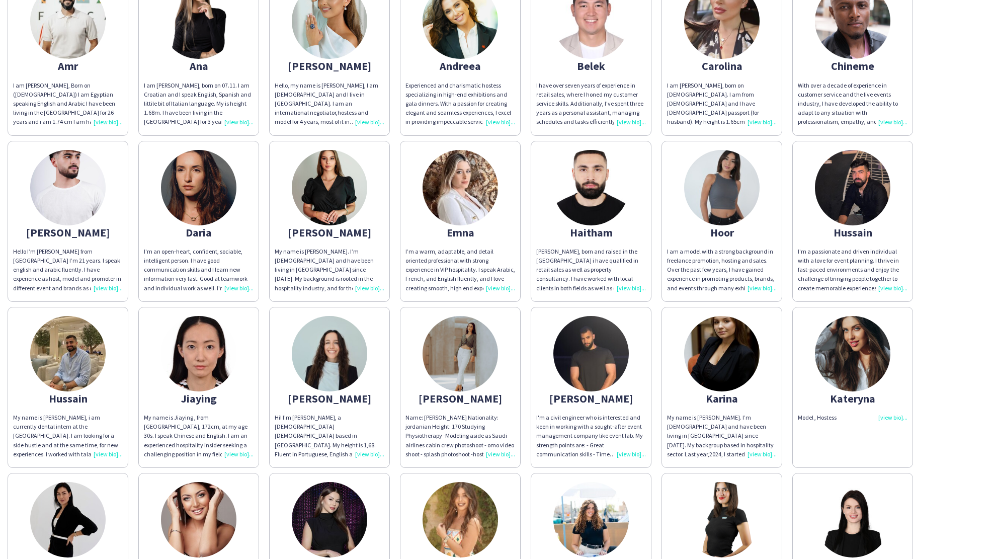
scroll to position [0, 0]
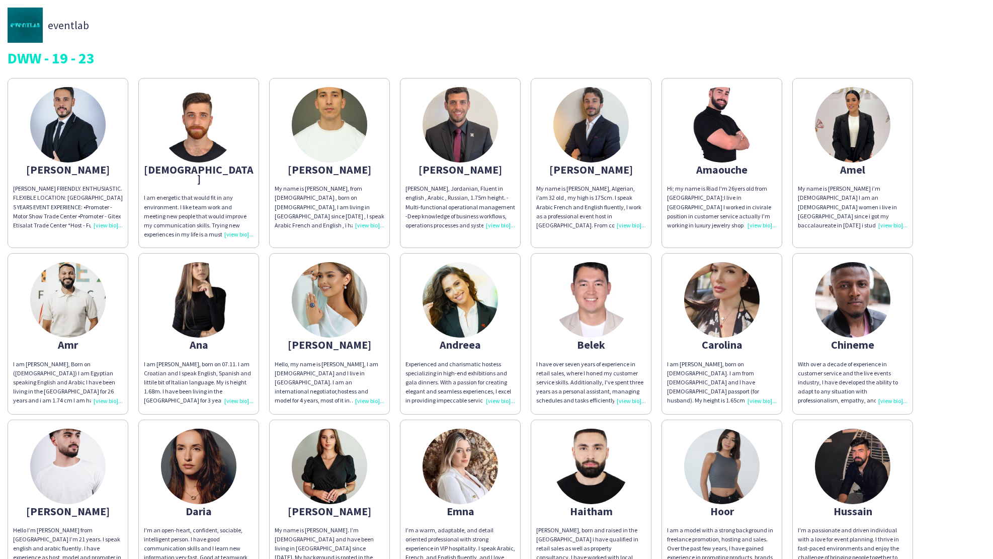
click at [458, 39] on div "eventlab" at bounding box center [497, 25] width 978 height 35
